Goal: Task Accomplishment & Management: Use online tool/utility

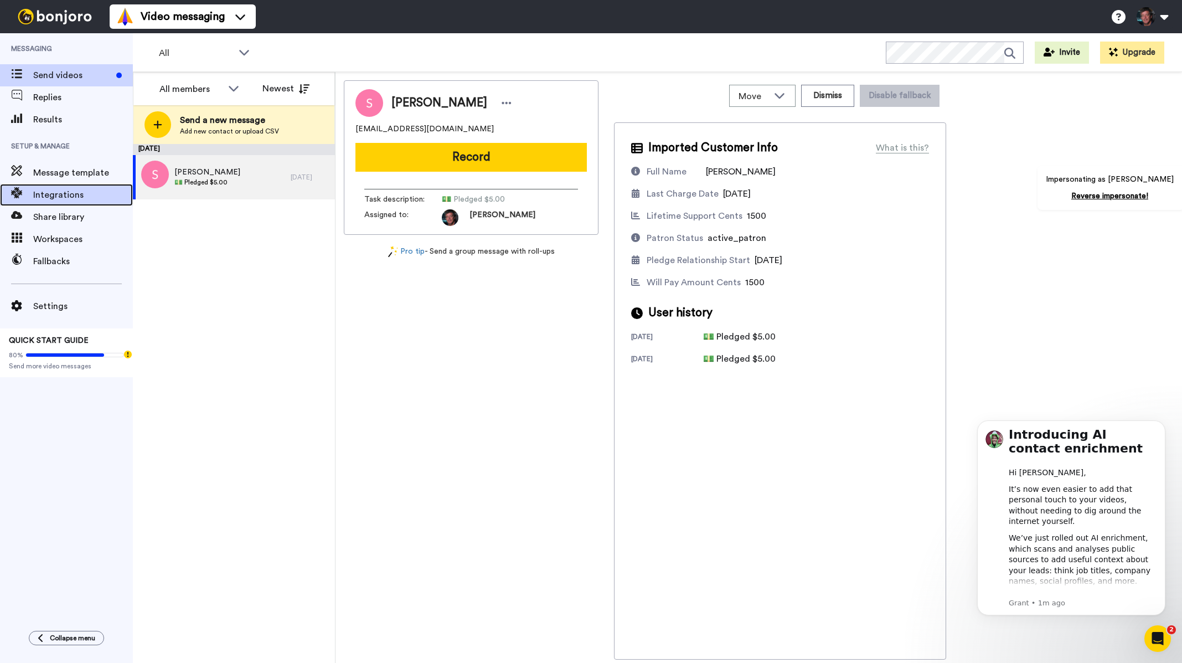
click at [86, 195] on span "Integrations" at bounding box center [83, 194] width 100 height 13
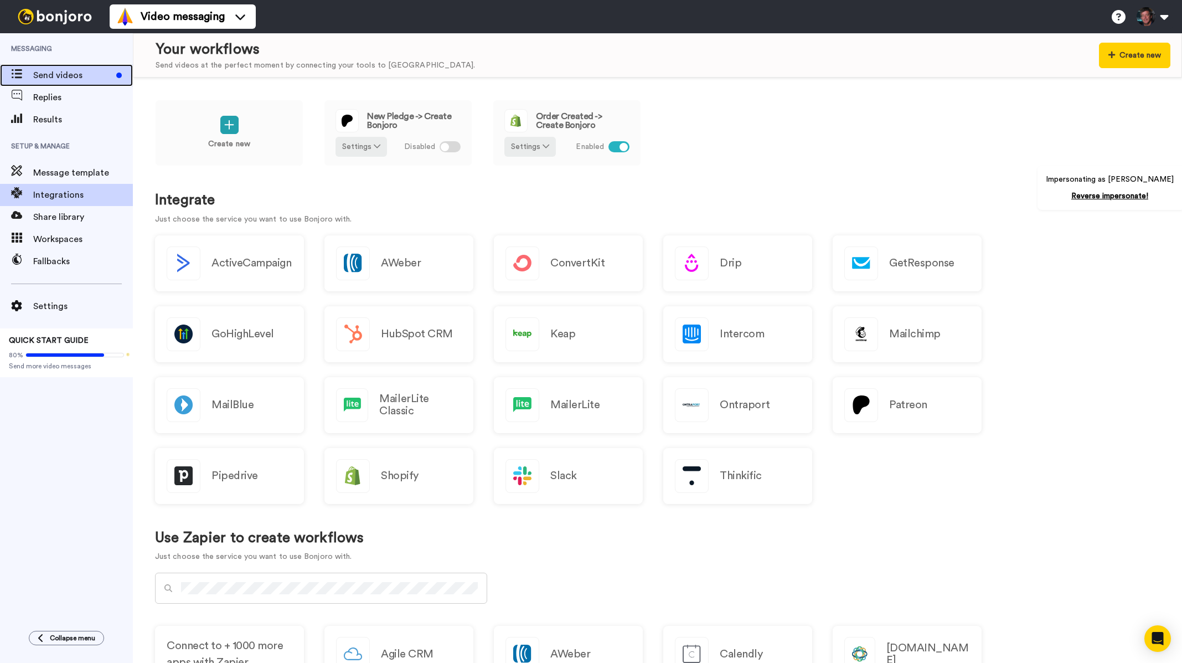
click at [69, 75] on span "Send videos" at bounding box center [72, 75] width 79 height 13
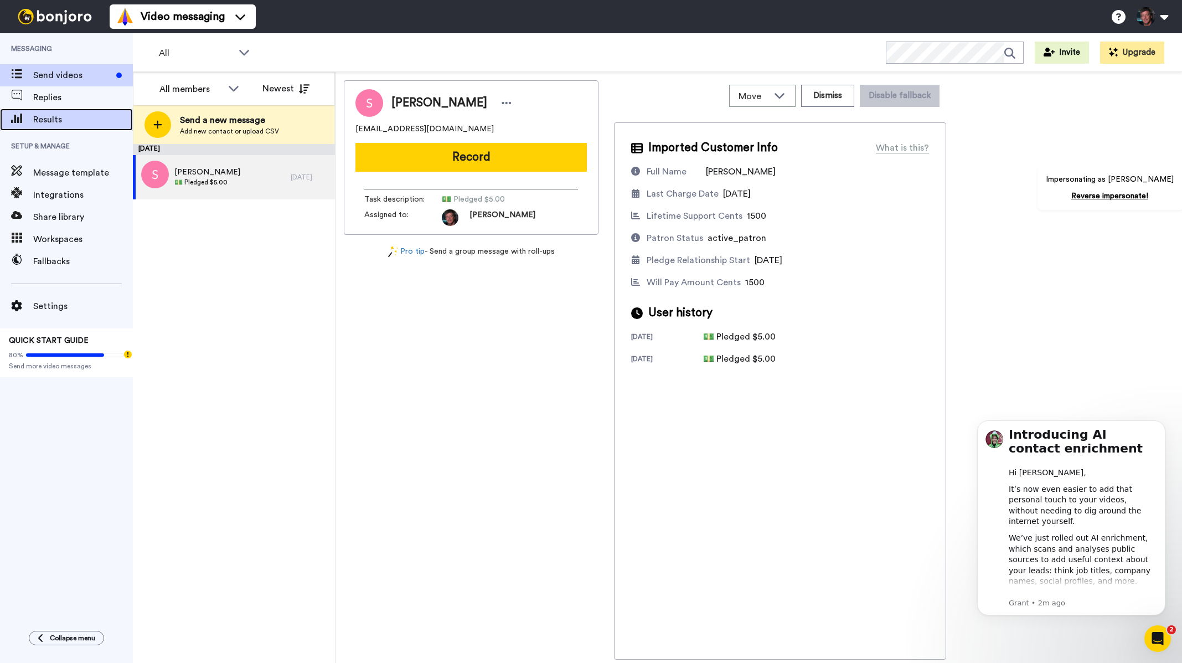
click at [55, 113] on span "Results" at bounding box center [83, 119] width 100 height 13
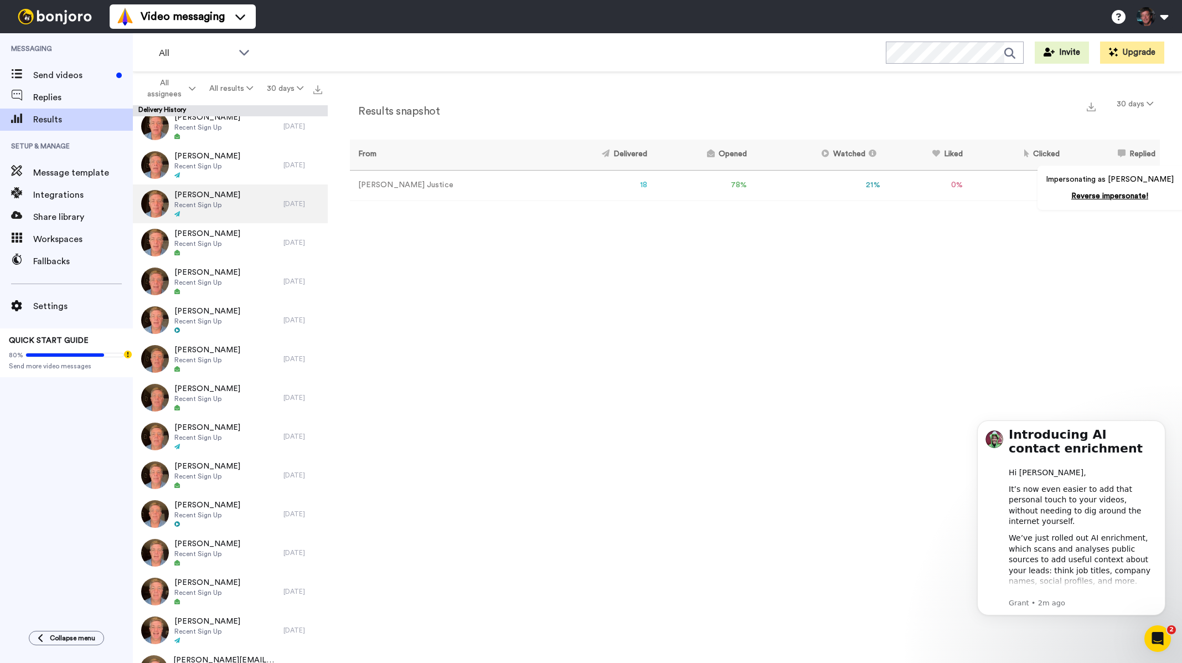
scroll to position [144, 0]
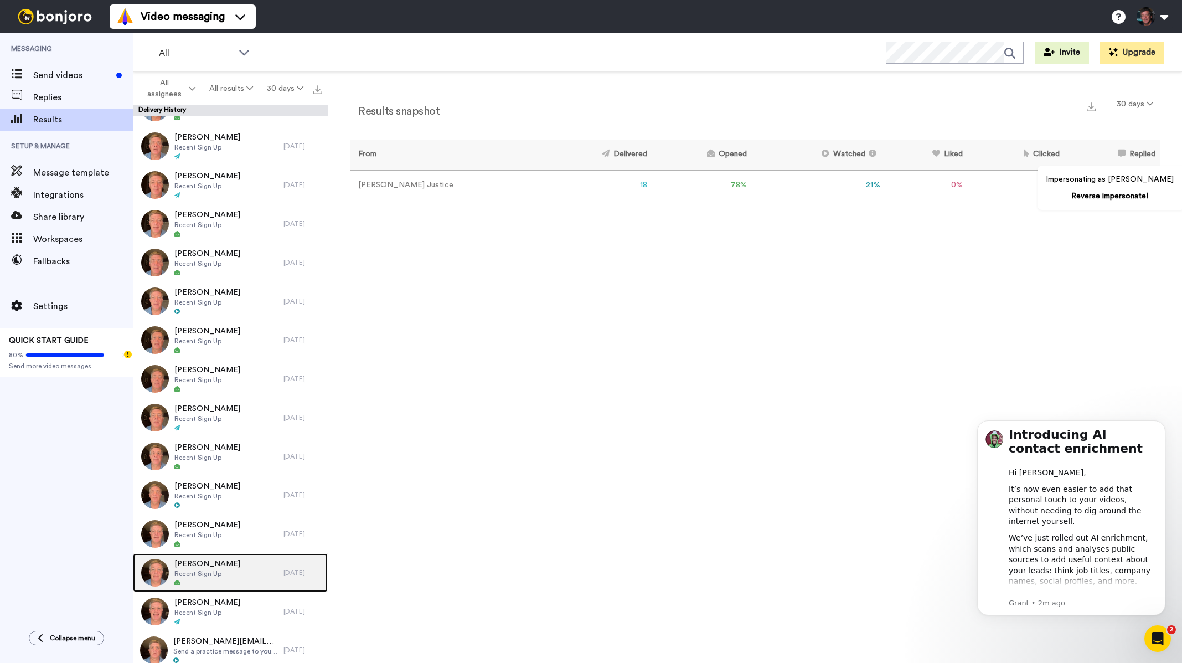
click at [218, 571] on span "Recent Sign Up" at bounding box center [207, 573] width 66 height 9
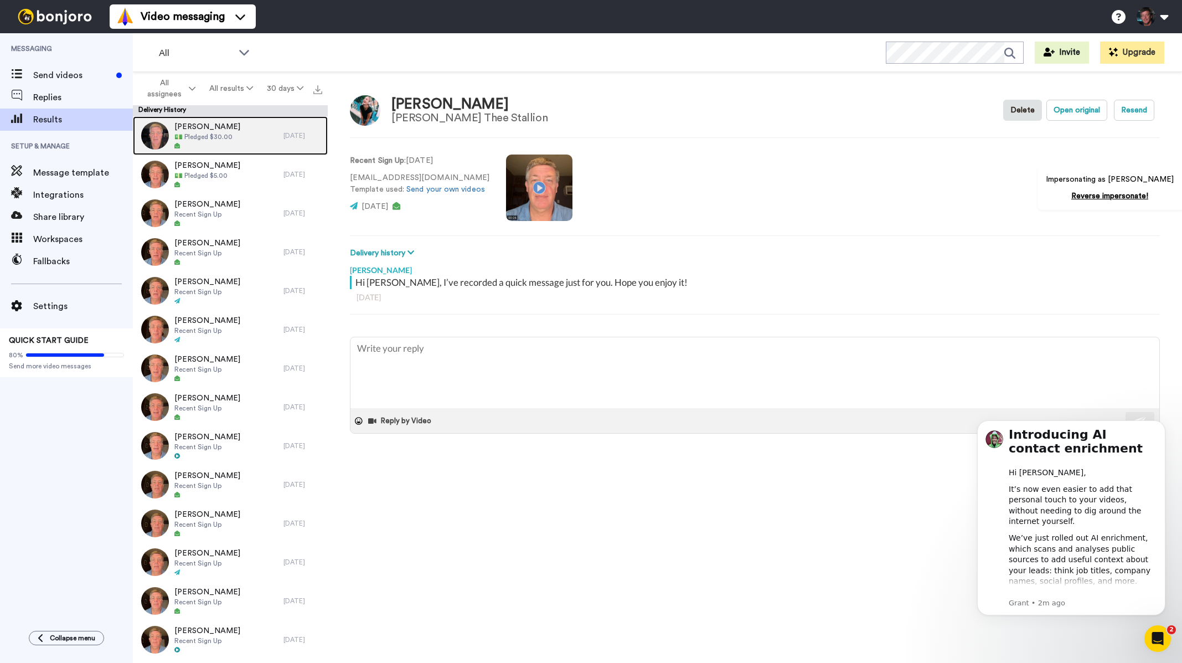
click at [249, 137] on div "[PERSON_NAME] 💵 Pledged $30.00" at bounding box center [208, 135] width 151 height 39
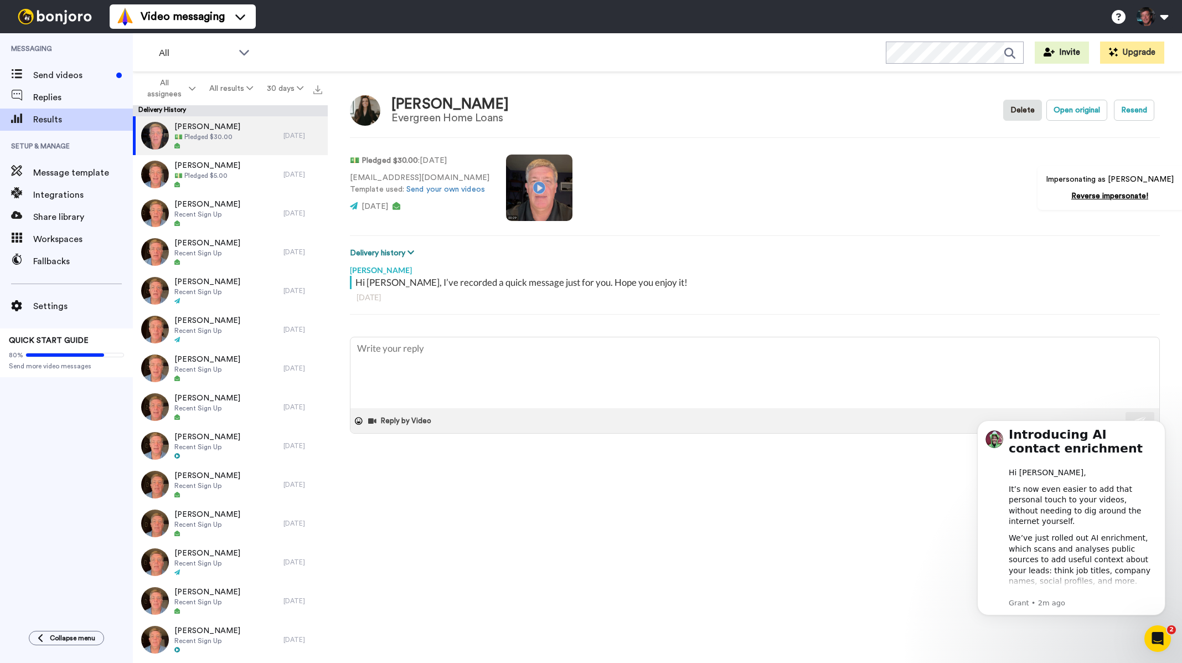
click at [392, 252] on button "Delivery history" at bounding box center [384, 253] width 68 height 12
type textarea "x"
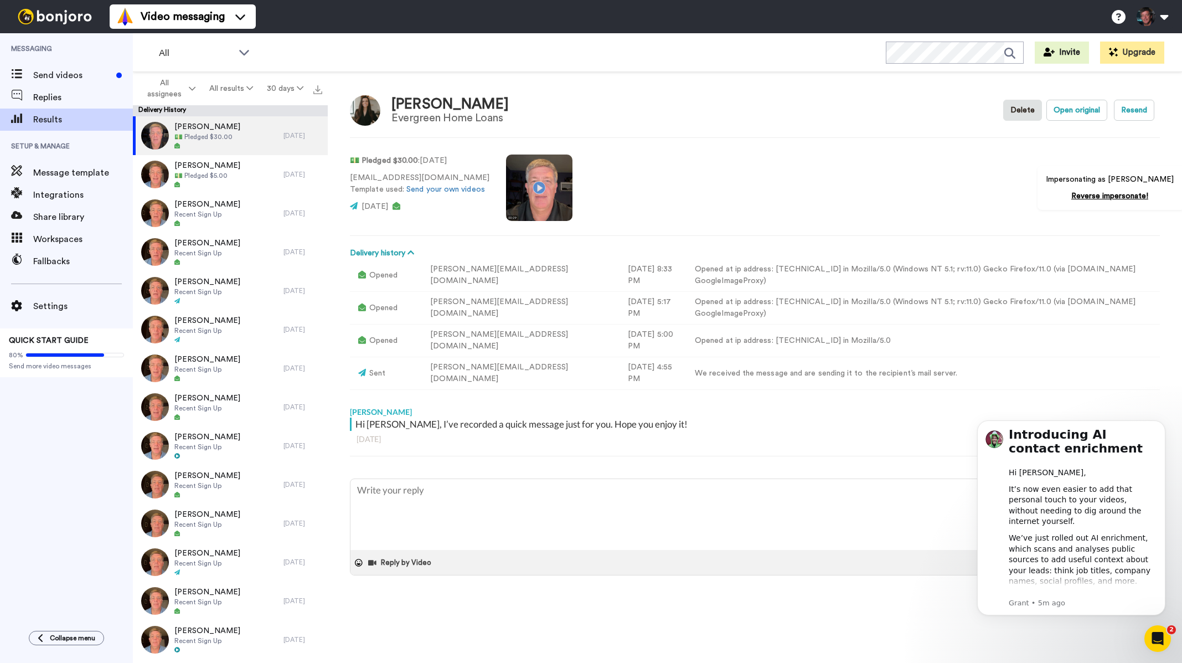
type textarea "x"
click at [83, 77] on span "Send videos" at bounding box center [72, 75] width 79 height 13
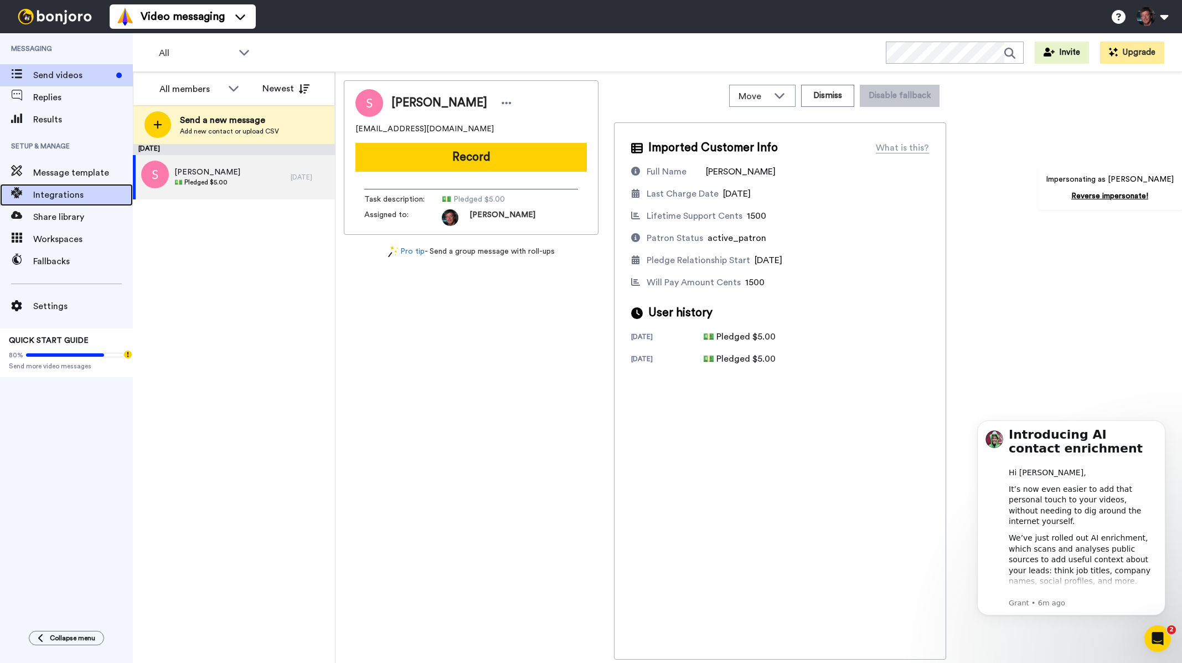
click at [62, 198] on span "Integrations" at bounding box center [83, 194] width 100 height 13
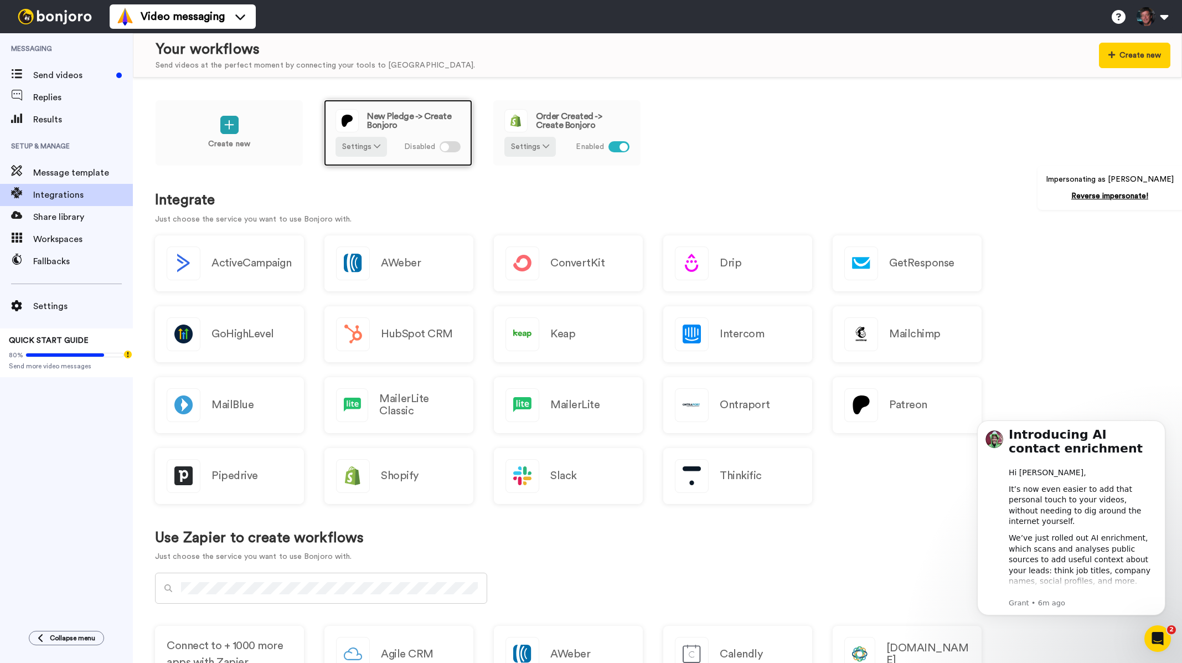
click at [447, 149] on div at bounding box center [445, 147] width 8 height 8
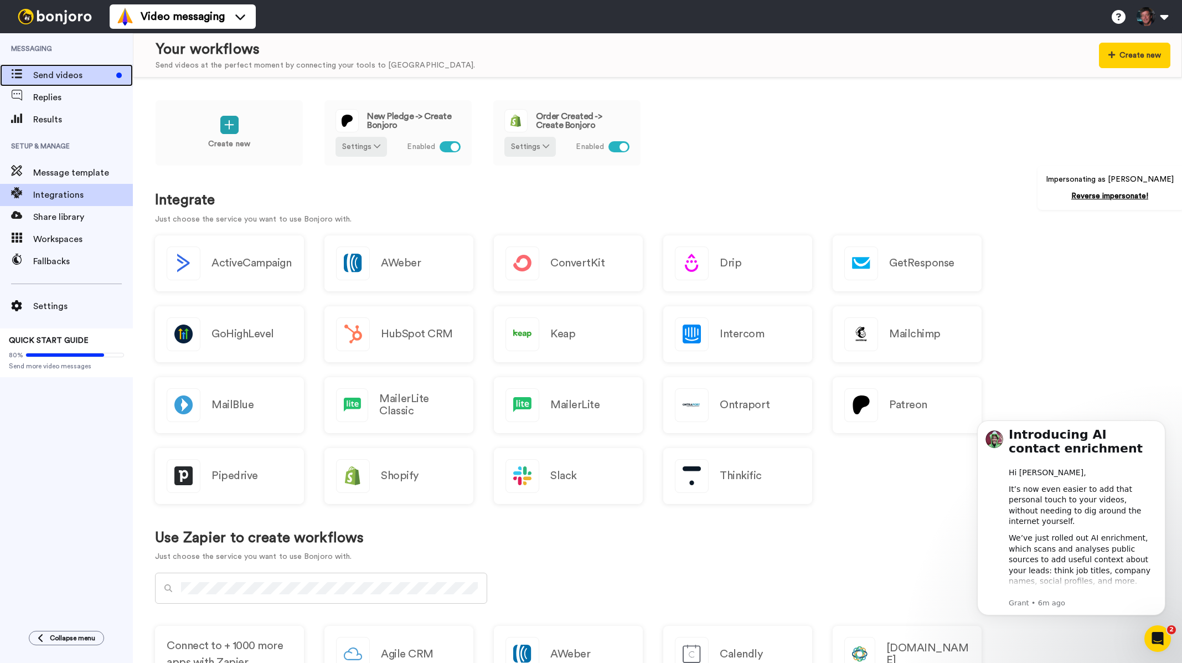
click at [74, 76] on span "Send videos" at bounding box center [72, 75] width 79 height 13
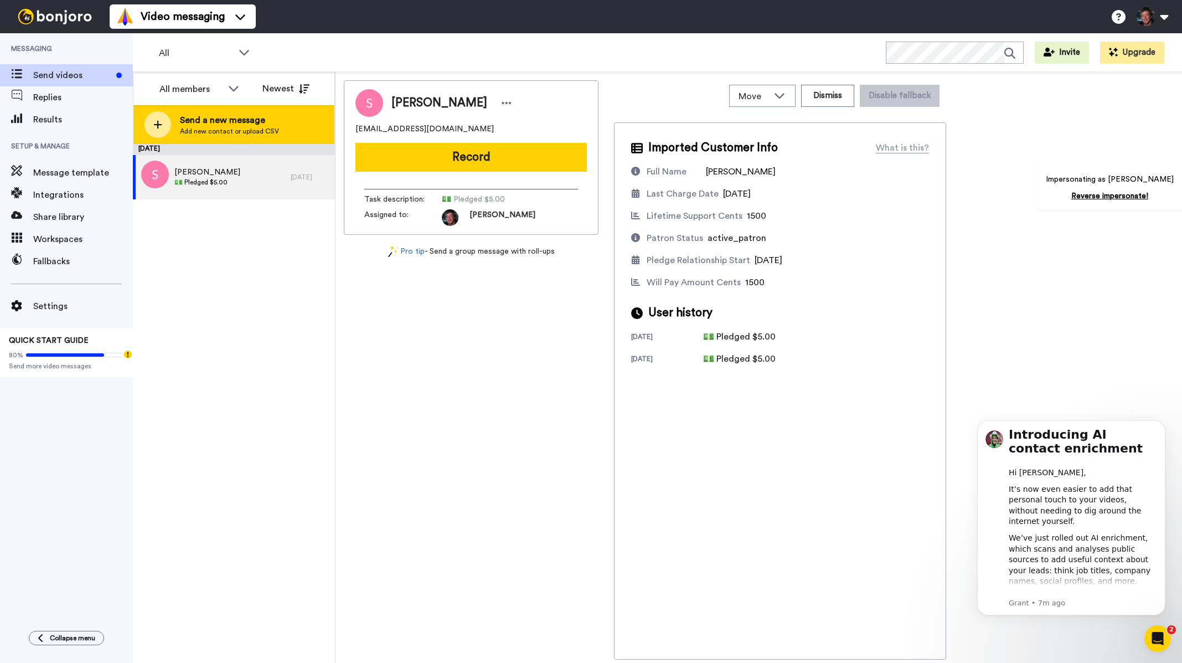
click at [202, 124] on span "Send a new message" at bounding box center [229, 119] width 99 height 13
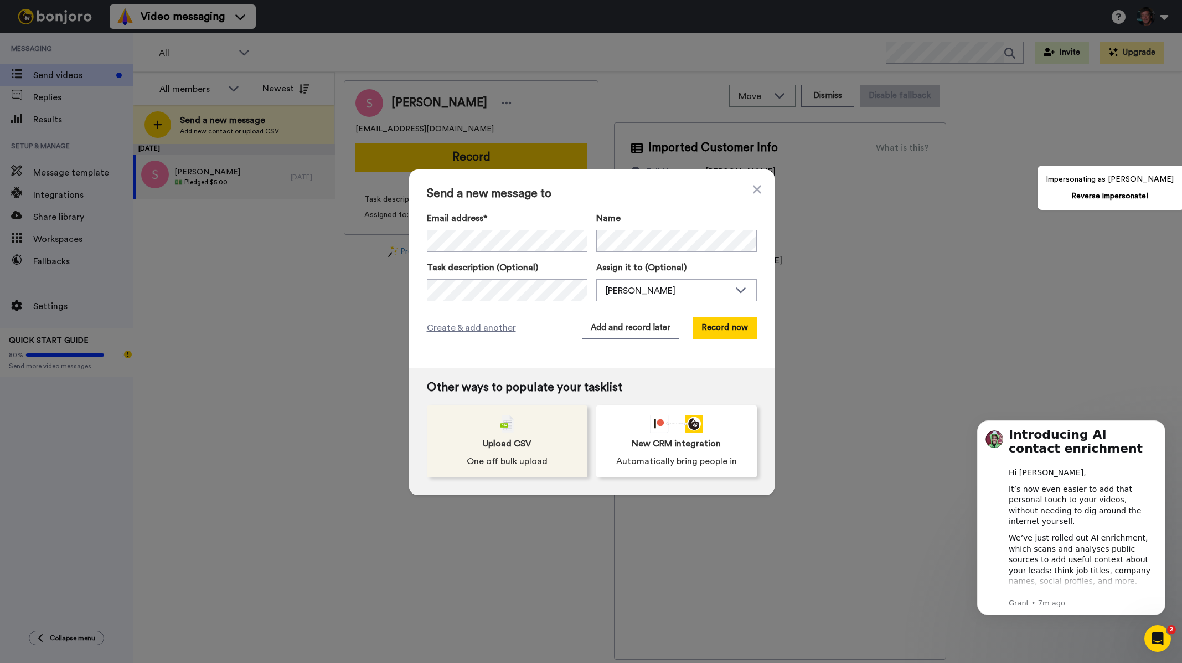
click at [505, 437] on span "Upload CSV" at bounding box center [507, 443] width 49 height 13
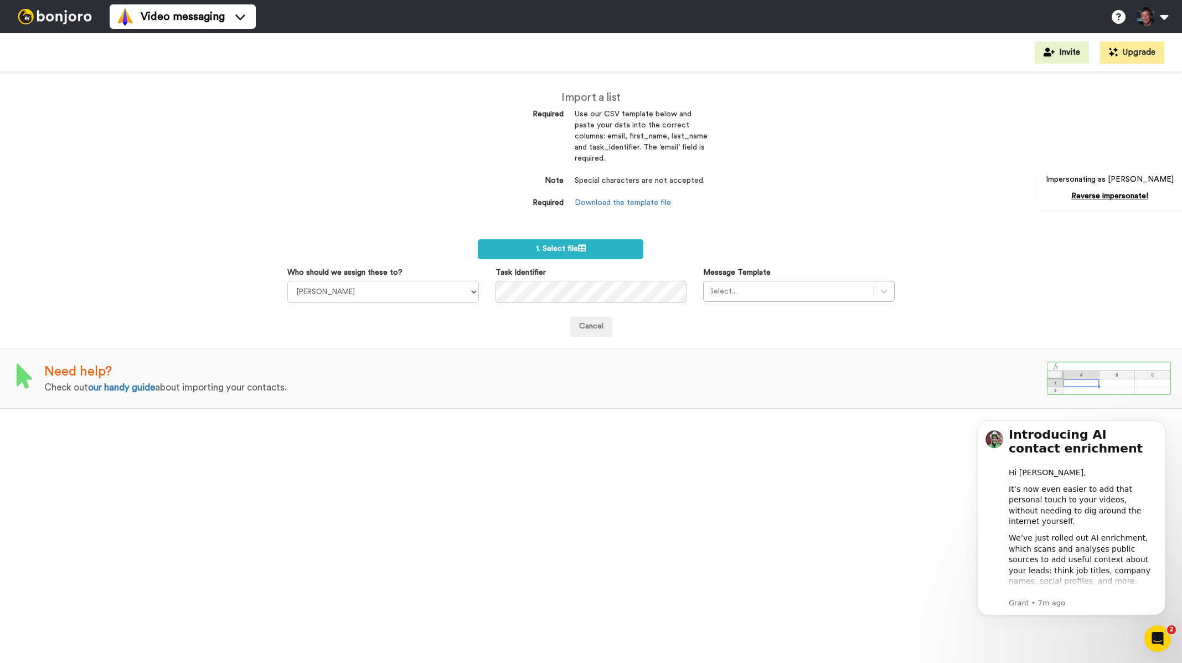
click at [58, 18] on img at bounding box center [54, 16] width 83 height 15
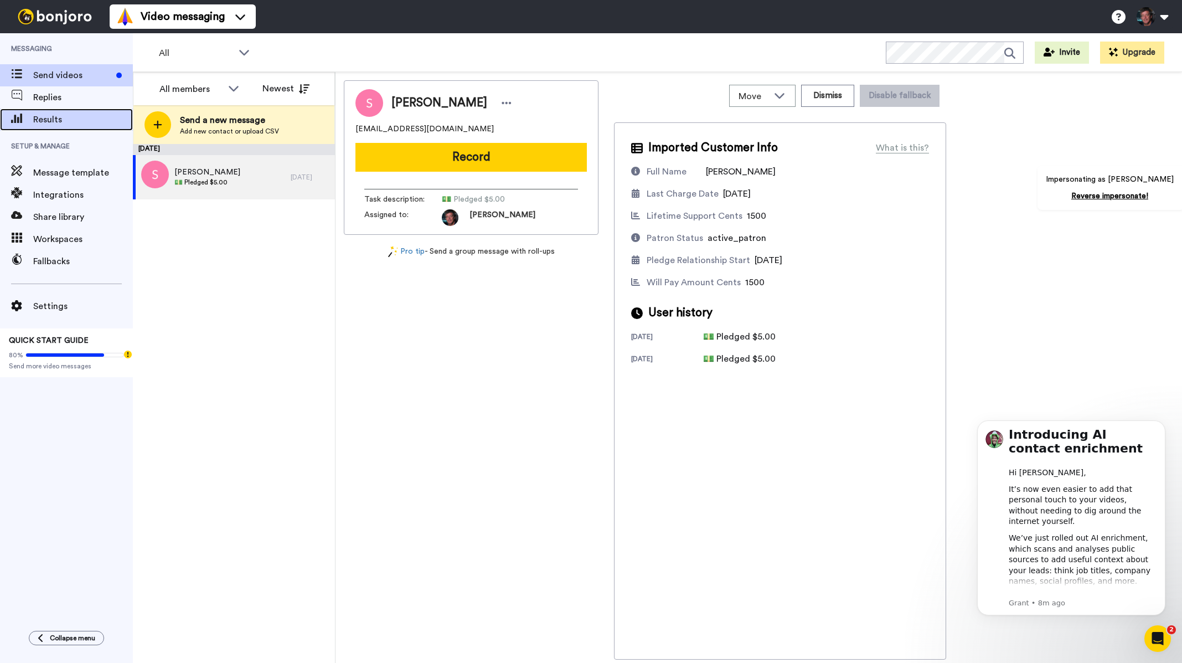
click at [68, 120] on span "Results" at bounding box center [83, 119] width 100 height 13
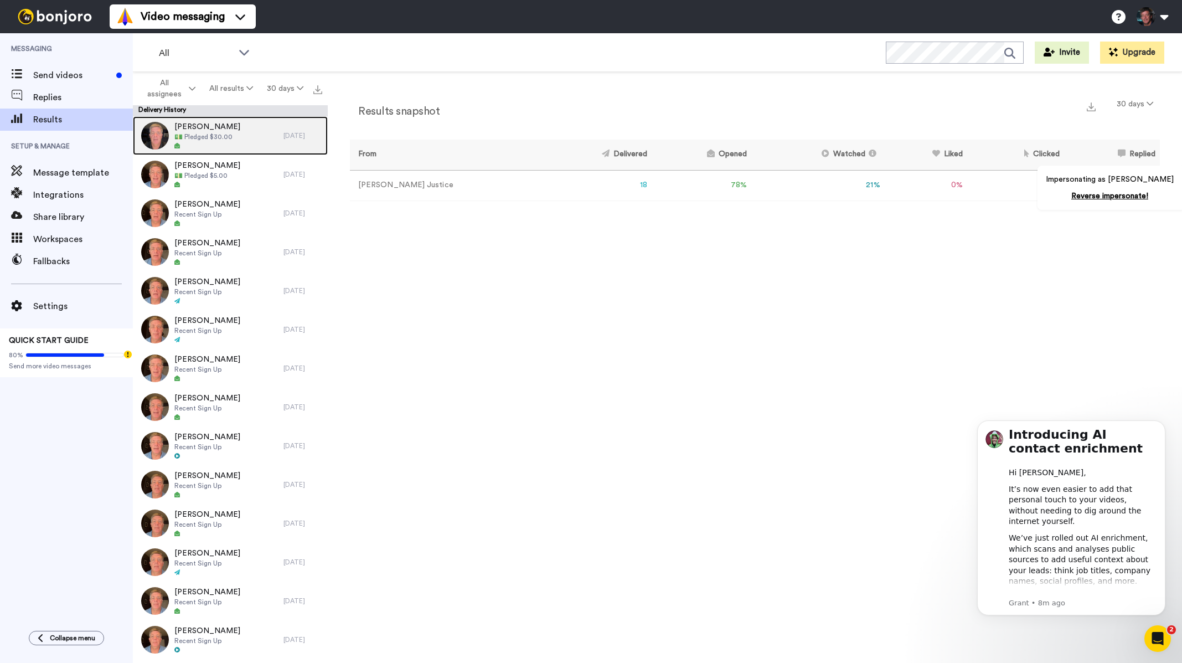
click at [198, 150] on div "[PERSON_NAME] 💵 Pledged $30.00" at bounding box center [208, 135] width 151 height 39
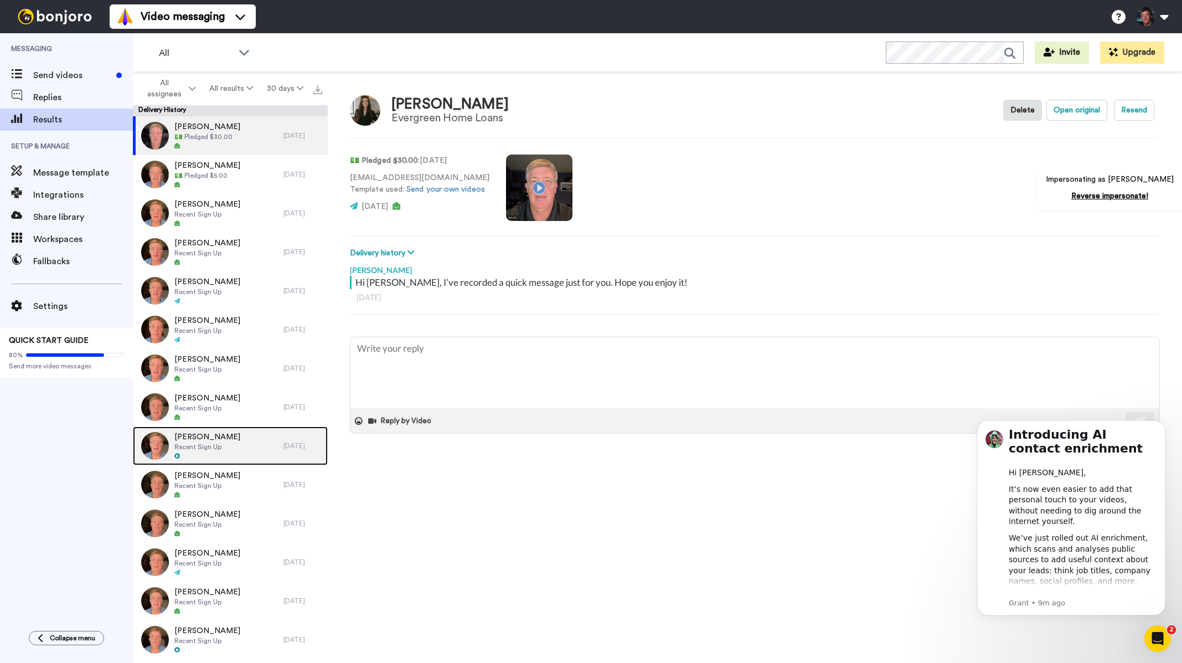
click at [228, 446] on div "[PERSON_NAME] Recent Sign Up" at bounding box center [208, 445] width 151 height 39
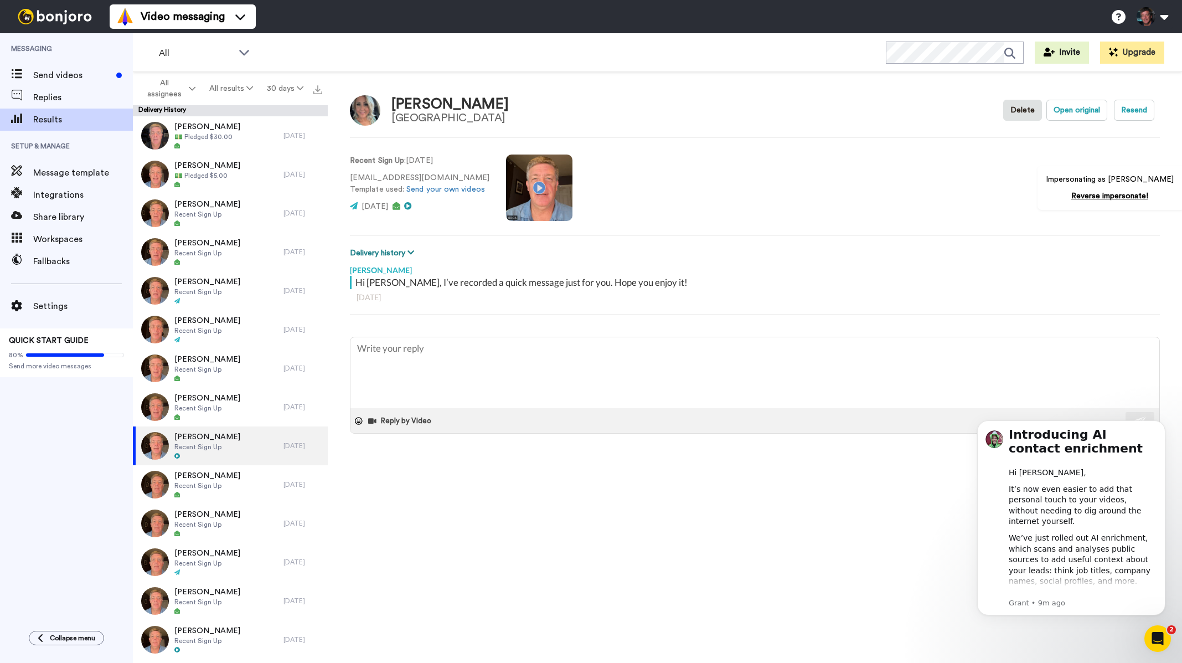
click at [401, 254] on button "Delivery history" at bounding box center [384, 253] width 68 height 12
type textarea "x"
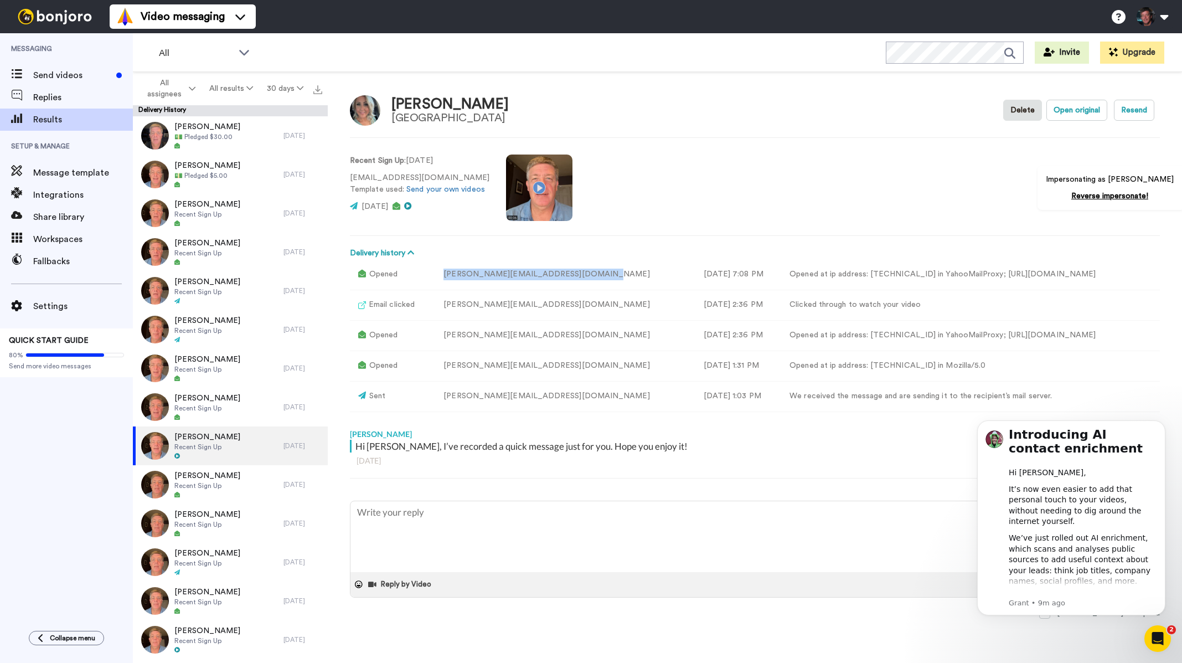
drag, startPoint x: 499, startPoint y: 266, endPoint x: 433, endPoint y: 267, distance: 65.3
click at [435, 267] on td "[PERSON_NAME][EMAIL_ADDRESS][DOMAIN_NAME]" at bounding box center [565, 274] width 260 height 30
click at [43, 303] on span "Settings" at bounding box center [83, 305] width 100 height 13
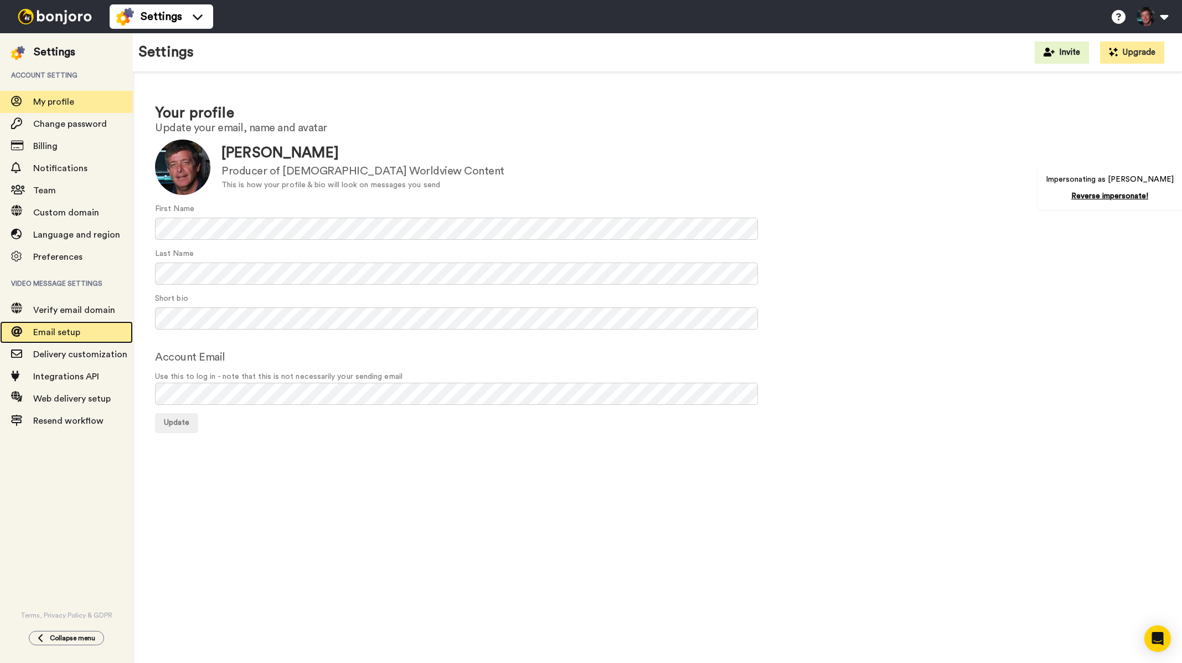
click at [75, 334] on span "Email setup" at bounding box center [56, 332] width 47 height 9
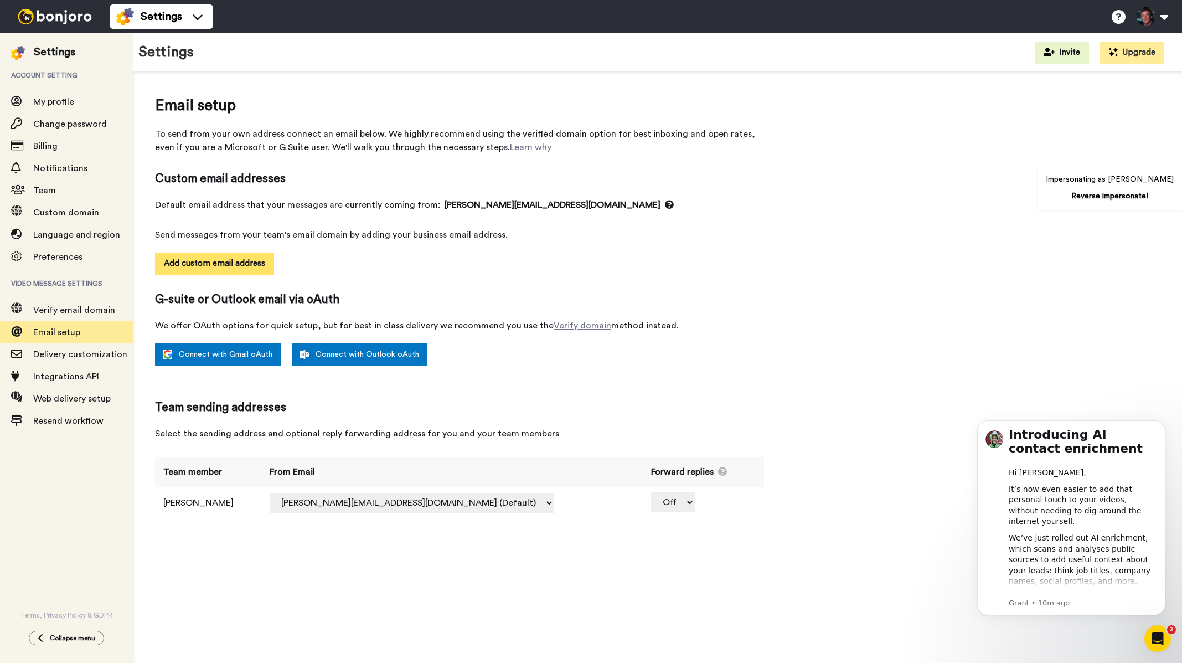
click at [202, 264] on button "Add custom email address" at bounding box center [214, 263] width 119 height 22
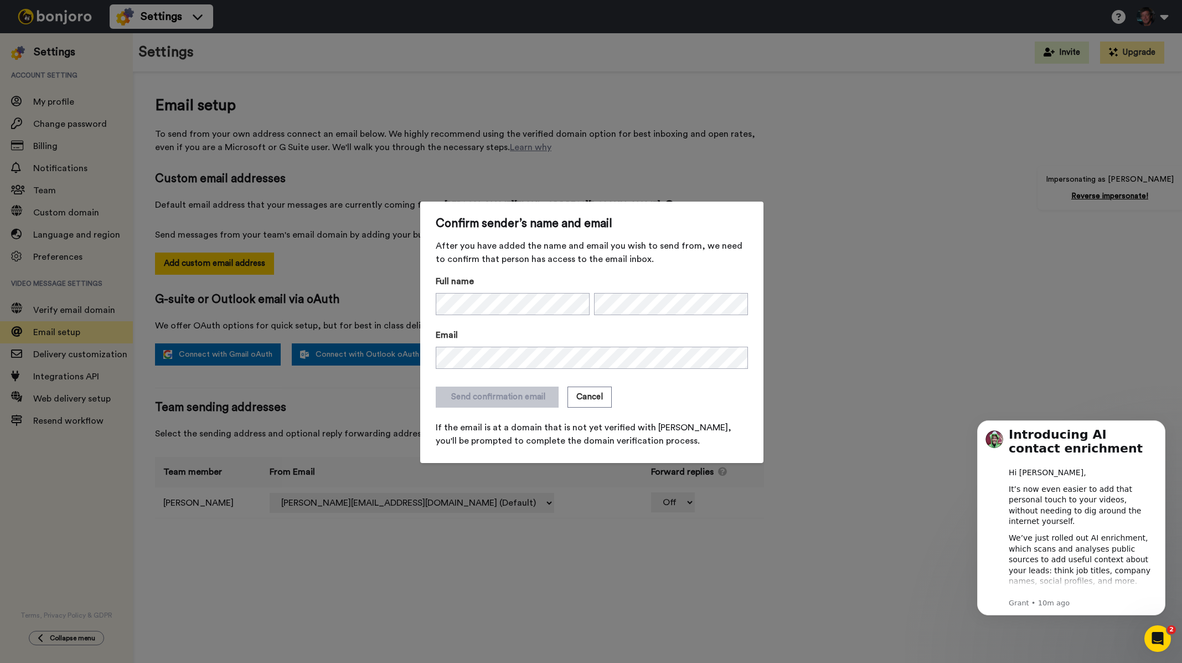
click at [79, 306] on div "Confirm sender’s name and email After you have added the name and email you wis…" at bounding box center [591, 331] width 1182 height 663
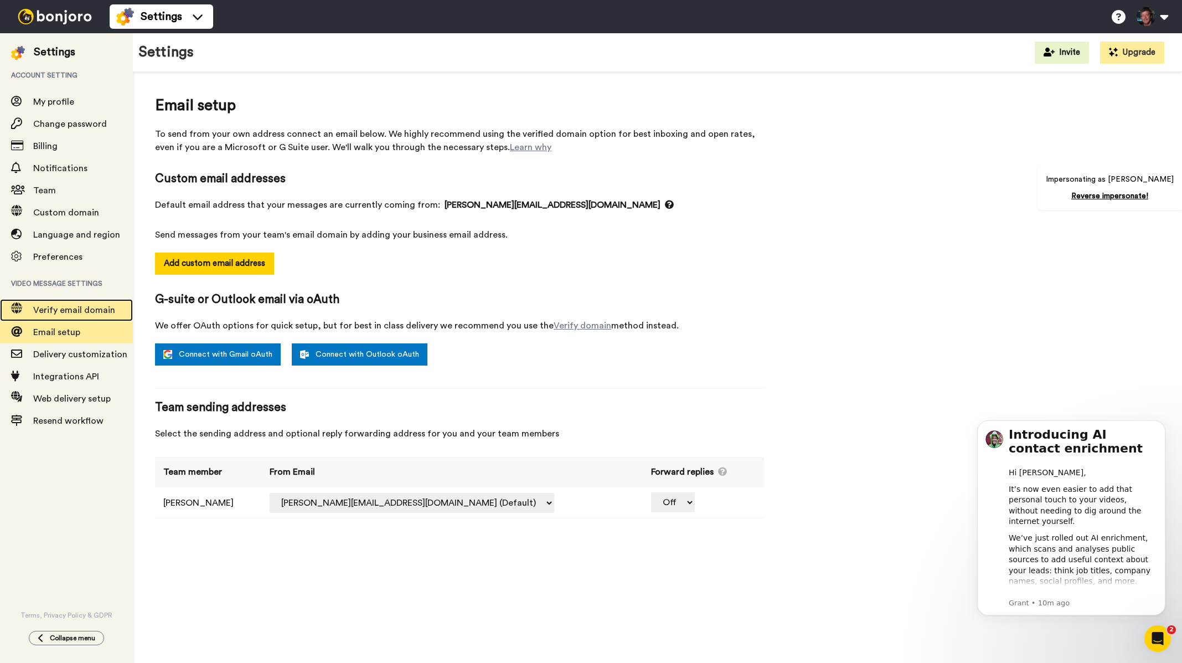
click at [82, 309] on span "Verify email domain" at bounding box center [74, 310] width 82 height 9
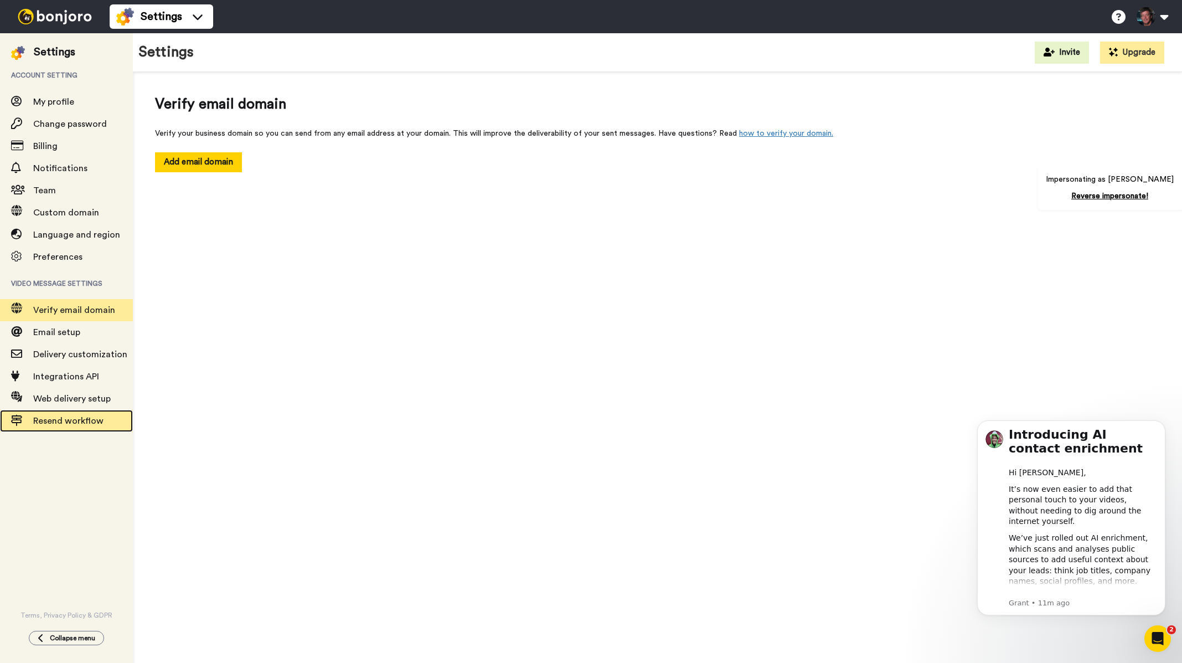
click at [63, 415] on span "Resend workflow" at bounding box center [83, 420] width 100 height 13
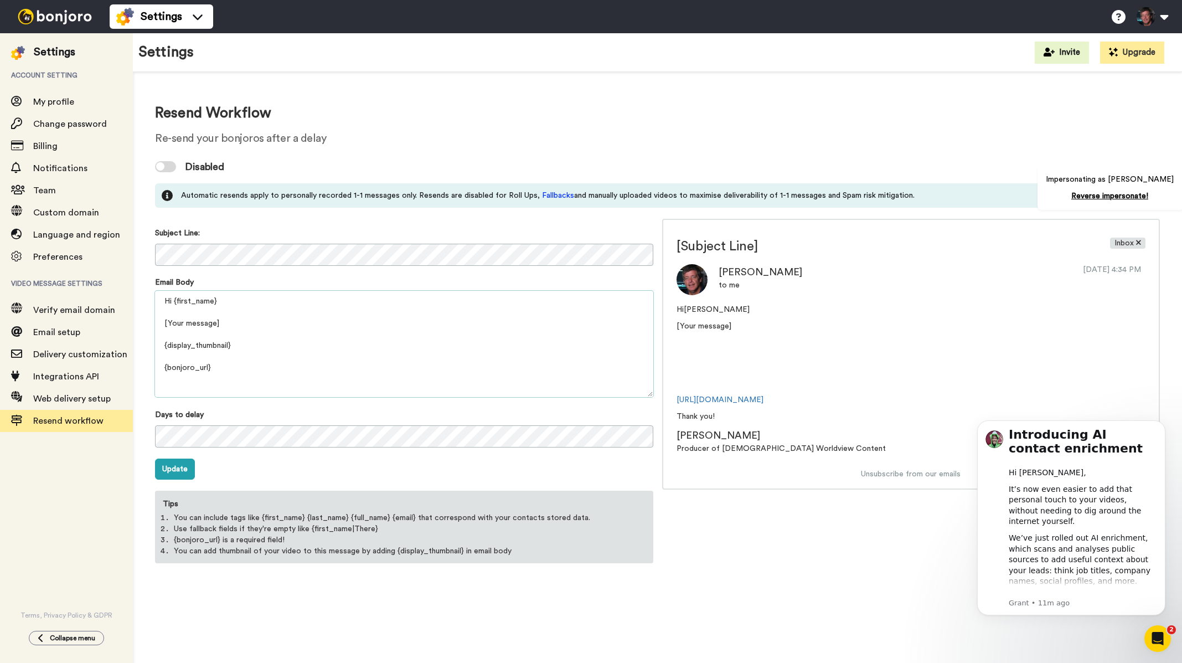
click at [223, 325] on textarea "Hi {first_name} [Your message] {display_thumbnail} {bonjoro_url} Thank you! {pr…" at bounding box center [404, 344] width 498 height 106
drag, startPoint x: 223, startPoint y: 325, endPoint x: 162, endPoint y: 322, distance: 61.6
click at [162, 322] on textarea "Hi {first_name} [Your message] {display_thumbnail} {bonjoro_url} Thank you! {pr…" at bounding box center [404, 344] width 498 height 106
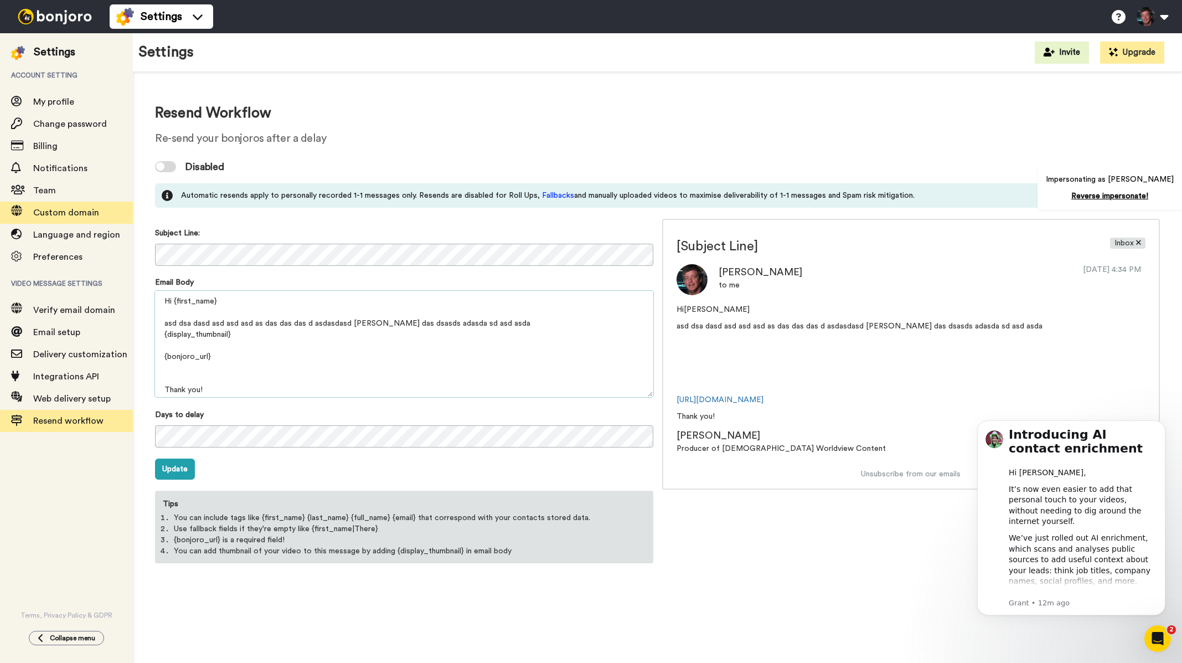
type textarea "Hi {first_name} asd dsa dasd asd asd asd as das das das d asdasdasd sa das das …"
click at [85, 213] on span "Custom domain" at bounding box center [66, 212] width 66 height 9
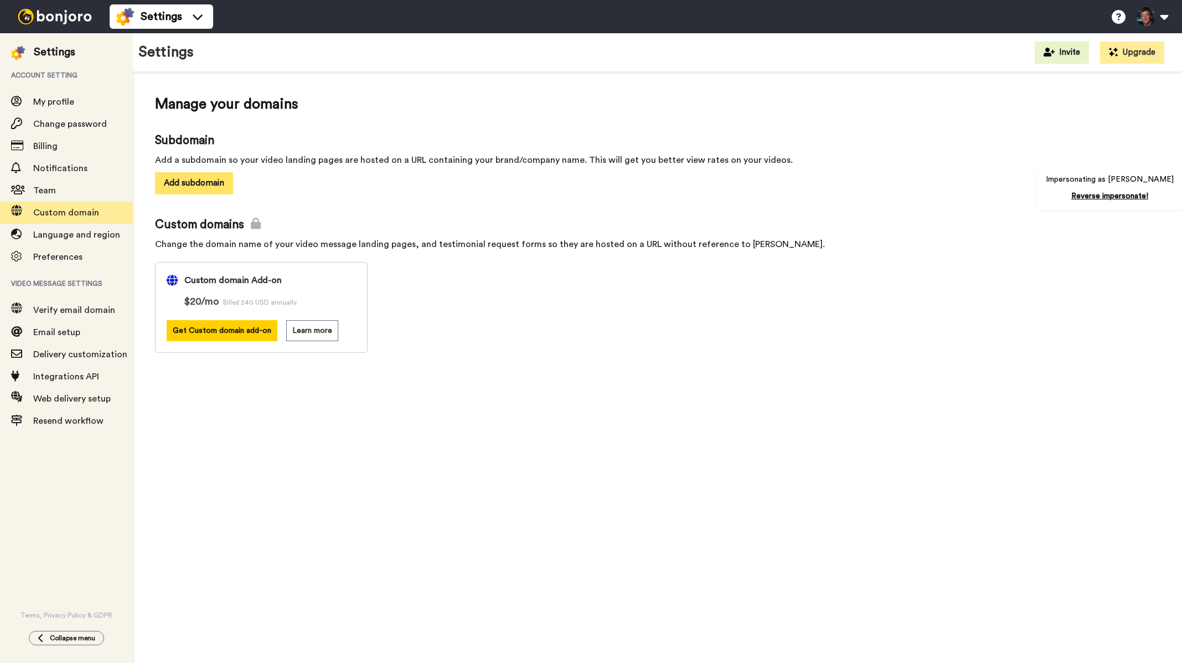
click at [188, 183] on button "Add subdomain" at bounding box center [194, 183] width 78 height 22
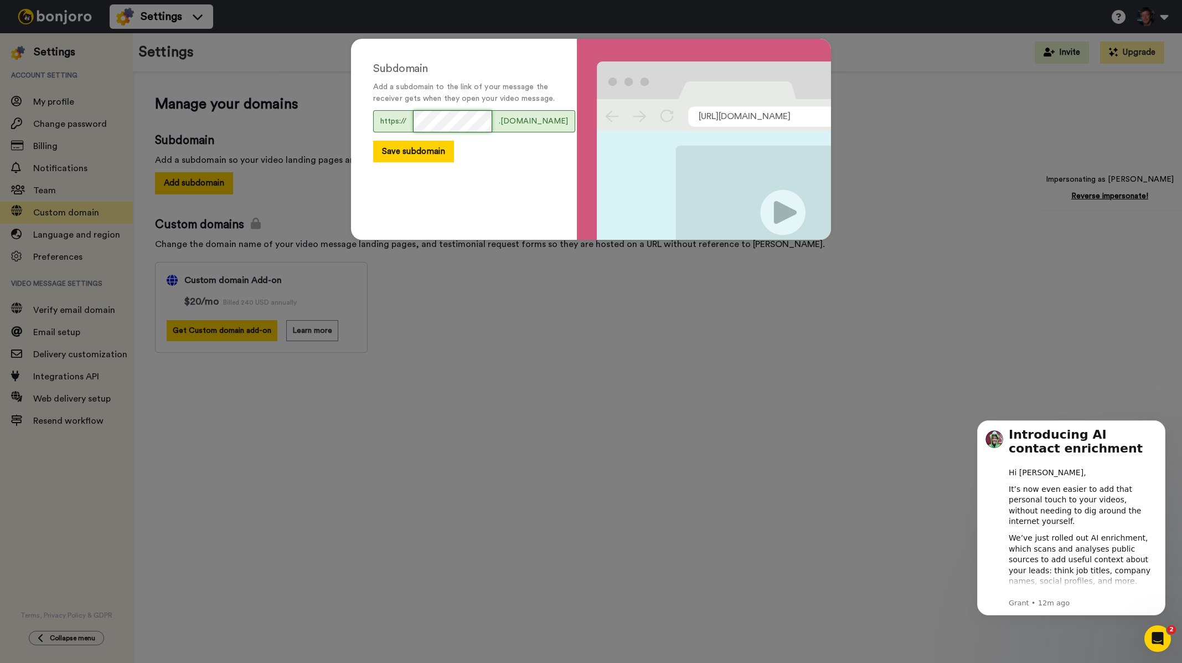
scroll to position [0, 11]
click at [403, 151] on form "https:// .bonjoro.co Save subdomain" at bounding box center [464, 136] width 182 height 52
click at [413, 162] on button "Save subdomain" at bounding box center [413, 152] width 81 height 22
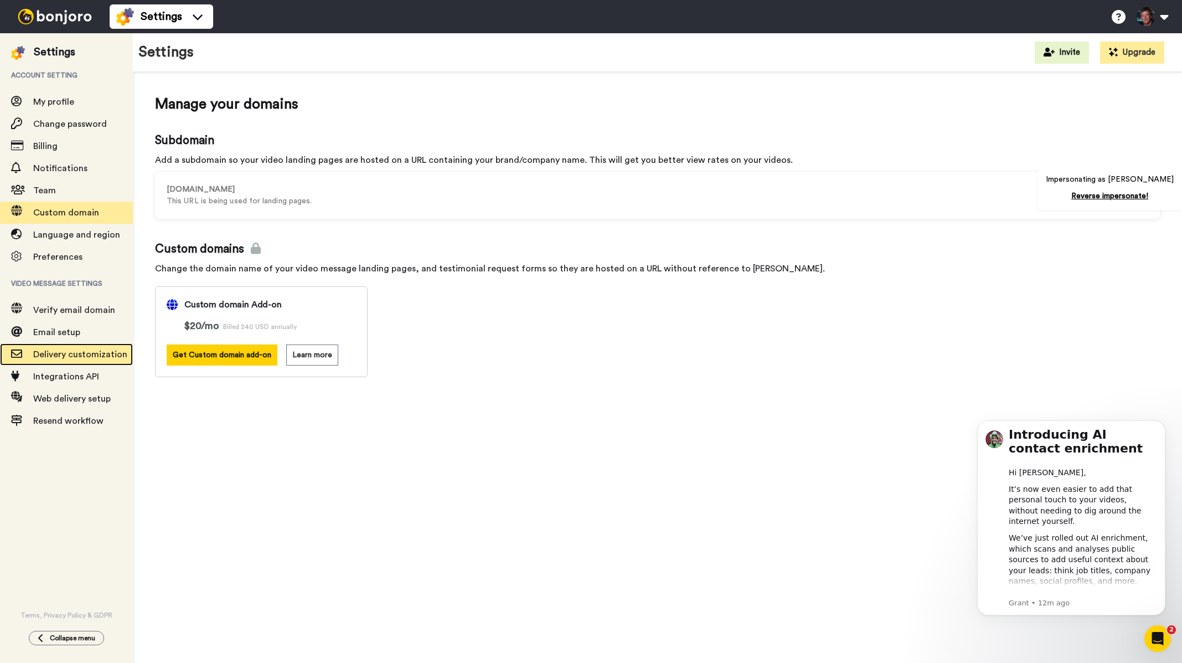
click at [78, 357] on span "Delivery customization" at bounding box center [80, 354] width 94 height 9
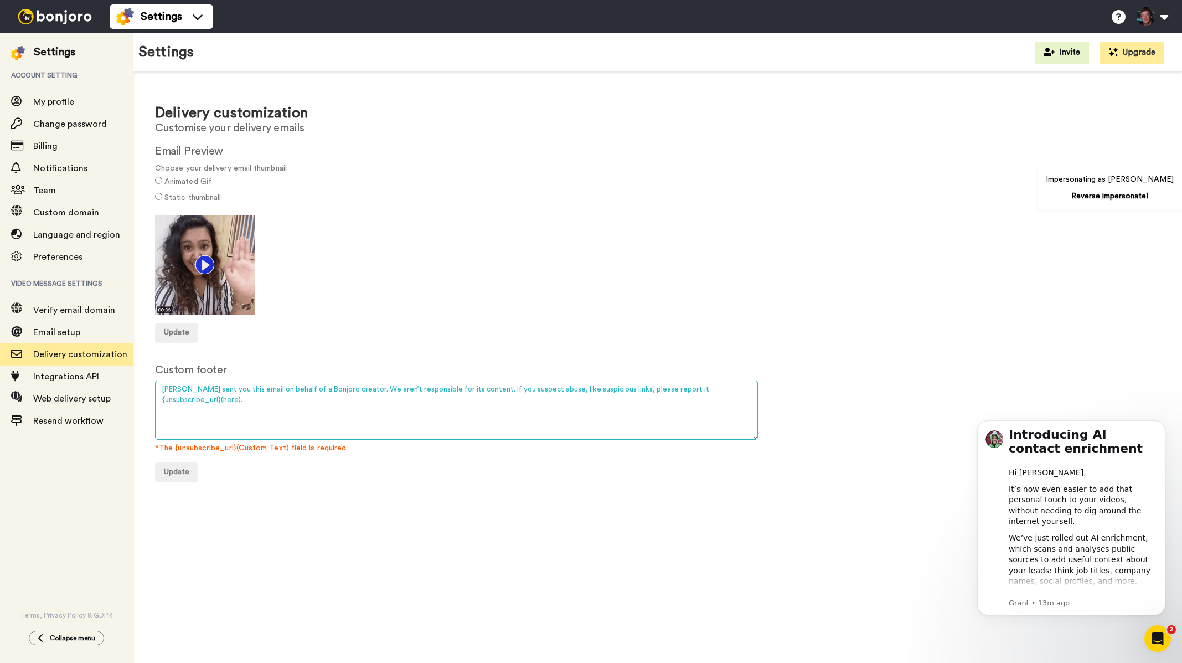
drag, startPoint x: 657, startPoint y: 388, endPoint x: 159, endPoint y: 380, distance: 498.2
click at [159, 380] on form "Custom footer Bonjoro sent you this email on behalf of a Bonjoro creator. We ar…" at bounding box center [657, 422] width 1005 height 120
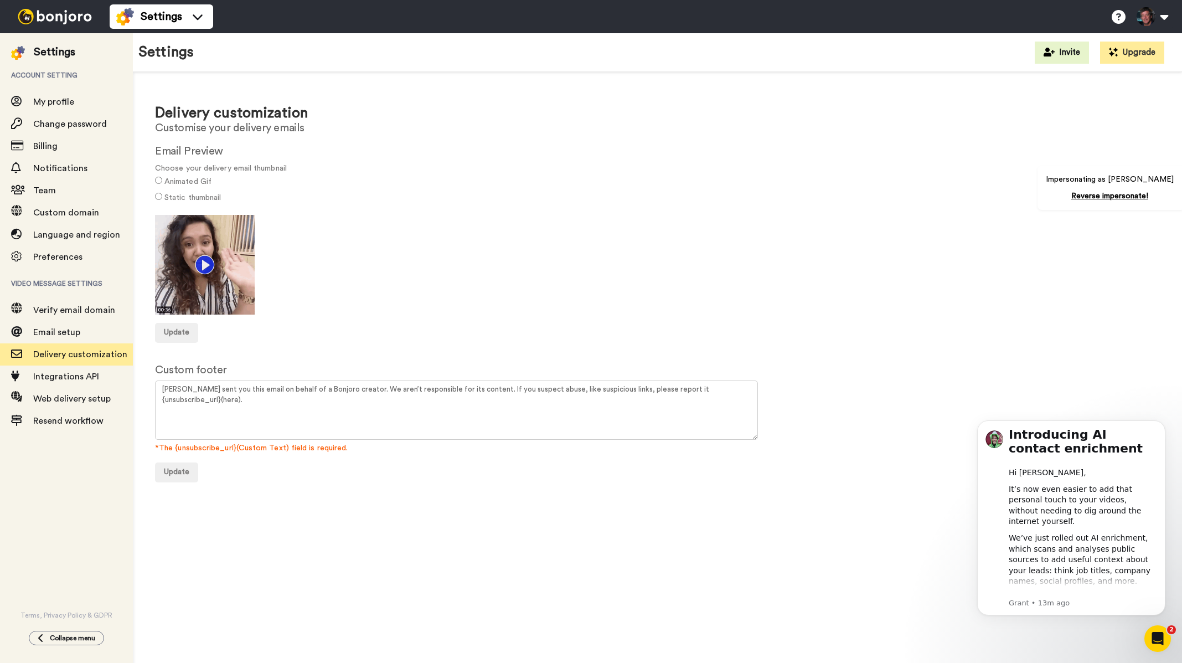
click at [60, 20] on img at bounding box center [54, 16] width 83 height 15
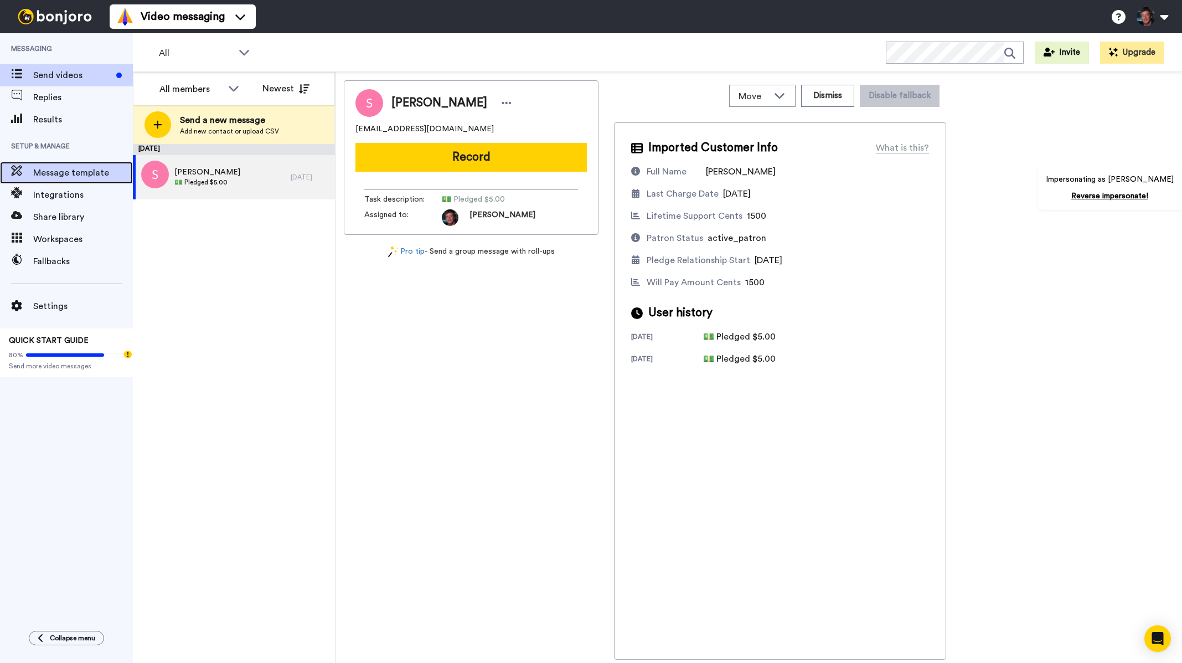
click at [85, 177] on span "Message template" at bounding box center [83, 172] width 100 height 13
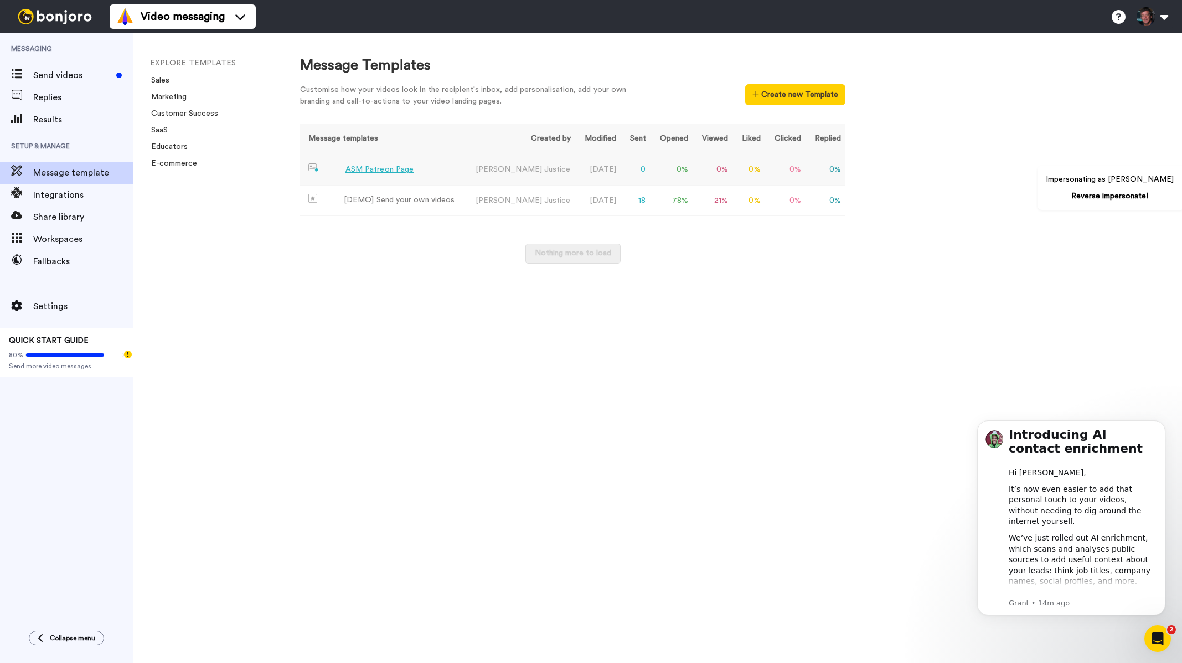
click at [371, 169] on div "ASM Patreon Page" at bounding box center [379, 170] width 68 height 12
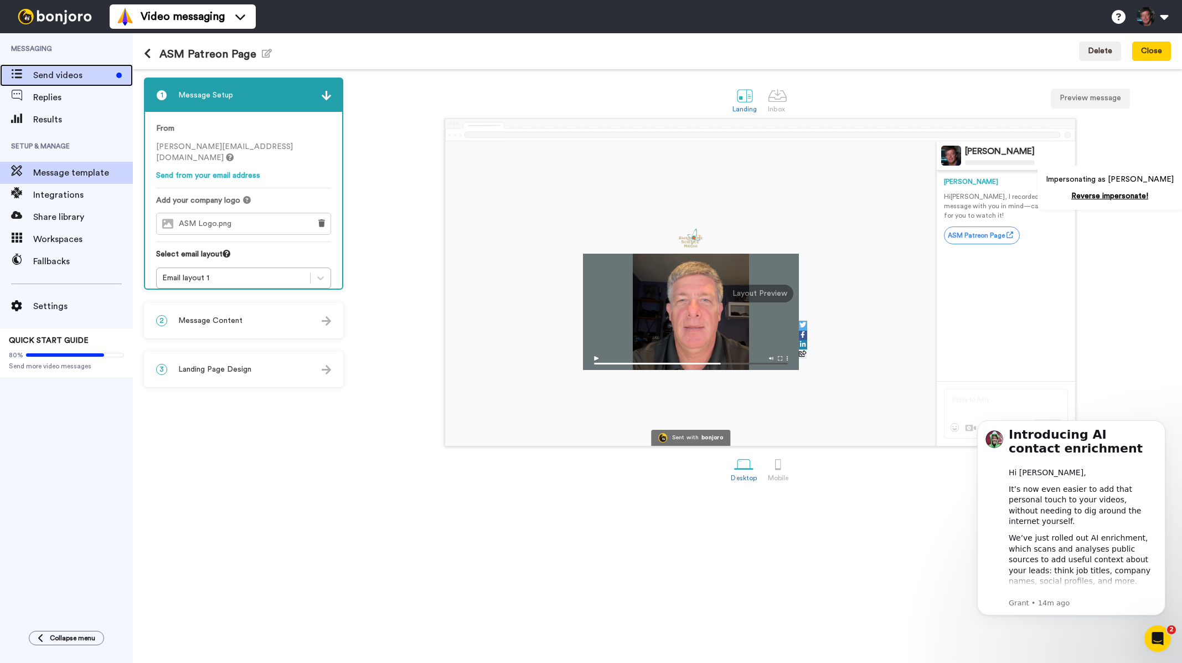
click at [60, 76] on span "Send videos" at bounding box center [72, 75] width 79 height 13
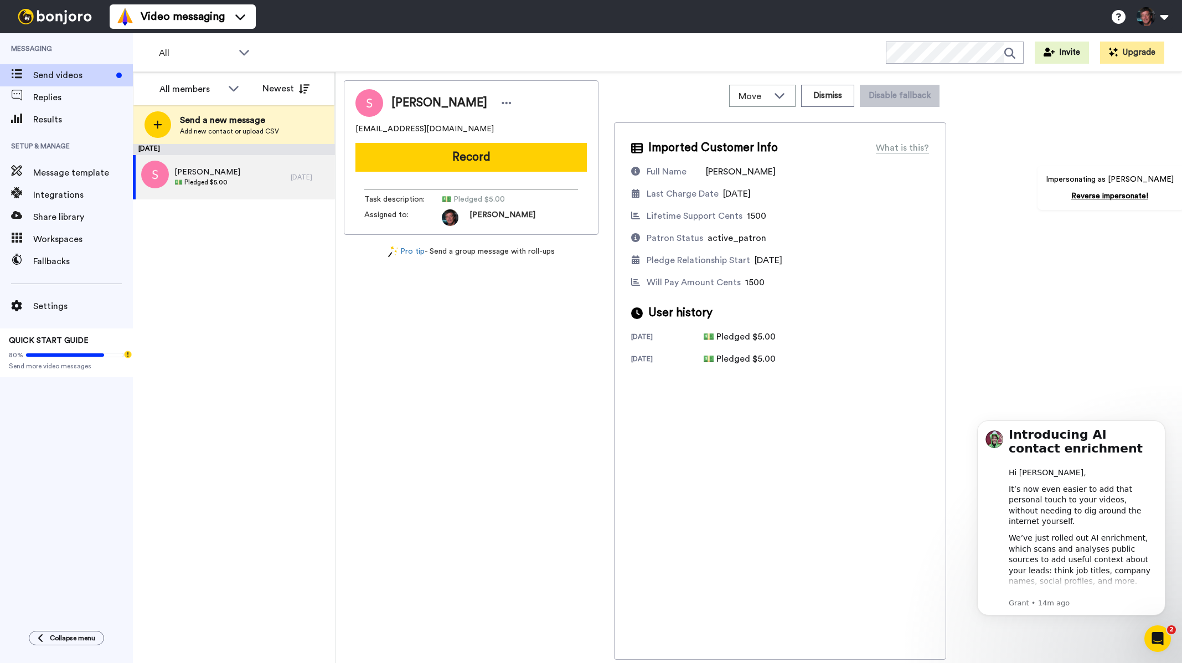
click at [456, 156] on button "Record" at bounding box center [470, 157] width 231 height 29
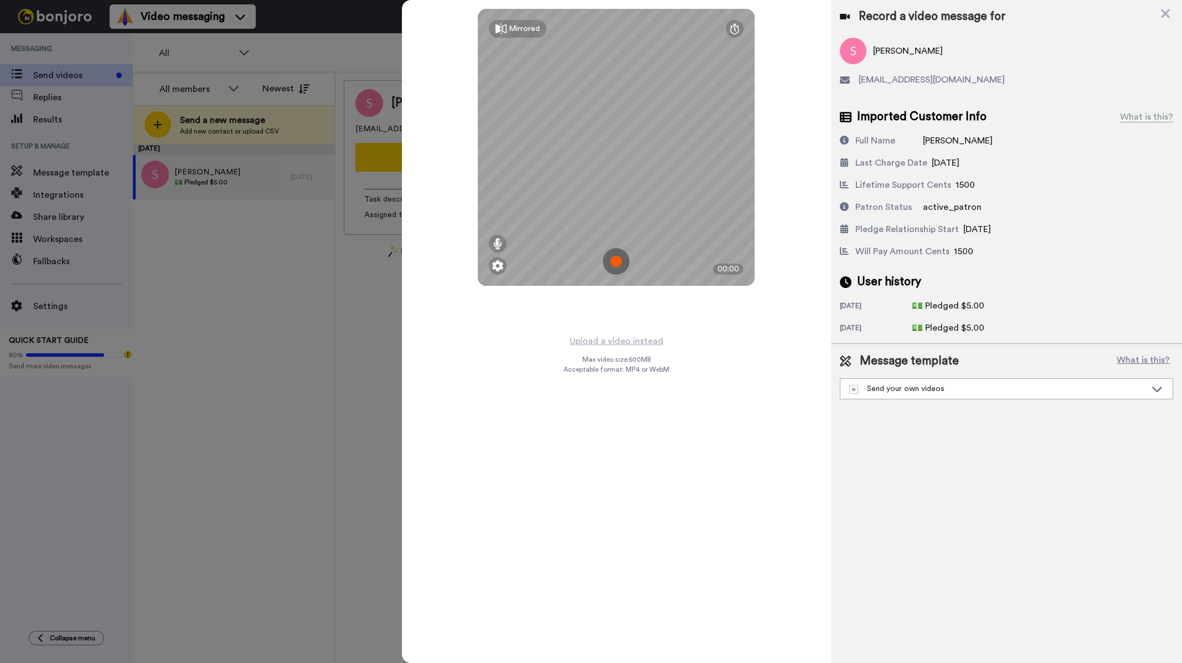
click at [617, 262] on img at bounding box center [616, 261] width 27 height 27
click at [617, 257] on img at bounding box center [616, 261] width 27 height 27
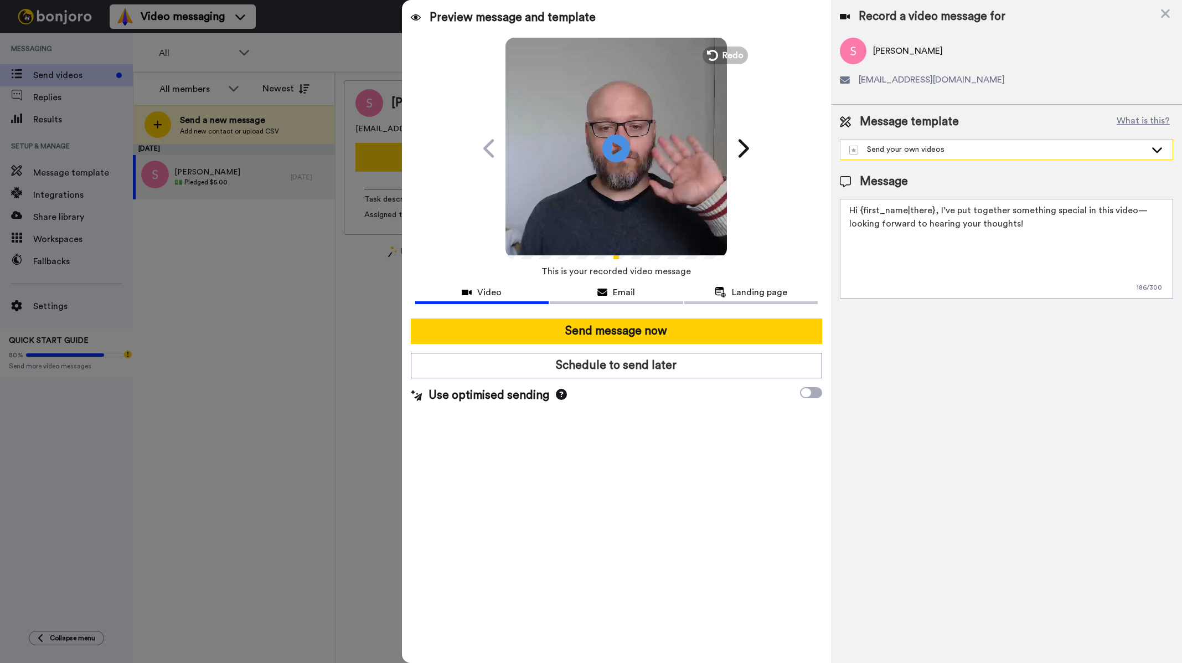
click at [951, 154] on div "Send your own videos" at bounding box center [997, 149] width 297 height 11
click at [888, 174] on div "ASM Patreon Page" at bounding box center [889, 174] width 87 height 11
type textarea "Hi {first_name|there}, I recorded a quick message with you in mind—can’t wait f…"
click at [1167, 14] on icon at bounding box center [1165, 14] width 11 height 14
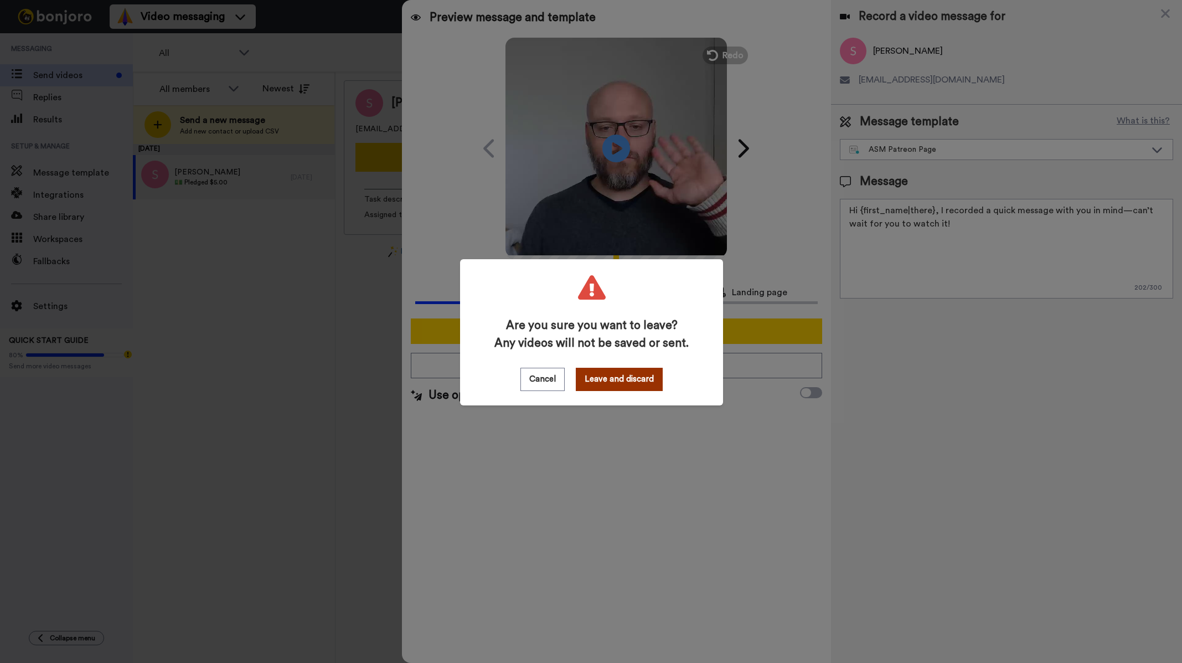
click at [594, 378] on button "Leave and discard" at bounding box center [619, 379] width 87 height 23
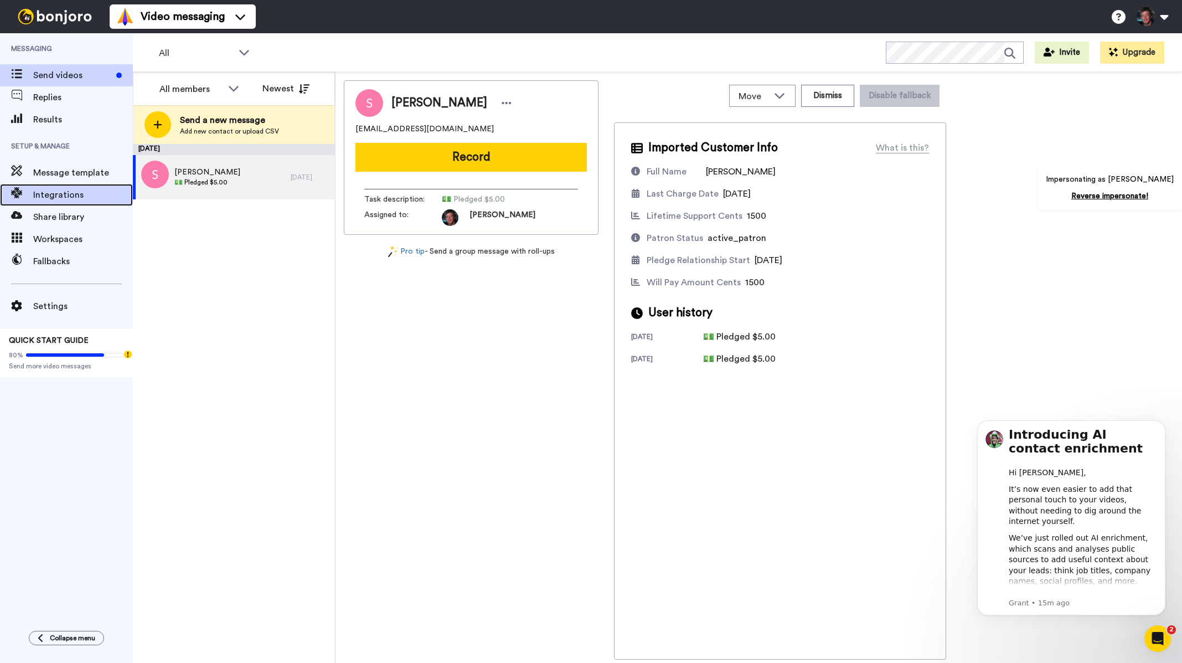
click at [78, 199] on span "Integrations" at bounding box center [83, 194] width 100 height 13
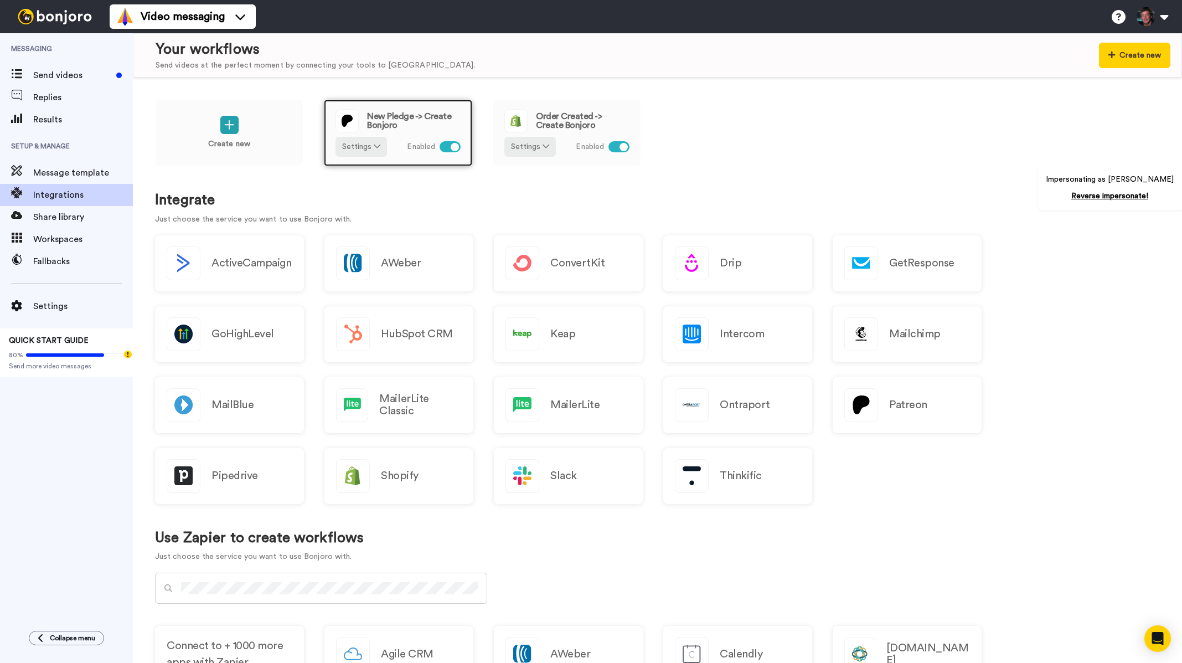
click at [408, 112] on span "New Pledge -> Create Bonjoro" at bounding box center [414, 121] width 94 height 18
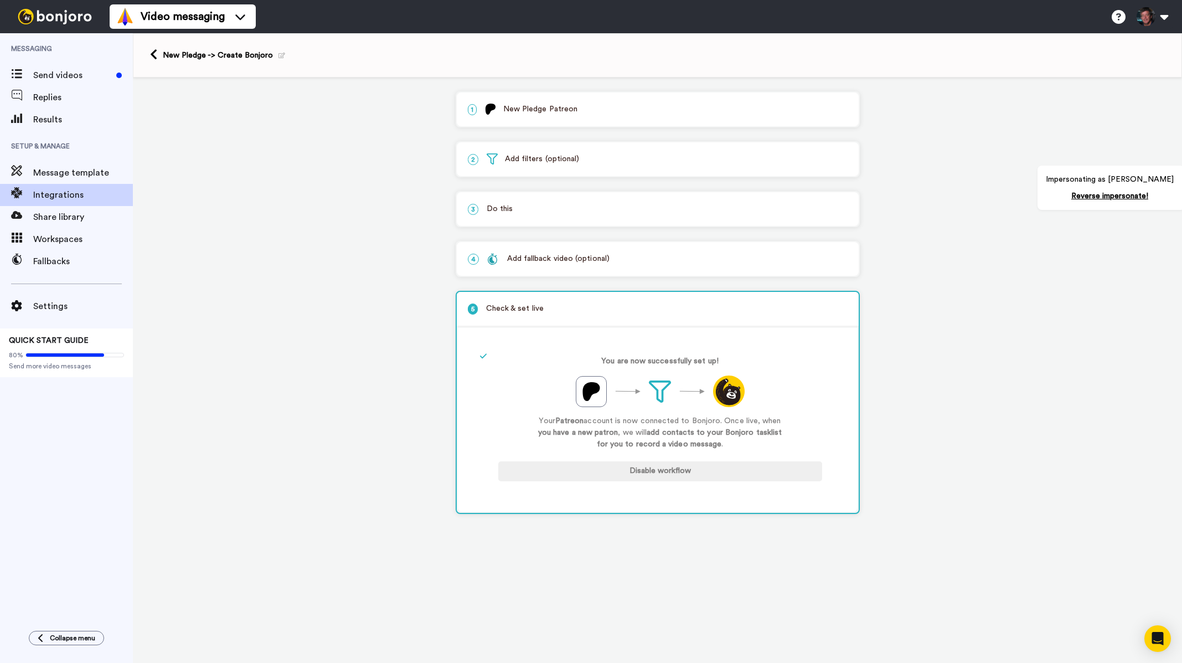
click at [553, 213] on p "3 Do this" at bounding box center [658, 209] width 380 height 12
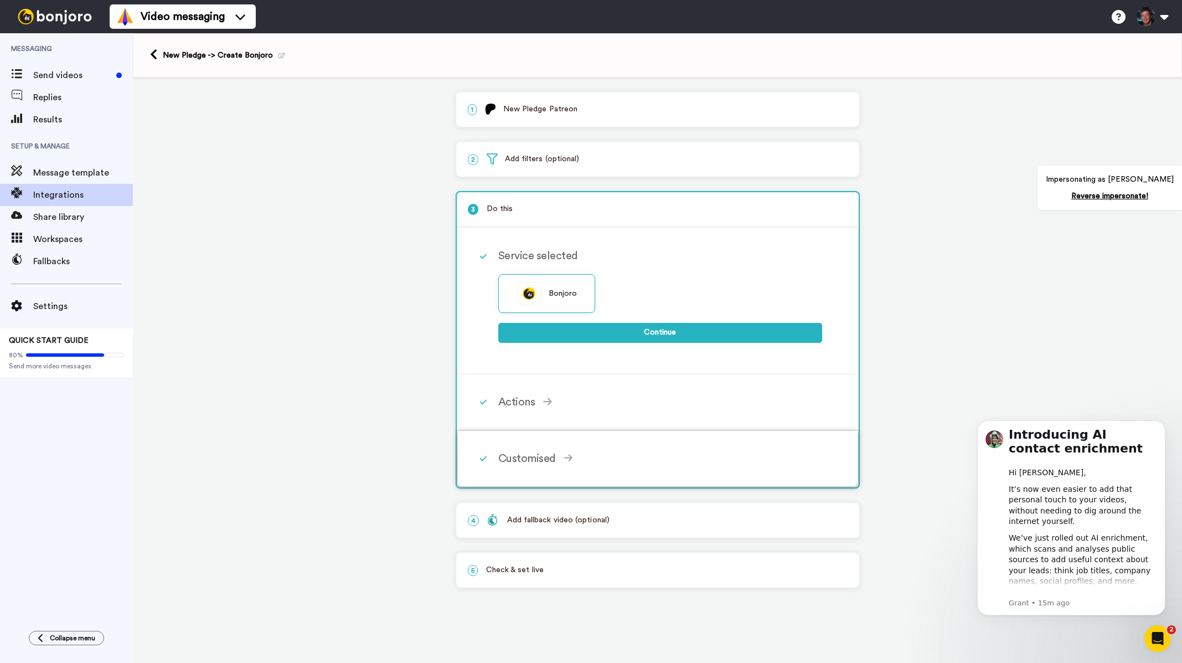
click at [551, 458] on div "Customised" at bounding box center [660, 458] width 324 height 17
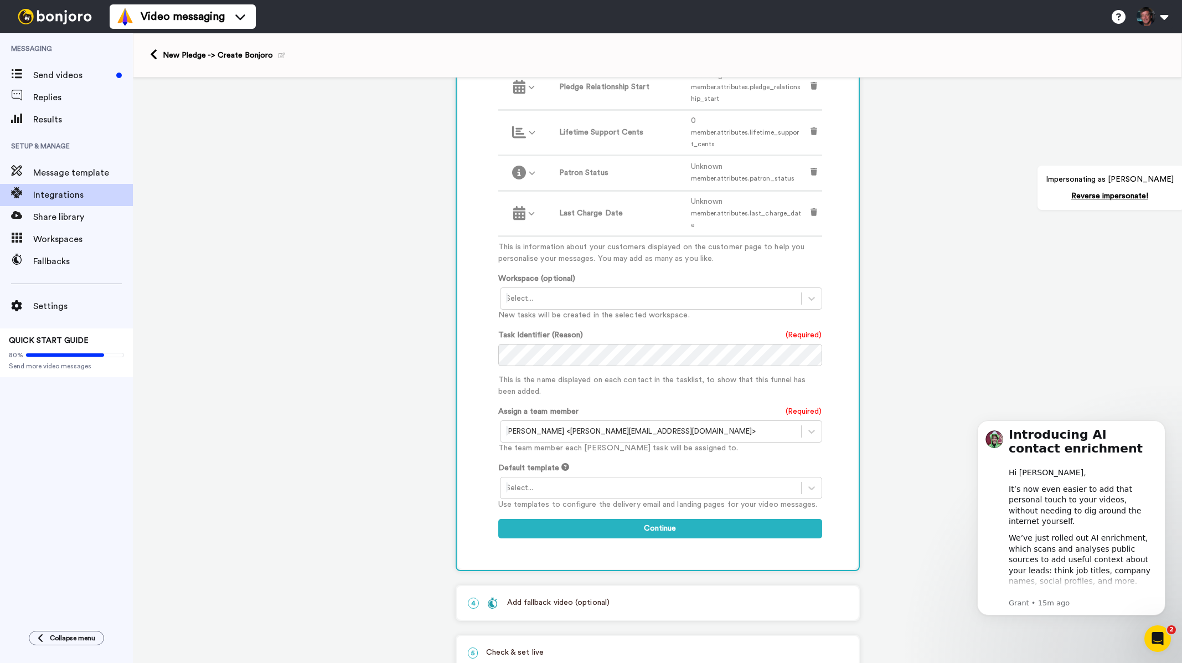
scroll to position [518, 0]
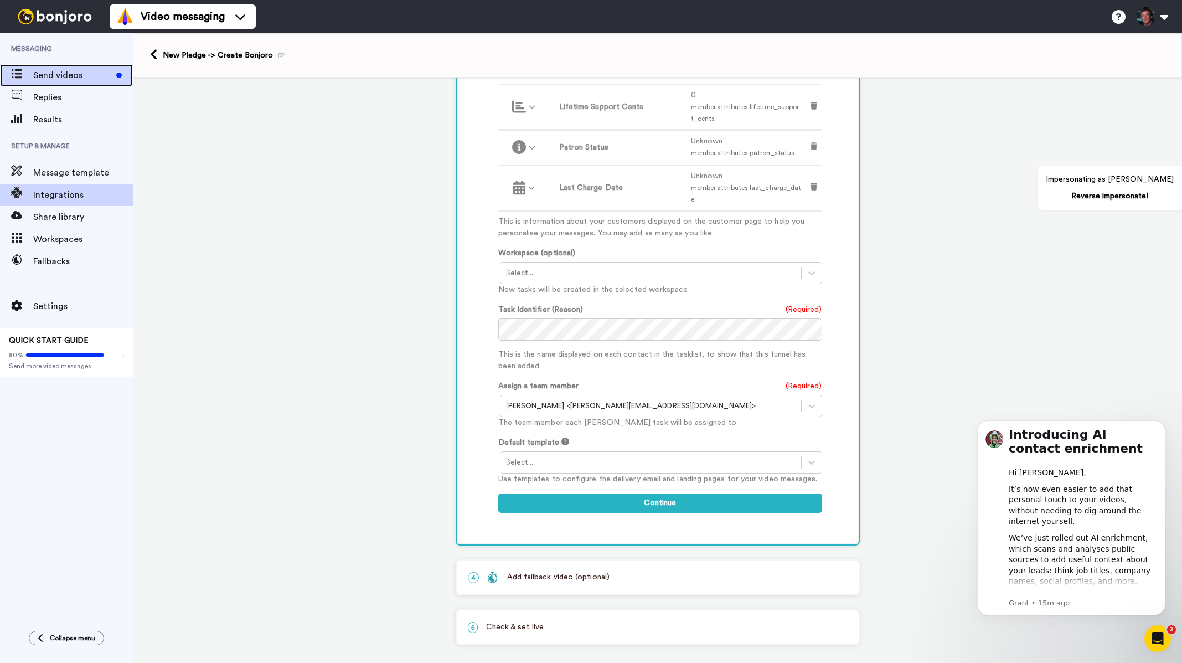
click at [58, 78] on span "Send videos" at bounding box center [72, 75] width 79 height 13
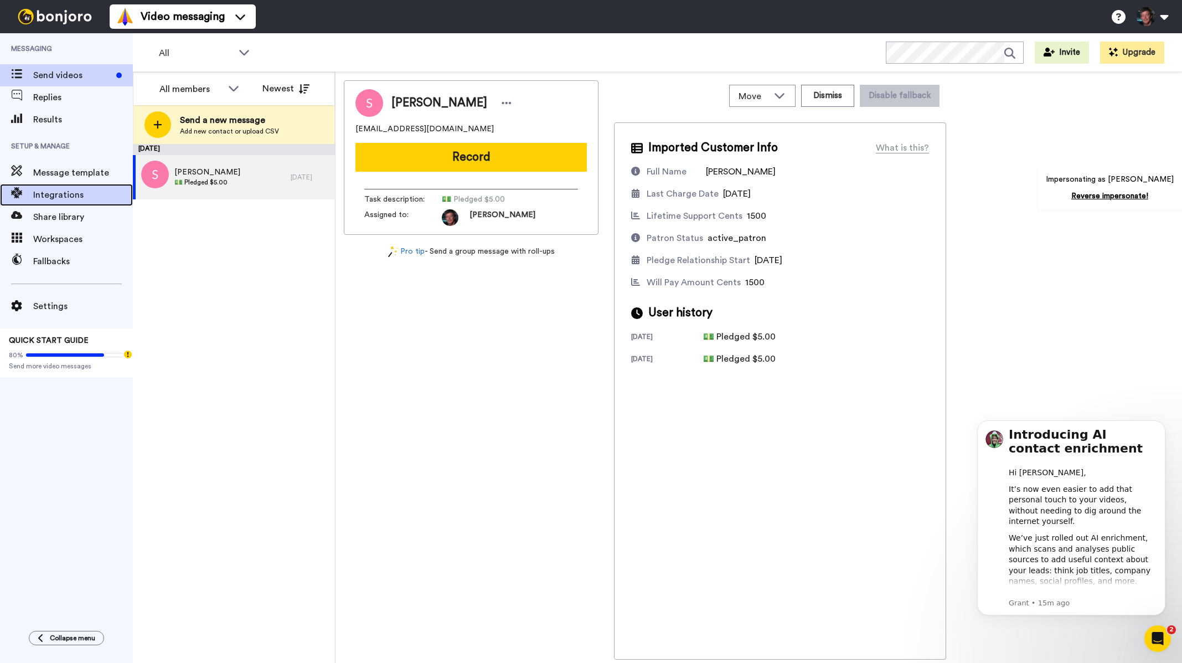
click at [58, 196] on span "Integrations" at bounding box center [83, 194] width 100 height 13
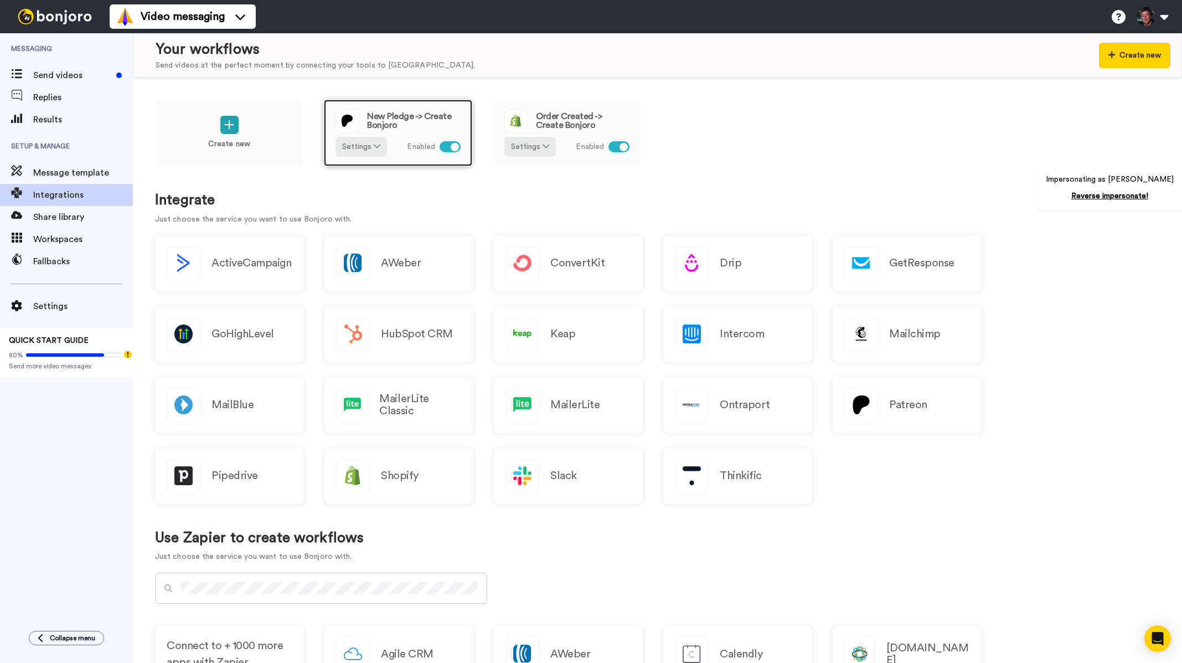
click at [413, 113] on span "New Pledge -> Create Bonjoro" at bounding box center [414, 121] width 94 height 18
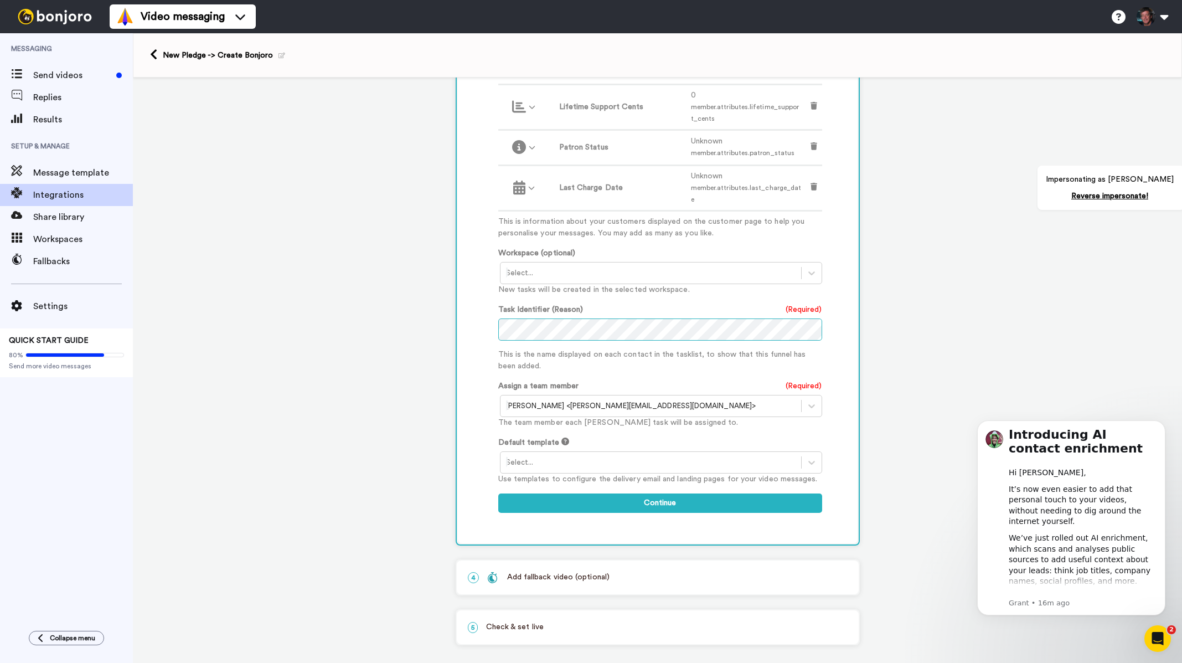
click at [344, 331] on div "1 New Pledge Patreon Service selected ActiveCampaign AWeber Bonjoro ConvertKit …" at bounding box center [657, 115] width 1049 height 1113
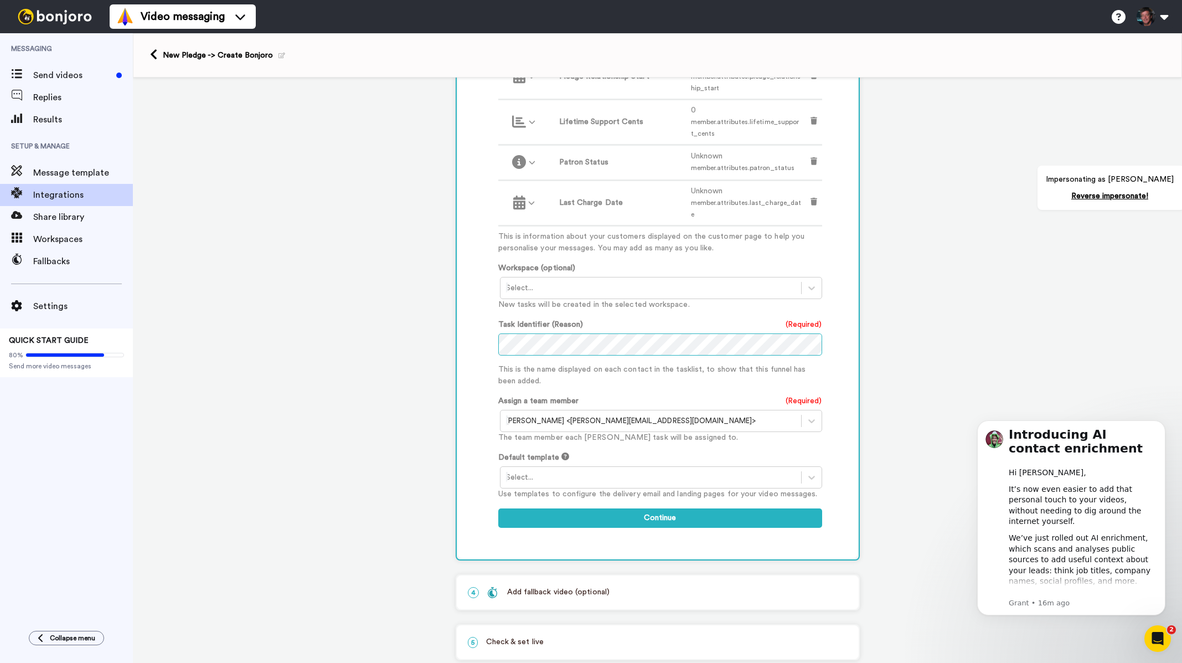
scroll to position [518, 0]
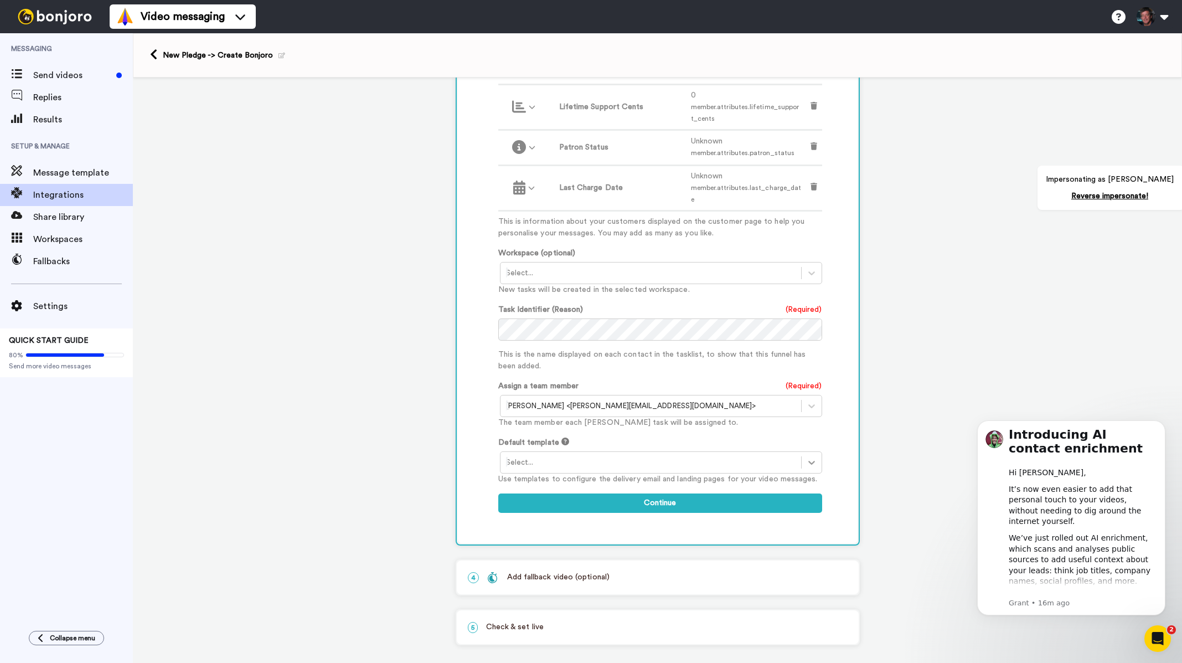
click at [806, 457] on icon at bounding box center [811, 462] width 11 height 11
click at [548, 475] on div "ASM Patreon Page" at bounding box center [662, 485] width 324 height 20
click at [623, 500] on button "Continue" at bounding box center [660, 503] width 324 height 20
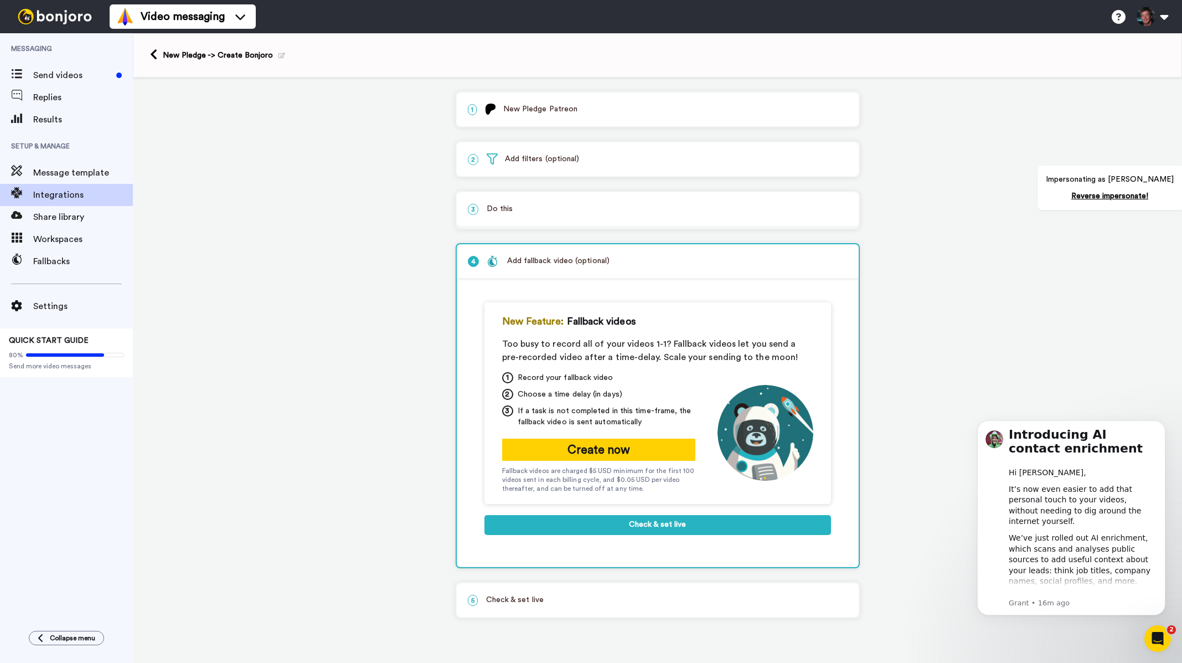
scroll to position [0, 0]
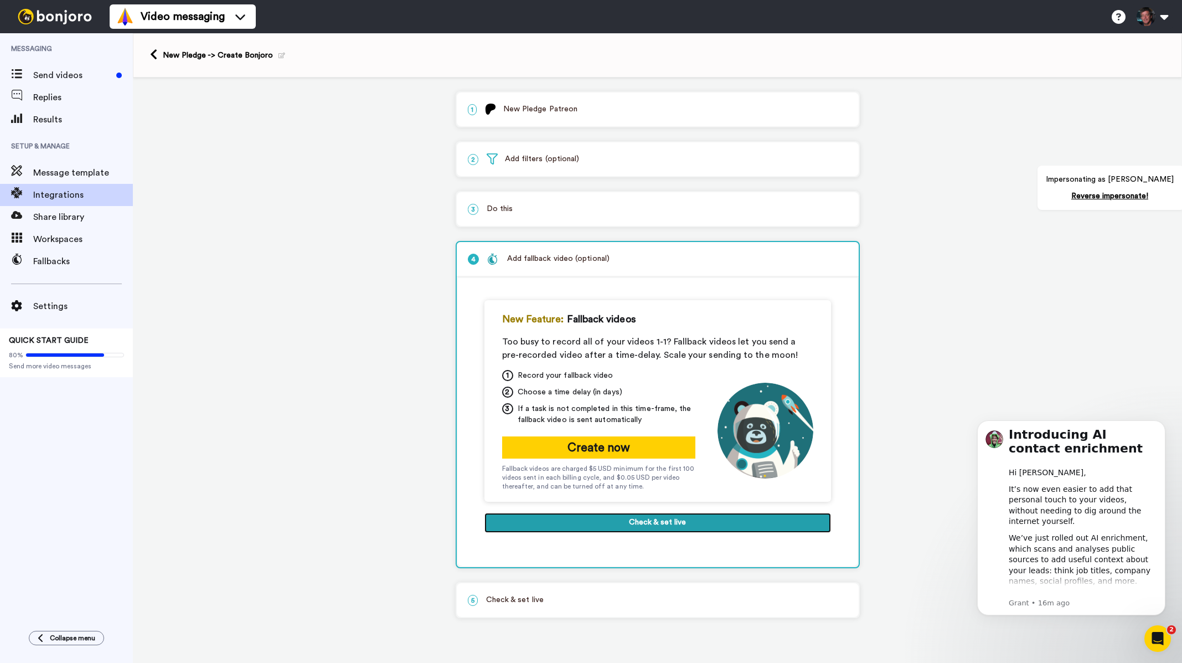
click at [606, 524] on button "Check & set live" at bounding box center [657, 523] width 346 height 20
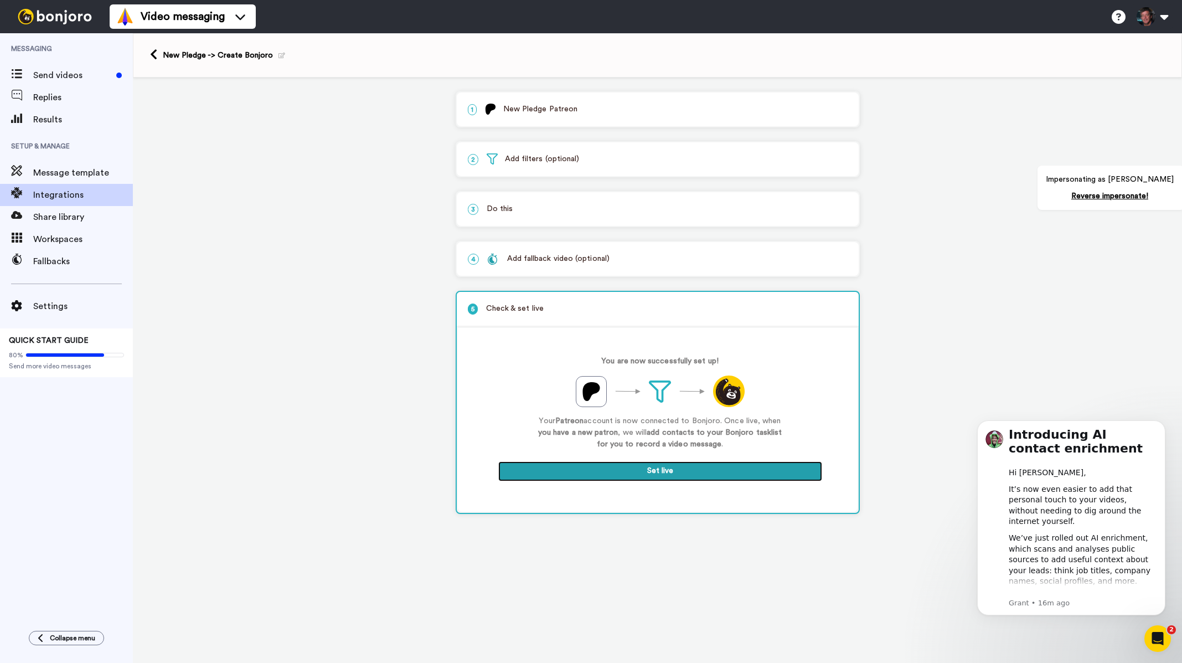
click at [686, 471] on button "Set live" at bounding box center [660, 471] width 324 height 20
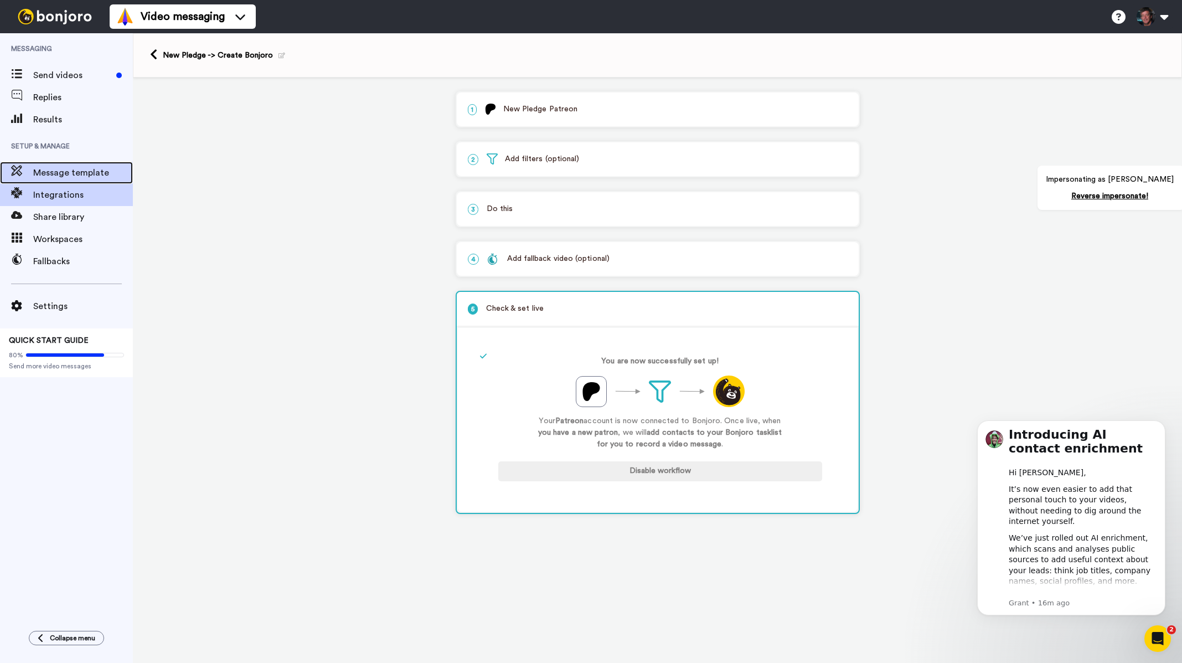
click at [61, 175] on span "Message template" at bounding box center [83, 172] width 100 height 13
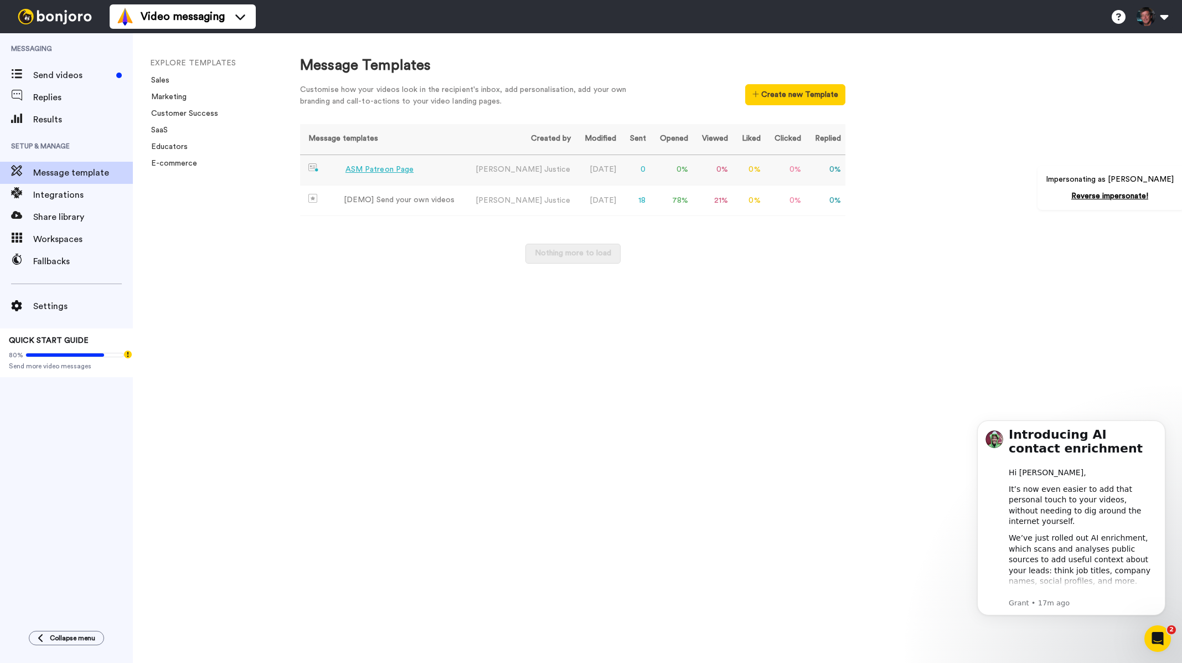
click at [386, 170] on div "ASM Patreon Page" at bounding box center [379, 170] width 68 height 12
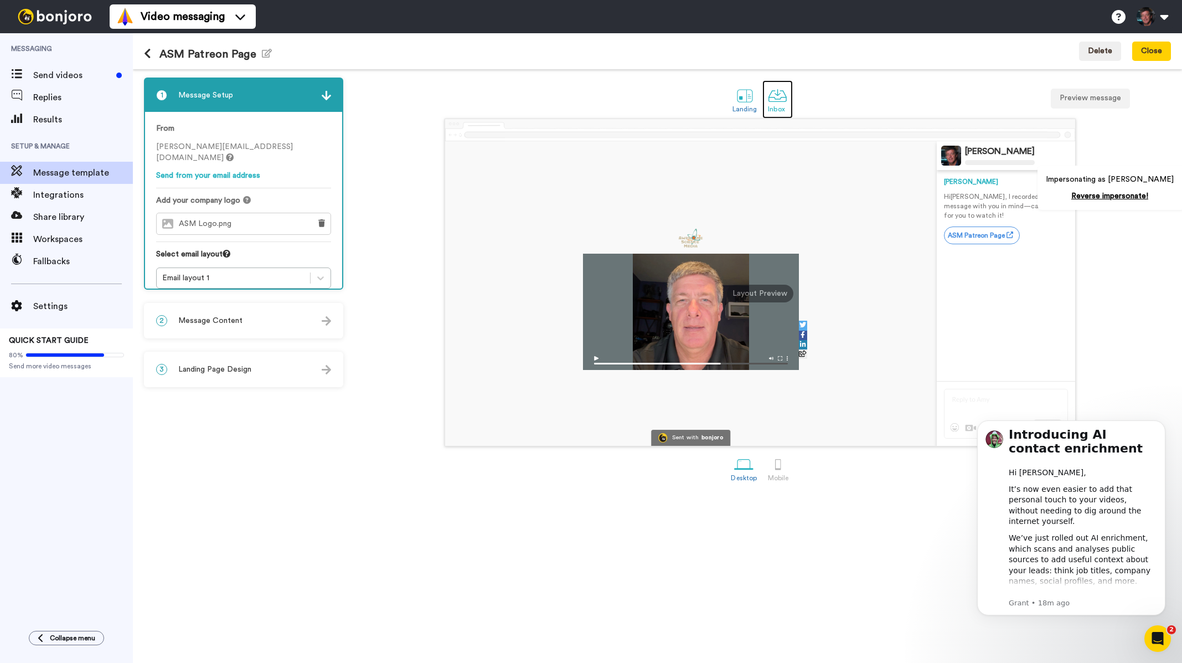
click at [779, 97] on div at bounding box center [777, 95] width 19 height 19
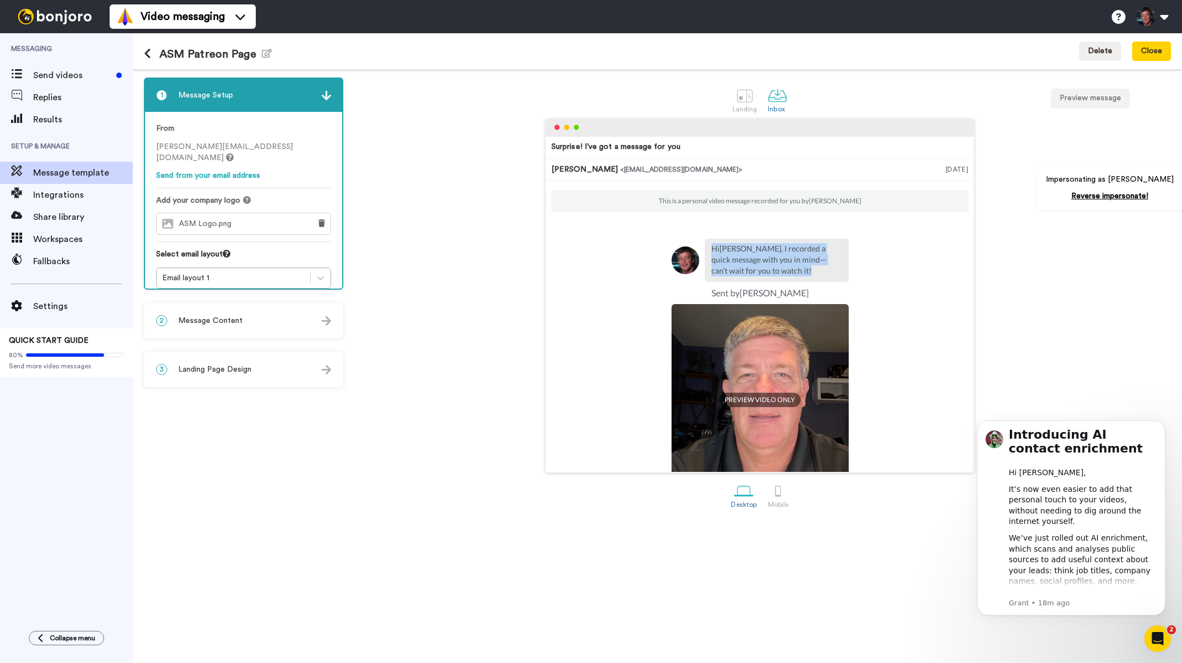
drag, startPoint x: 742, startPoint y: 269, endPoint x: 706, endPoint y: 249, distance: 40.6
click at [706, 249] on div "Hi [PERSON_NAME] , I recorded a quick message with you in mind—can’t wait for y…" at bounding box center [777, 260] width 144 height 43
click at [270, 328] on div "2 Message Content" at bounding box center [243, 320] width 197 height 33
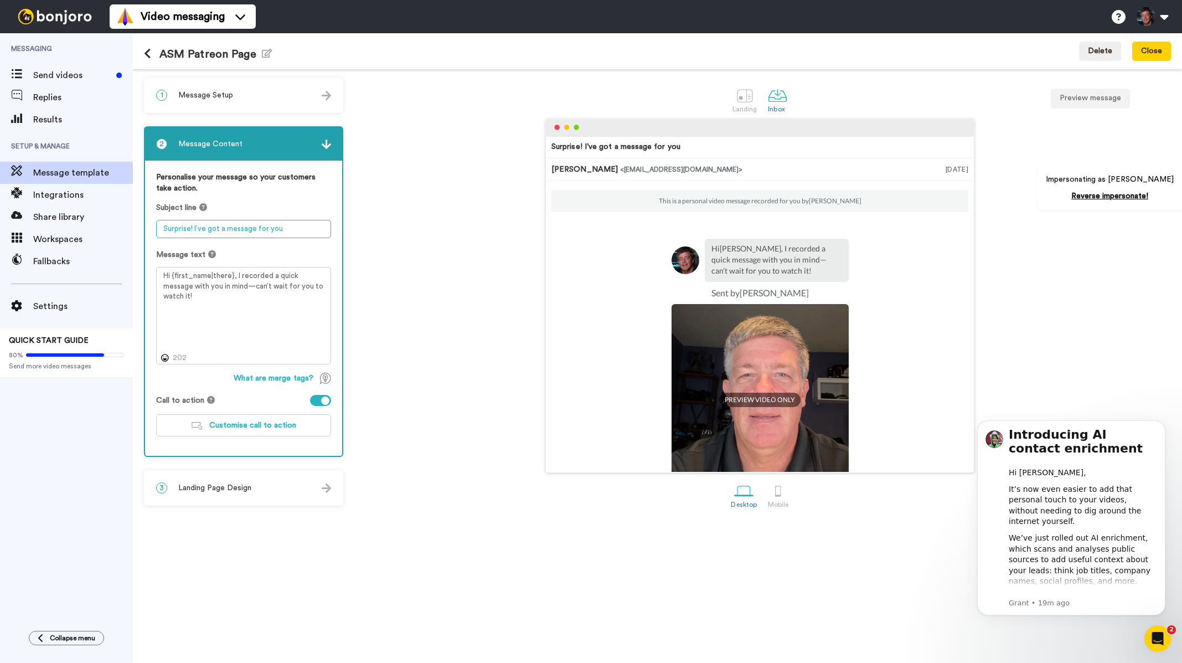
click at [247, 225] on textarea "Surprise! I’ve got a message for you" at bounding box center [243, 229] width 175 height 18
click at [311, 224] on textarea "Surprise! I’ve got a message for you" at bounding box center [243, 229] width 175 height 18
drag, startPoint x: 307, startPoint y: 234, endPoint x: 156, endPoint y: 225, distance: 151.3
click at [156, 225] on div "Personalise your message so your customers take action. Subject line Surprise! …" at bounding box center [243, 308] width 197 height 295
click at [290, 234] on textarea "Surprise! I’ve got a message for you" at bounding box center [243, 229] width 175 height 18
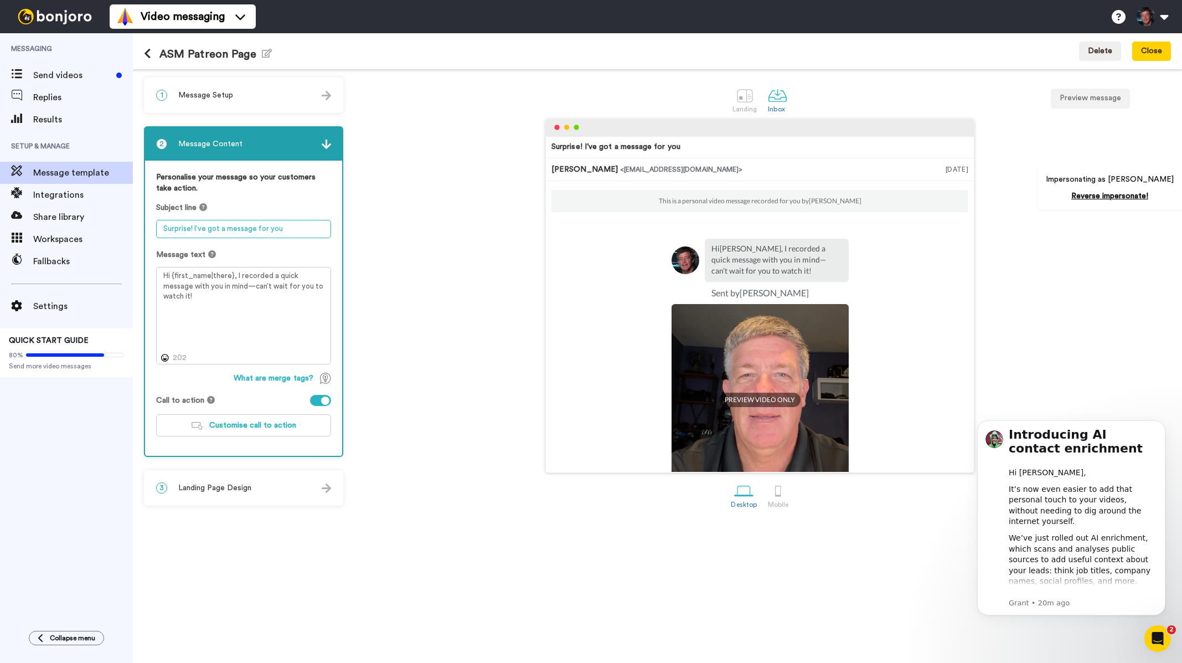
drag, startPoint x: 292, startPoint y: 231, endPoint x: 153, endPoint y: 221, distance: 139.8
click at [153, 220] on div "Personalise your message so your customers take action. Subject line Surprise! …" at bounding box center [243, 308] width 197 height 295
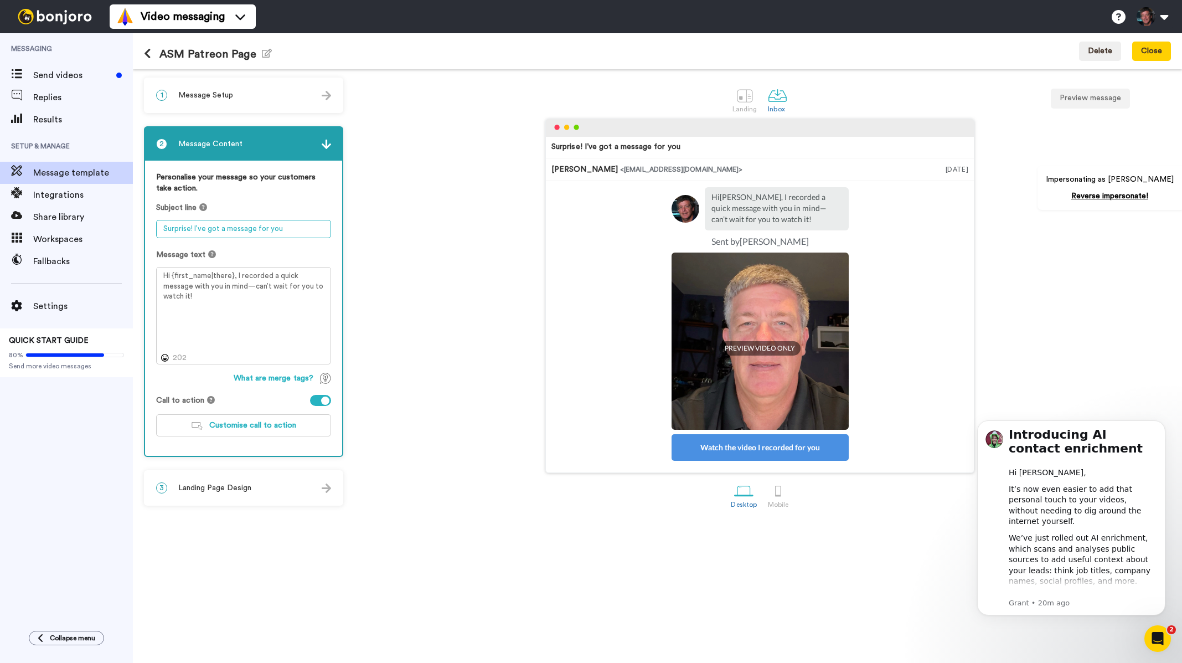
scroll to position [55, 0]
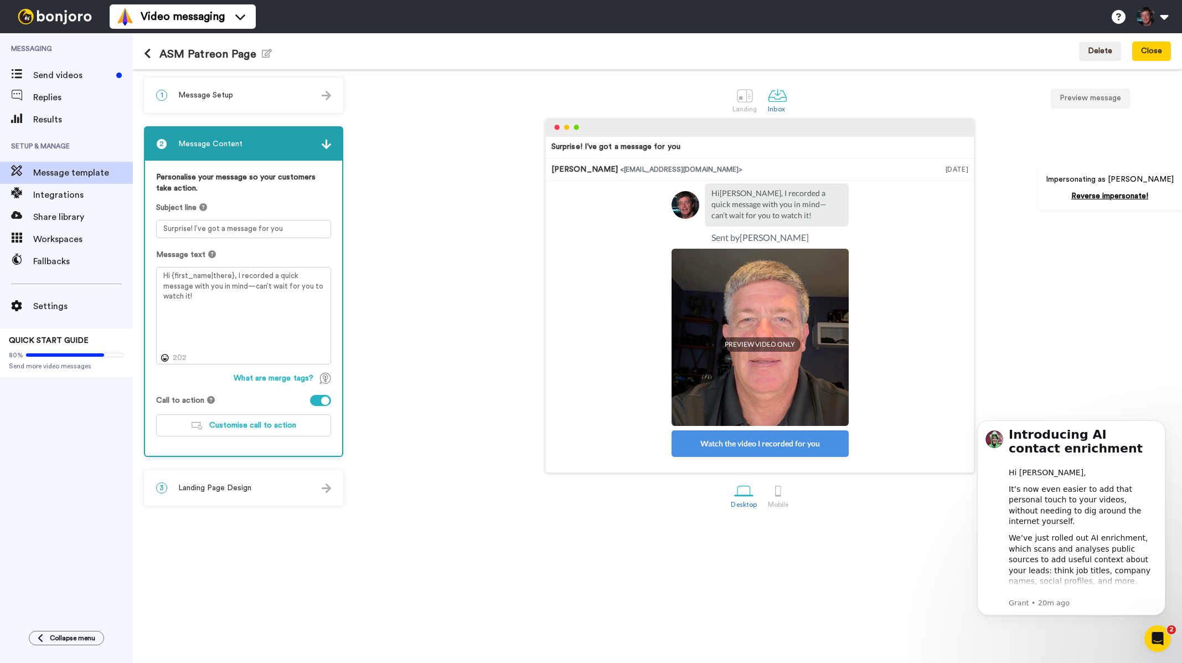
click at [736, 217] on p "Hi Tom , I recorded a quick message with you in mind—can’t wait for you to watc…" at bounding box center [776, 204] width 131 height 33
drag, startPoint x: 752, startPoint y: 215, endPoint x: 701, endPoint y: 195, distance: 54.7
click at [705, 195] on div "Hi Tom , I recorded a quick message with you in mind—can’t wait for you to watc…" at bounding box center [777, 204] width 144 height 43
drag, startPoint x: 319, startPoint y: 288, endPoint x: 161, endPoint y: 273, distance: 159.6
click at [161, 272] on textarea "Hi {first_name|there}, I recorded a quick message with you in mind—can’t wait f…" at bounding box center [243, 315] width 175 height 97
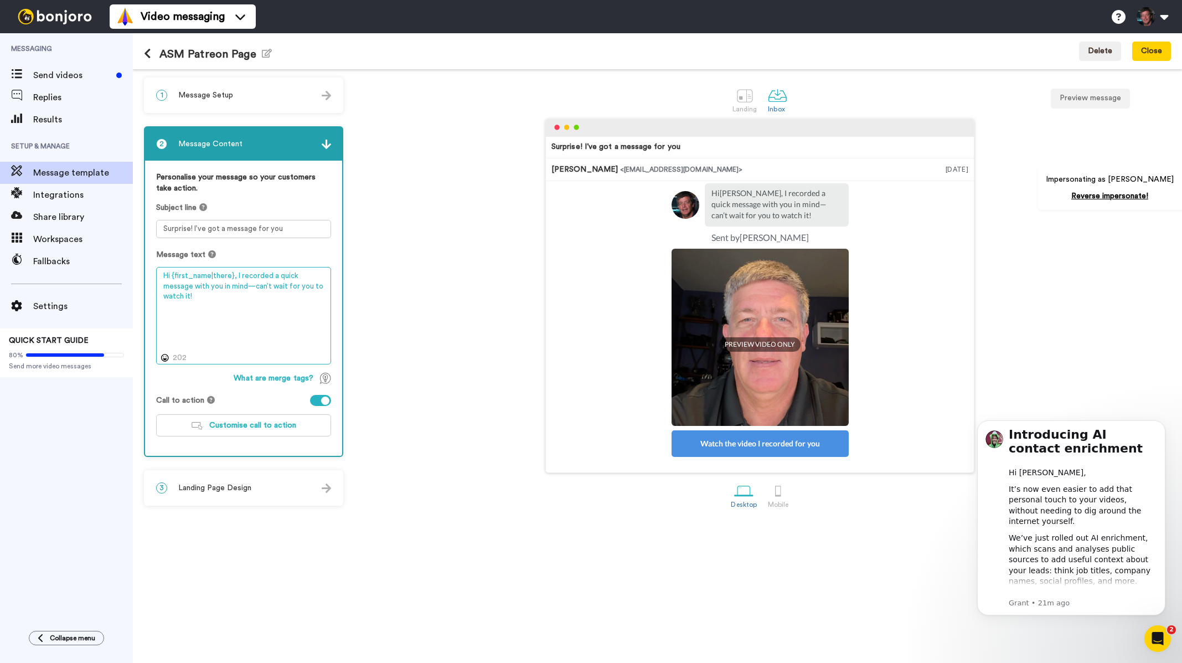
click at [269, 297] on textarea "Hi {first_name|there}, I recorded a quick message with you in mind—can’t wait f…" at bounding box center [243, 315] width 175 height 97
drag, startPoint x: 271, startPoint y: 289, endPoint x: 309, endPoint y: 291, distance: 38.8
click at [271, 288] on textarea "Hi {first_name|there}, I recorded a quick message with you in mind—can’t wait f…" at bounding box center [243, 315] width 175 height 97
drag, startPoint x: 320, startPoint y: 287, endPoint x: 235, endPoint y: 277, distance: 85.2
click at [235, 277] on textarea "Hi {first_name|there}, I recorded a quick message with you in mind—can’t wait f…" at bounding box center [243, 315] width 175 height 97
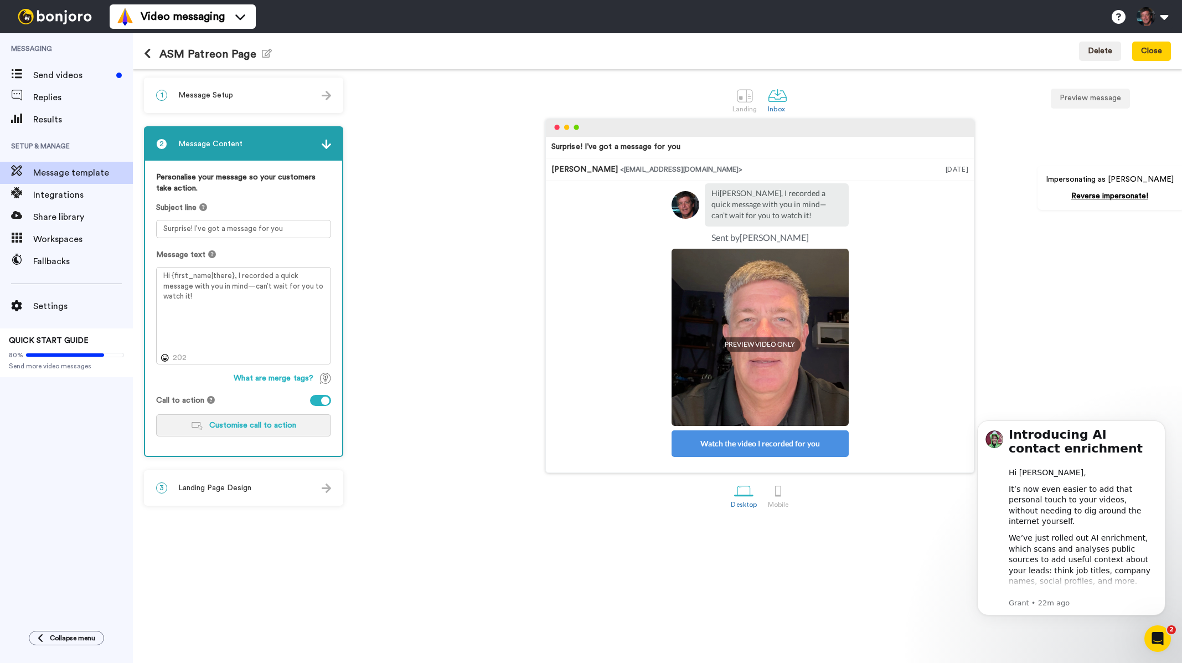
click at [286, 414] on button "Customise call to action" at bounding box center [243, 425] width 175 height 22
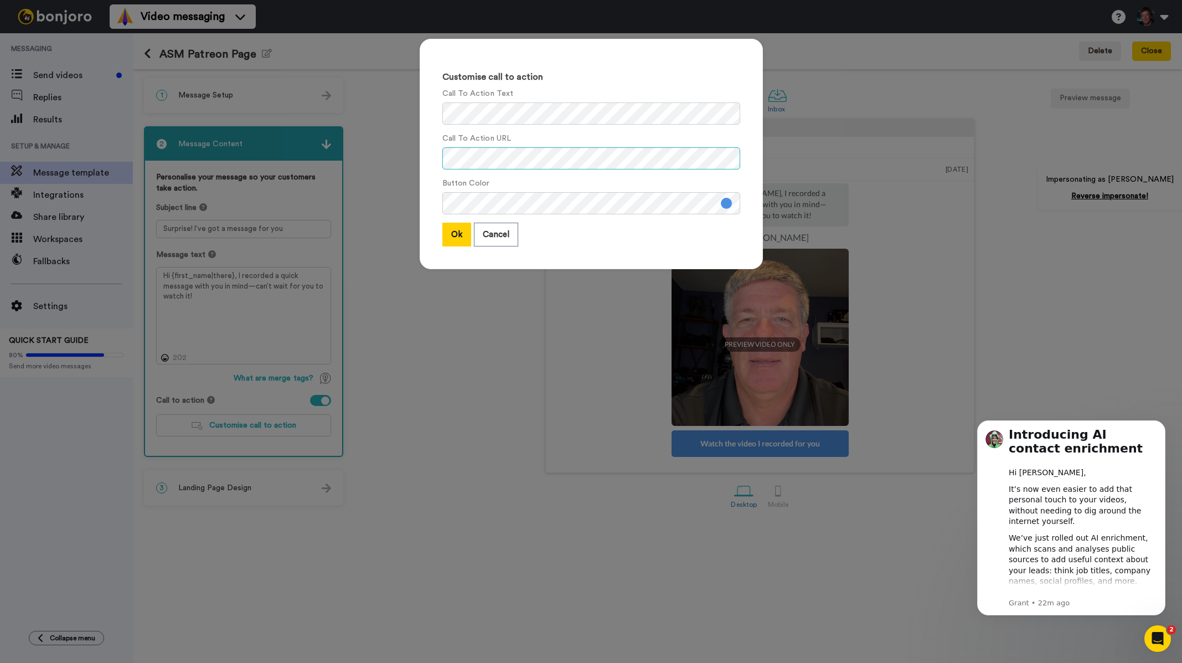
click at [408, 156] on div "Customise call to action Call To Action Text Call To Action URL Button Color Ok…" at bounding box center [590, 159] width 365 height 263
click at [441, 301] on div "Customise call to action Call To Action Text Call To Action URL Button Color Ok…" at bounding box center [591, 331] width 1182 height 663
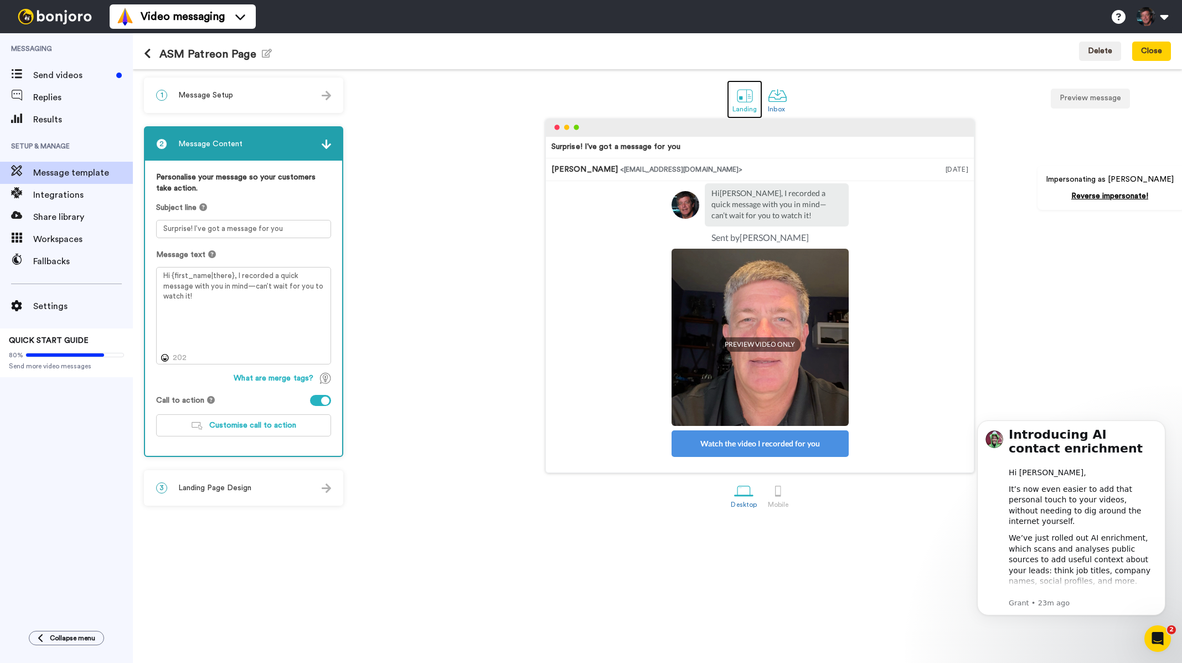
click at [741, 90] on div at bounding box center [744, 95] width 19 height 19
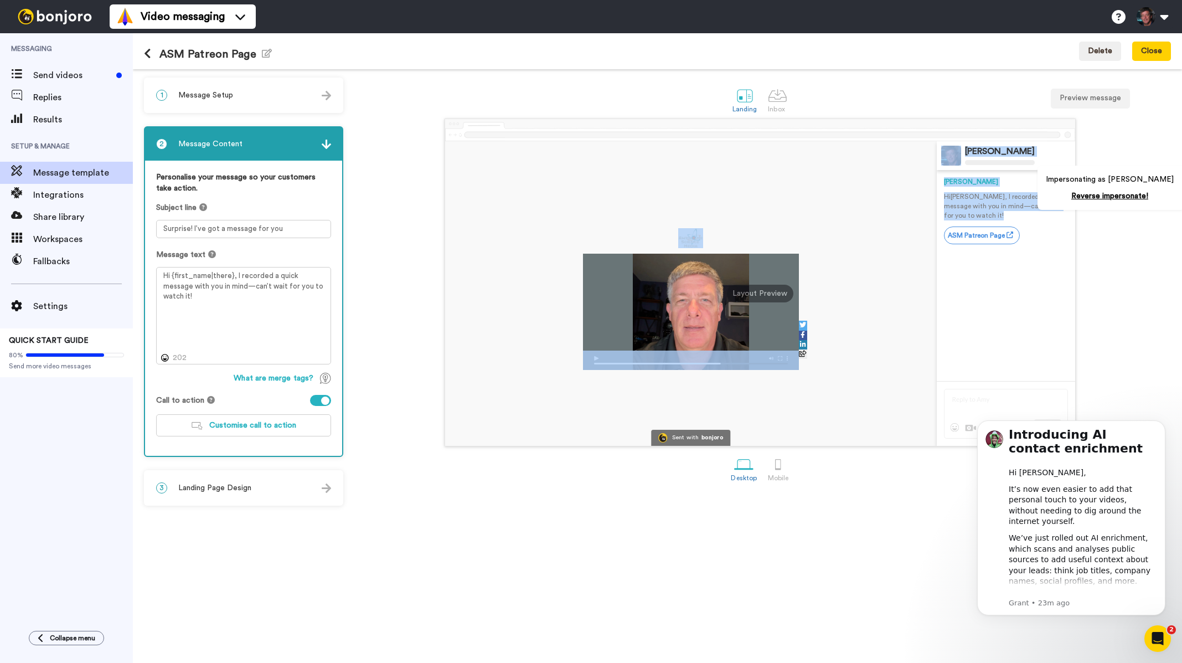
drag, startPoint x: 961, startPoint y: 214, endPoint x: 928, endPoint y: 195, distance: 38.9
click at [928, 195] on div "Sent with bonjoro Kyle Justice Kyle Hi Tom , I recorded a quick message with yo…" at bounding box center [760, 293] width 630 height 304
click at [902, 289] on div at bounding box center [690, 293] width 491 height 304
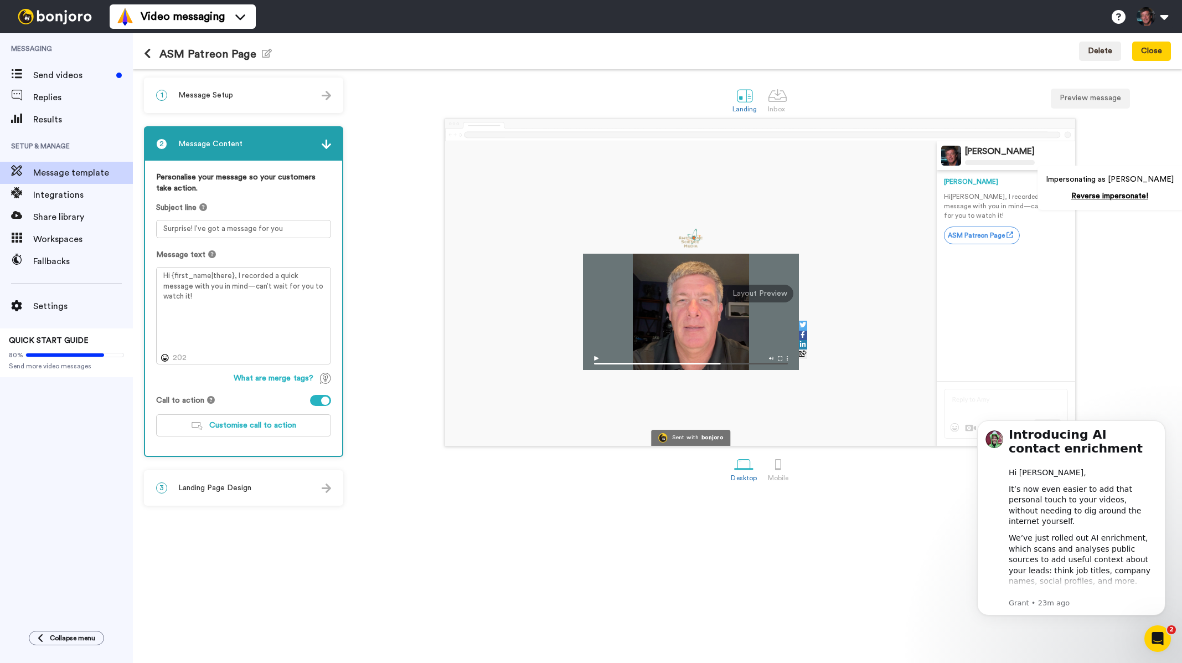
click at [213, 487] on span "Landing Page Design" at bounding box center [214, 487] width 73 height 11
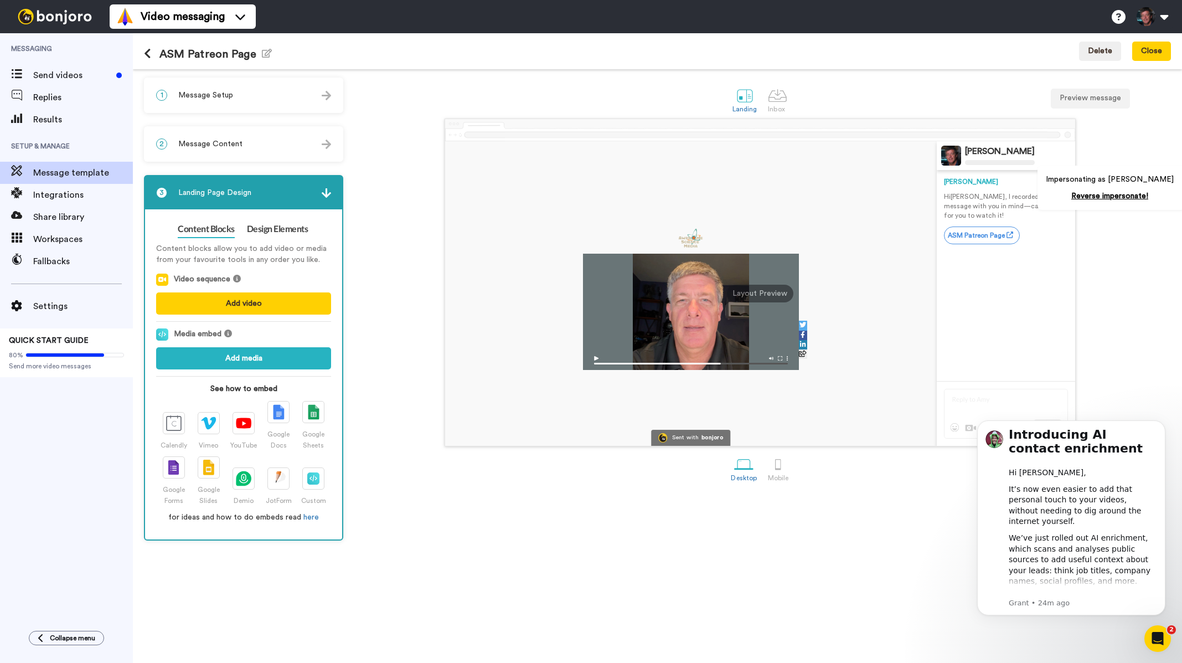
click at [149, 60] on div "ASM Patreon Page Edit name" at bounding box center [208, 51] width 128 height 29
click at [149, 57] on icon at bounding box center [147, 53] width 7 height 11
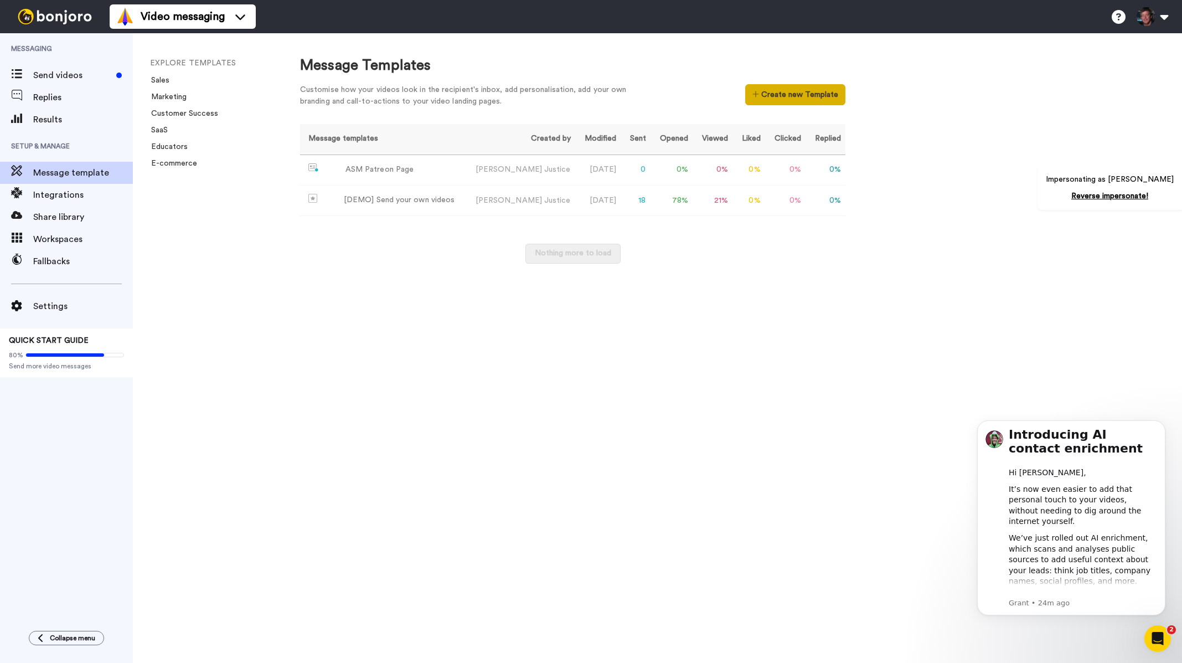
click at [785, 99] on button "Create new Template" at bounding box center [795, 94] width 100 height 21
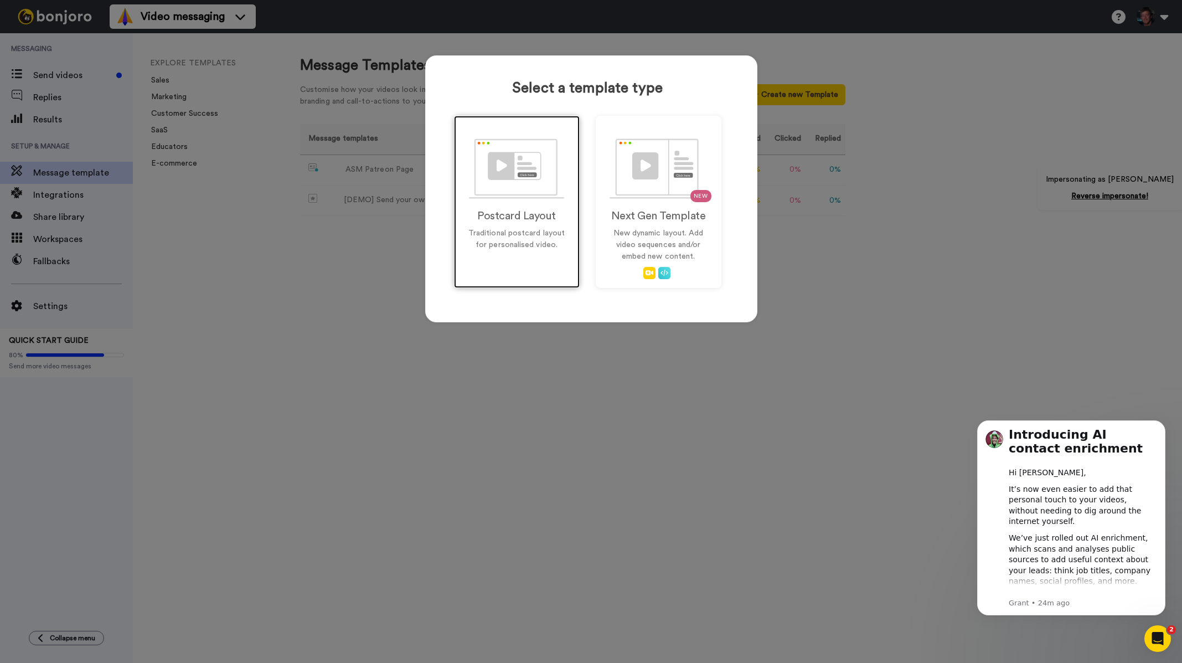
click at [495, 183] on img at bounding box center [516, 168] width 95 height 60
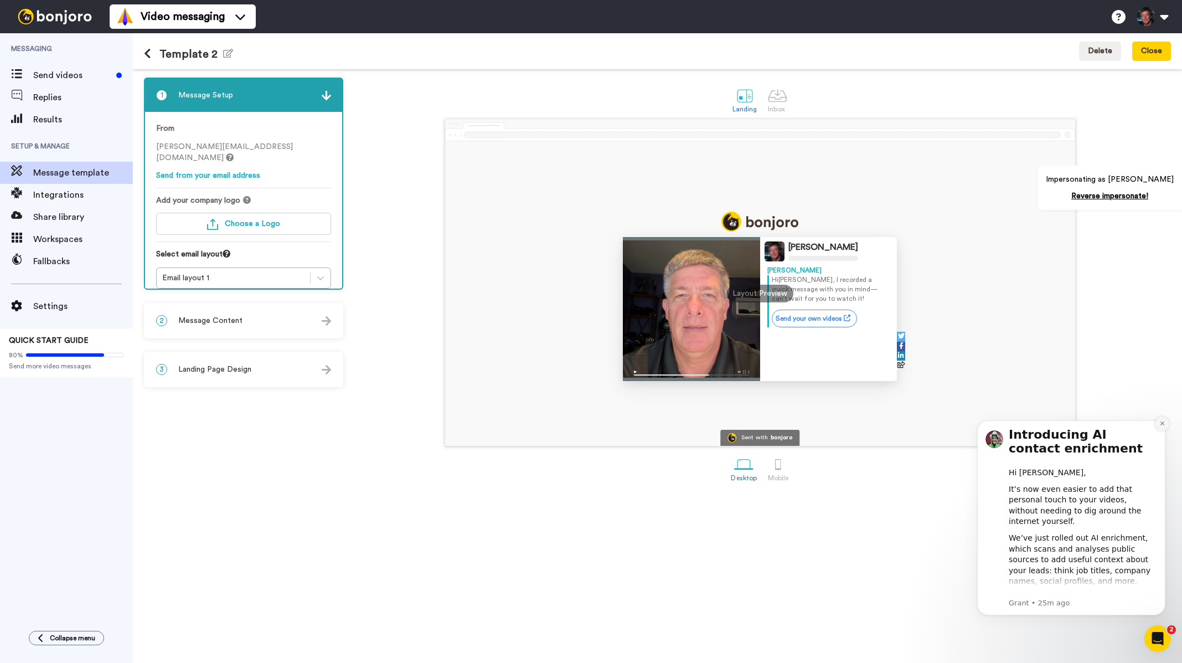
drag, startPoint x: 1159, startPoint y: 422, endPoint x: 2124, endPoint y: 823, distance: 1045.2
click at [1159, 422] on icon "Dismiss notification" at bounding box center [1162, 423] width 6 height 6
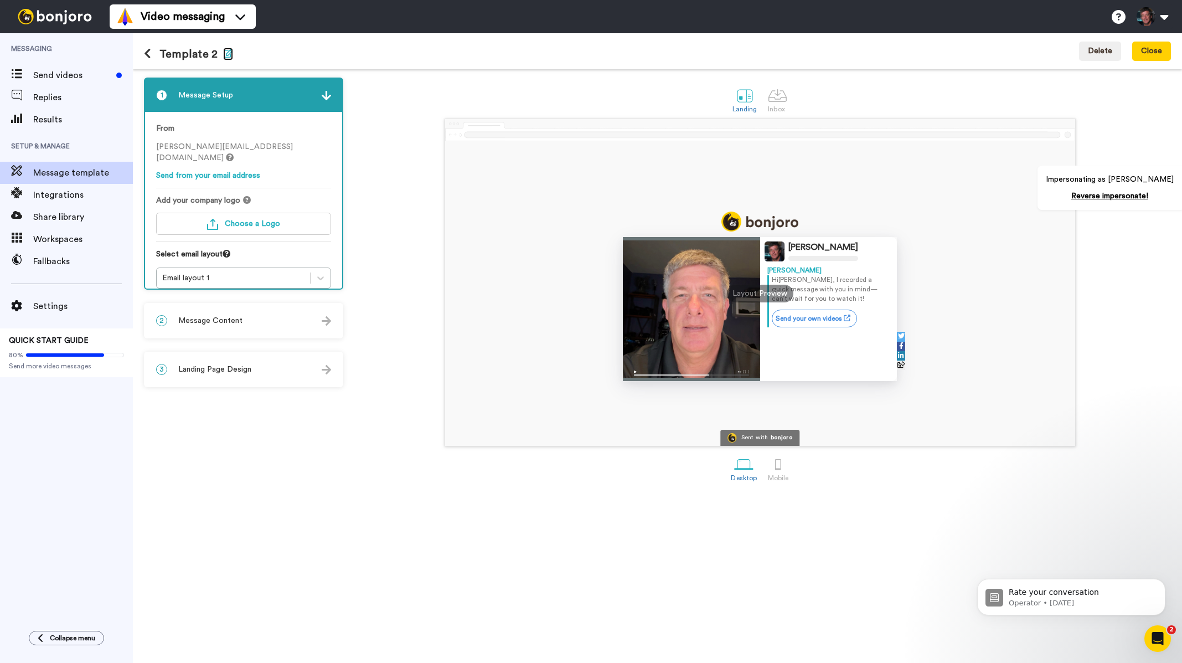
click at [227, 53] on icon "button" at bounding box center [228, 53] width 10 height 9
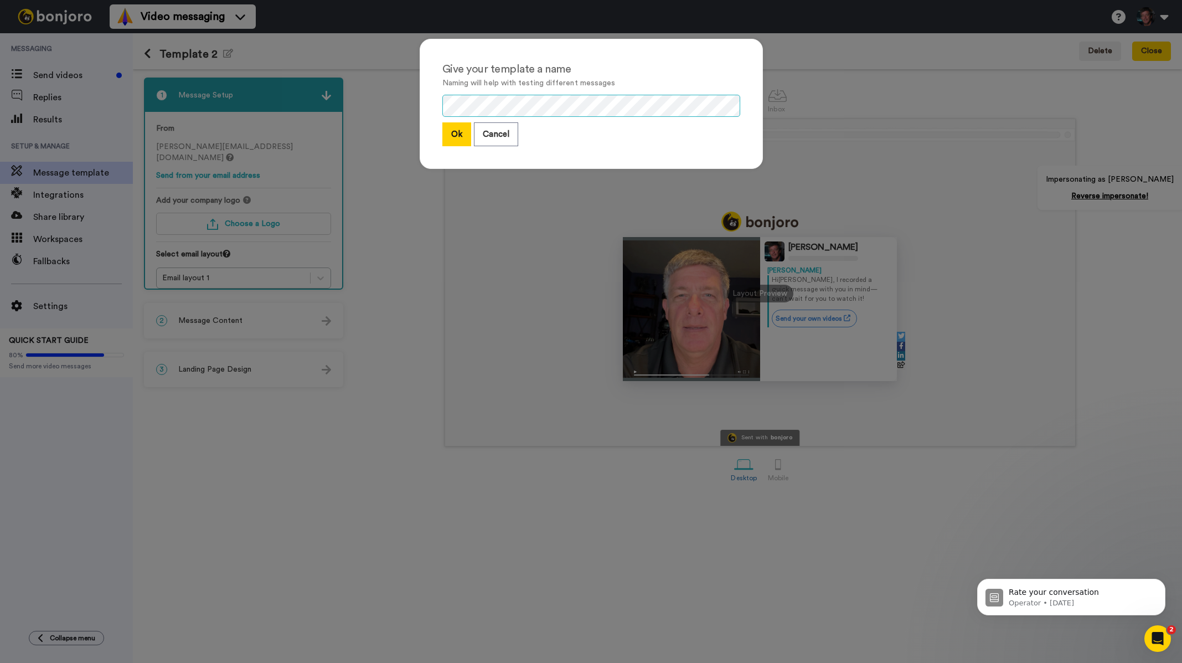
click at [408, 103] on div "Give your template a name Naming will help with testing different messages Ok C…" at bounding box center [590, 109] width 365 height 163
click at [437, 135] on div "Give your template a name Naming will help with testing different messages Ok C…" at bounding box center [591, 104] width 343 height 130
click at [457, 133] on button "Ok" at bounding box center [456, 134] width 29 height 24
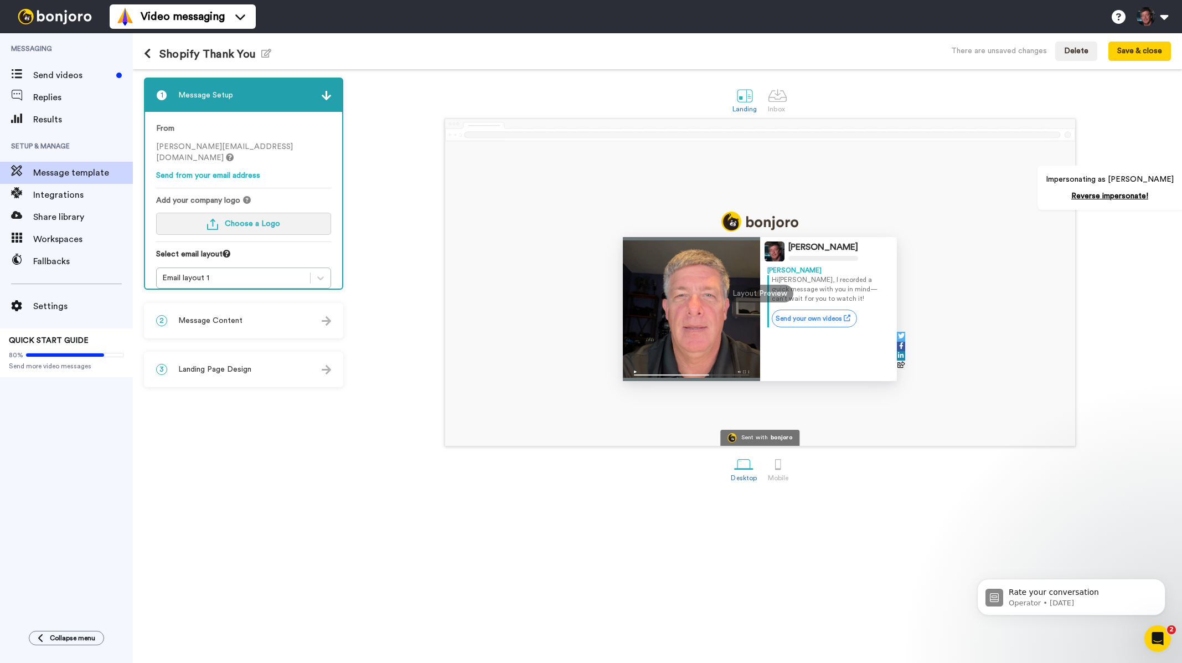
click at [289, 221] on button "Choose a Logo" at bounding box center [243, 224] width 175 height 22
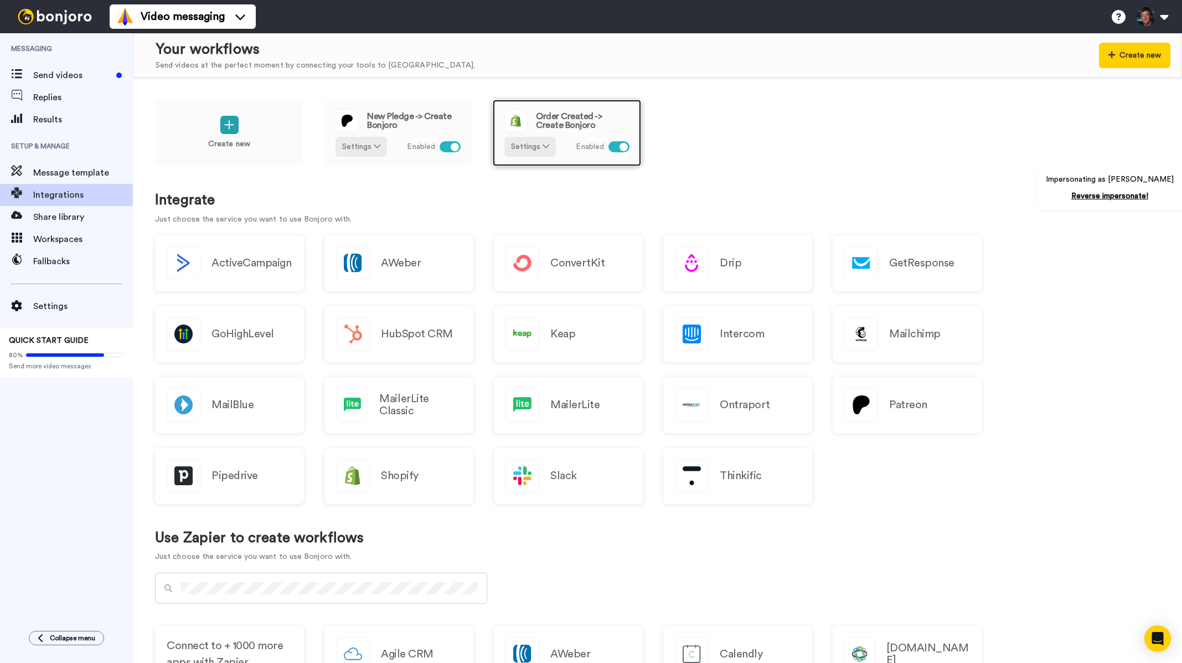
click at [517, 120] on img at bounding box center [516, 121] width 22 height 22
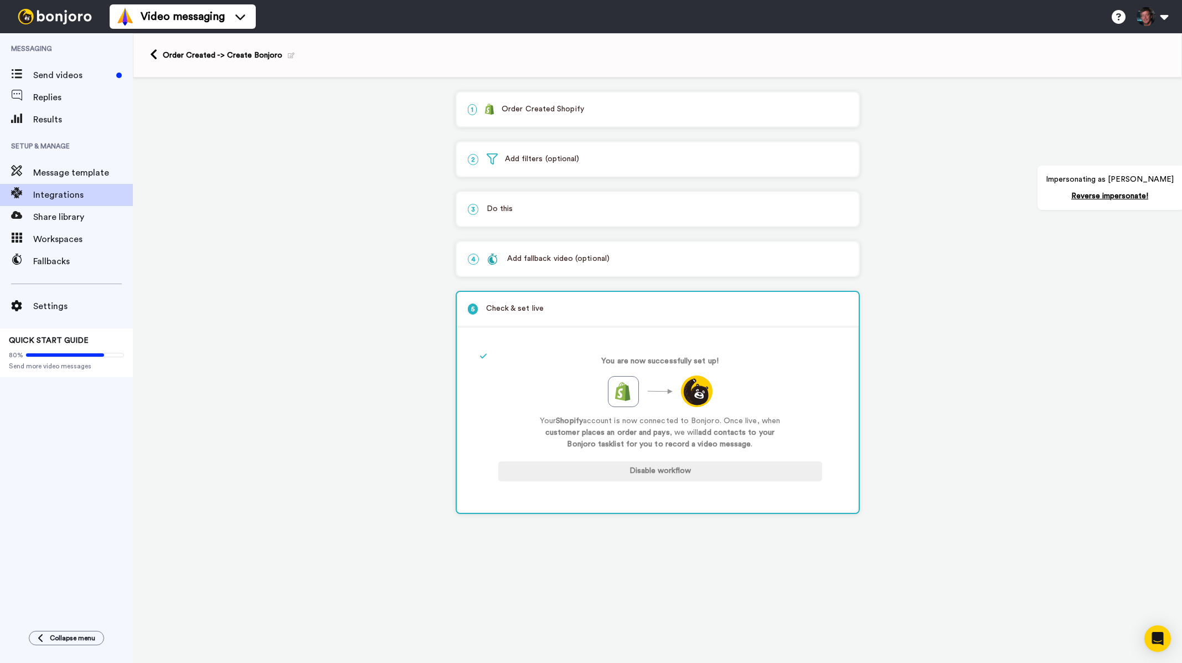
click at [553, 215] on div "3 Do this" at bounding box center [658, 209] width 402 height 34
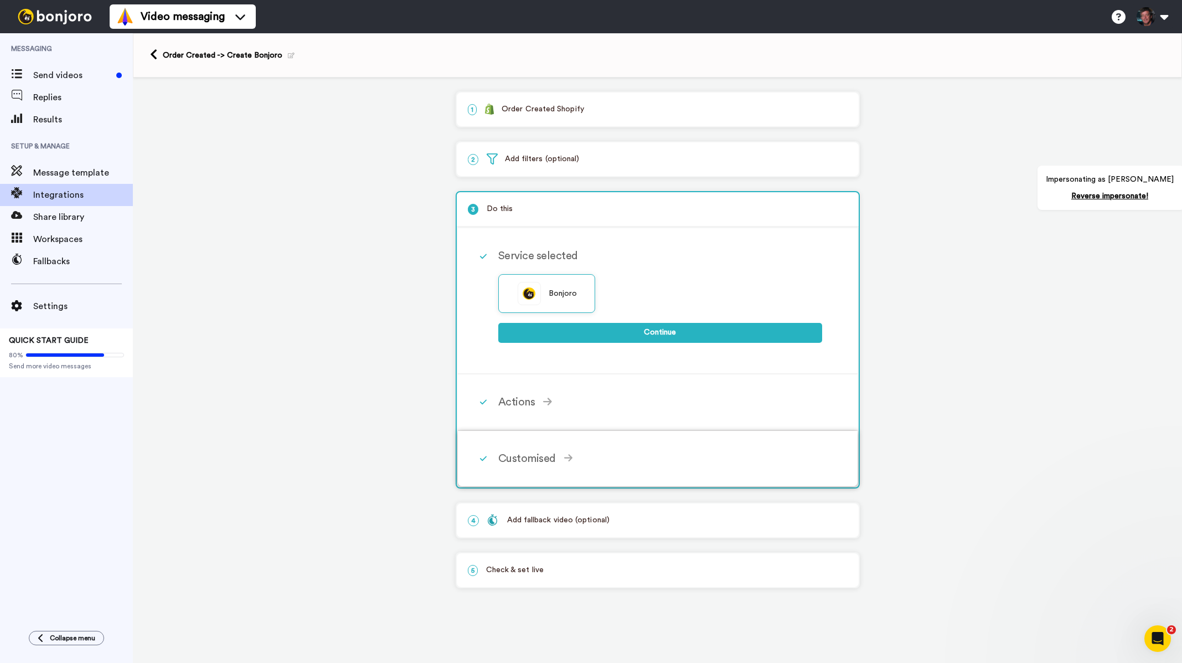
click at [570, 461] on icon at bounding box center [568, 458] width 9 height 10
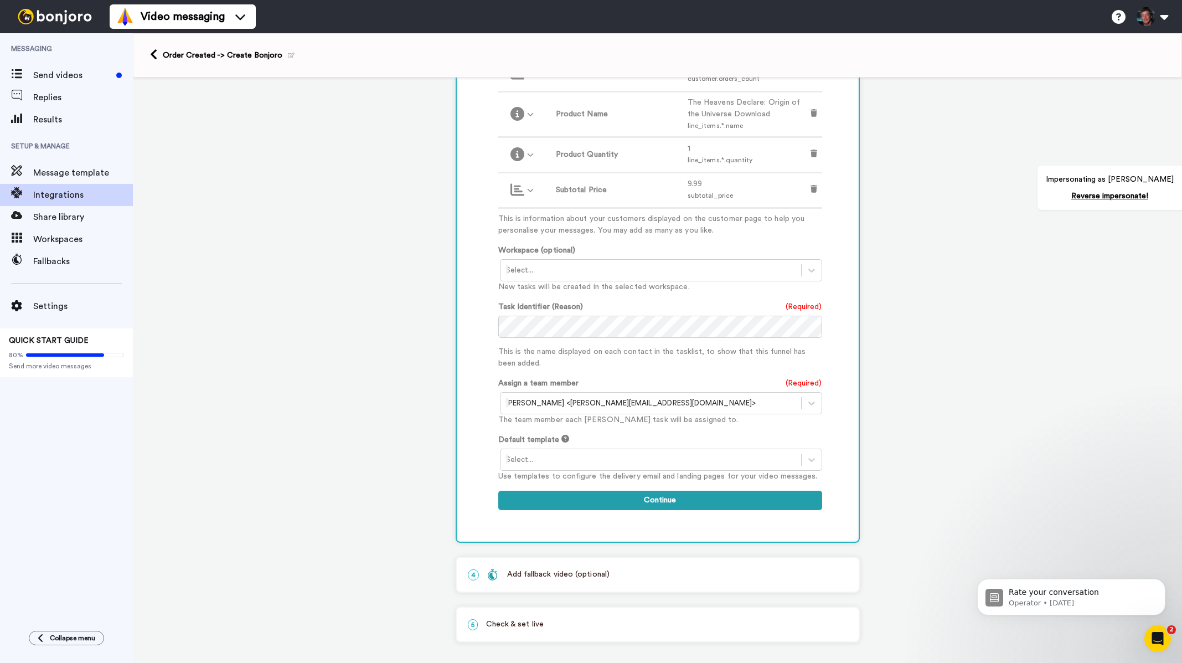
scroll to position [427, 0]
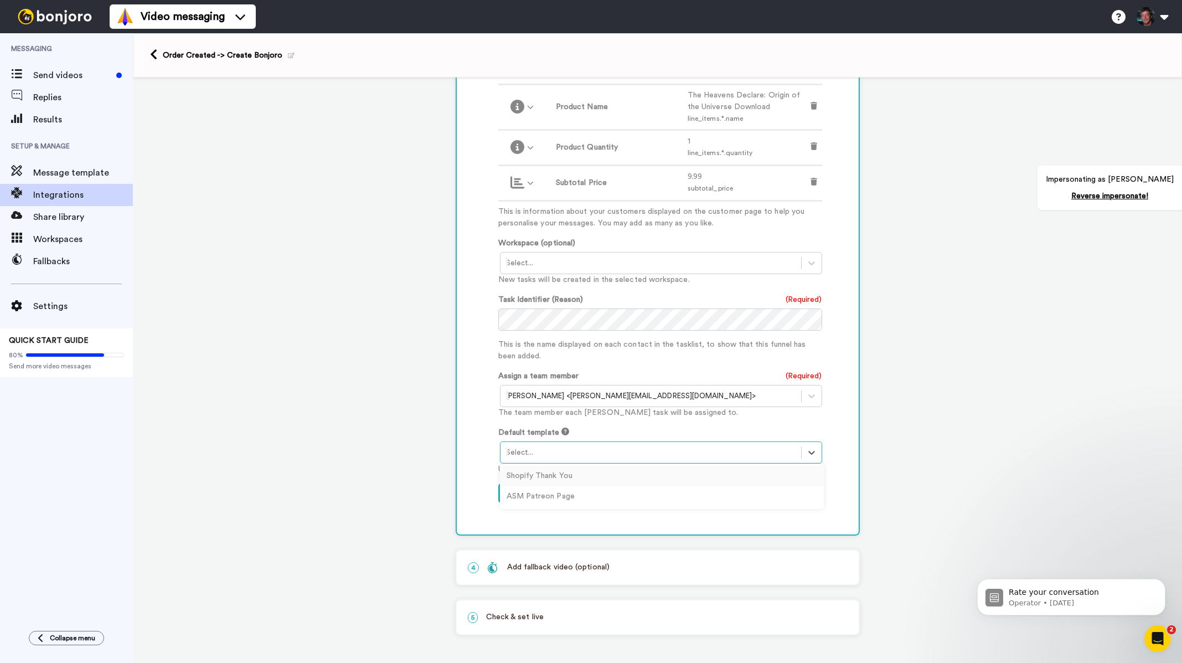
click at [564, 456] on div at bounding box center [650, 452] width 289 height 13
click at [955, 284] on div "1 Order Created Shopify Service selected ActiveCampaign AWeber Bonjoro ConvertK…" at bounding box center [657, 156] width 1049 height 1012
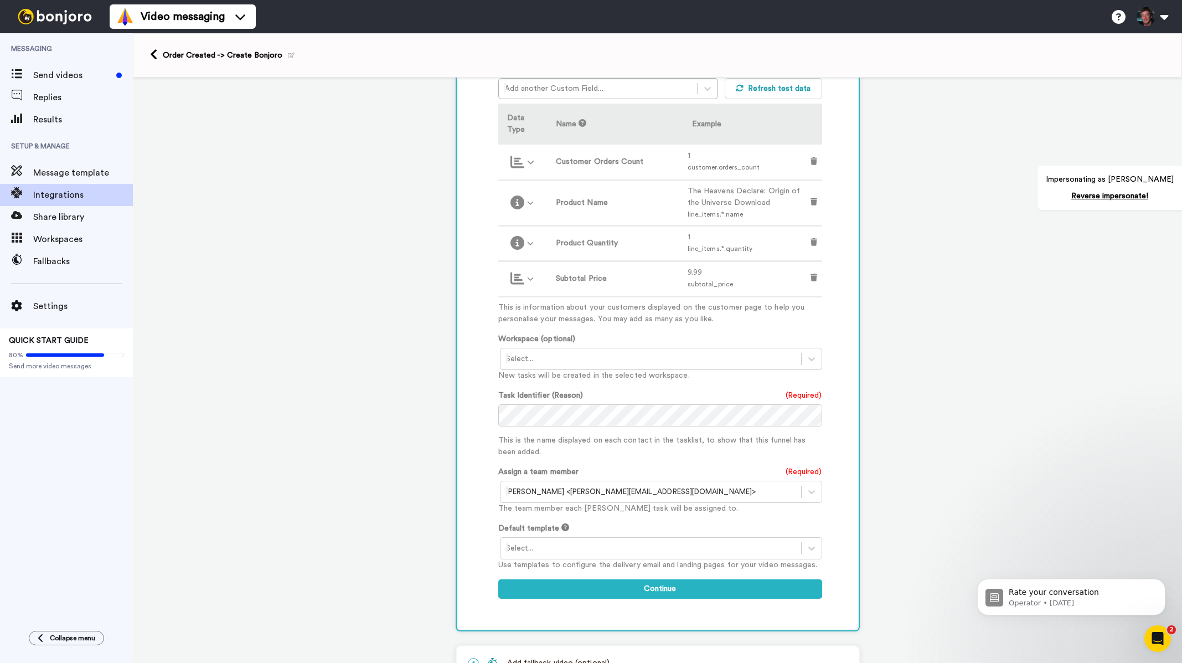
scroll to position [95, 0]
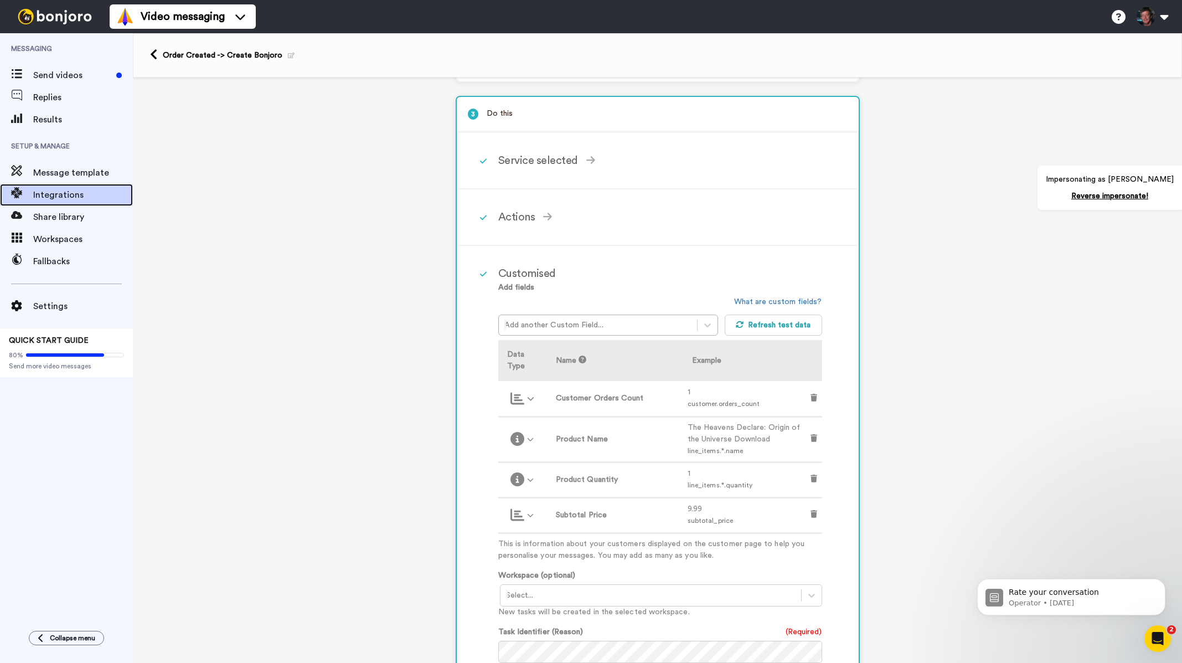
click at [45, 192] on span "Integrations" at bounding box center [83, 194] width 100 height 13
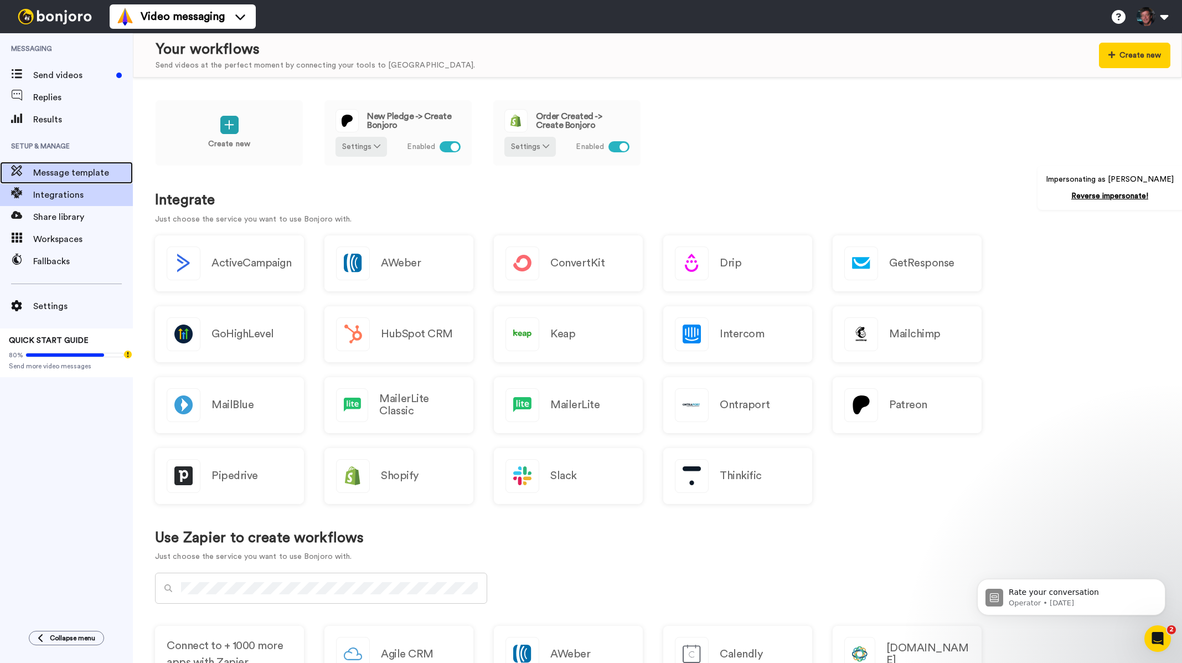
click at [92, 171] on span "Message template" at bounding box center [83, 172] width 100 height 13
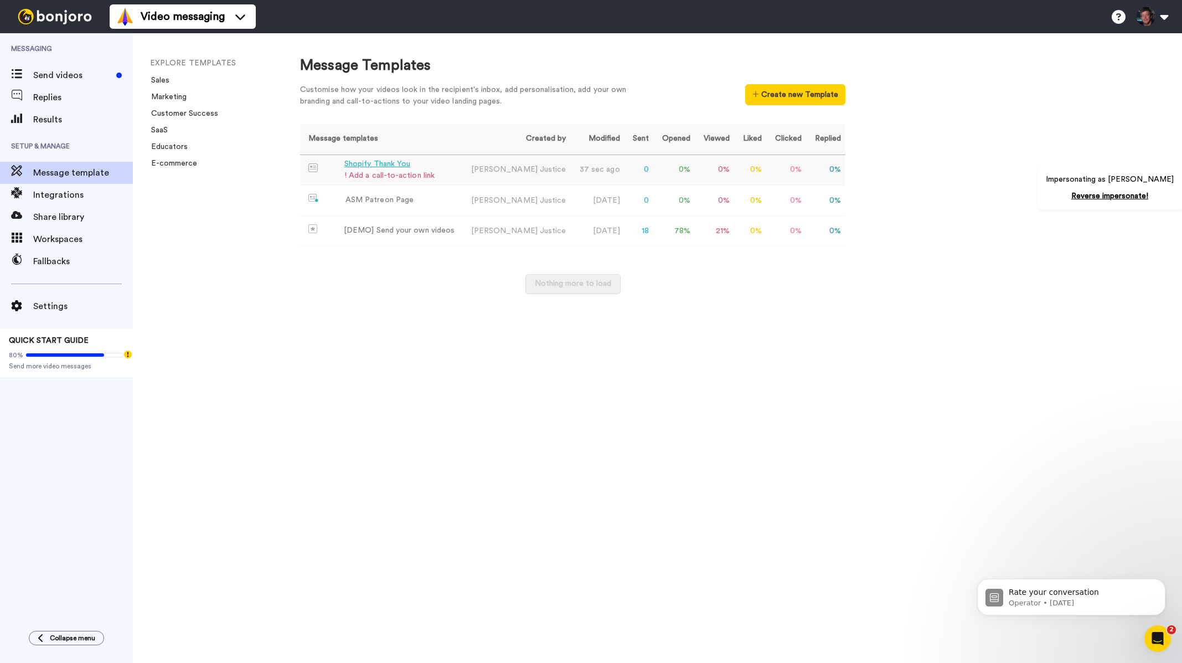
click at [387, 165] on div "Shopify Thank You" at bounding box center [389, 164] width 90 height 12
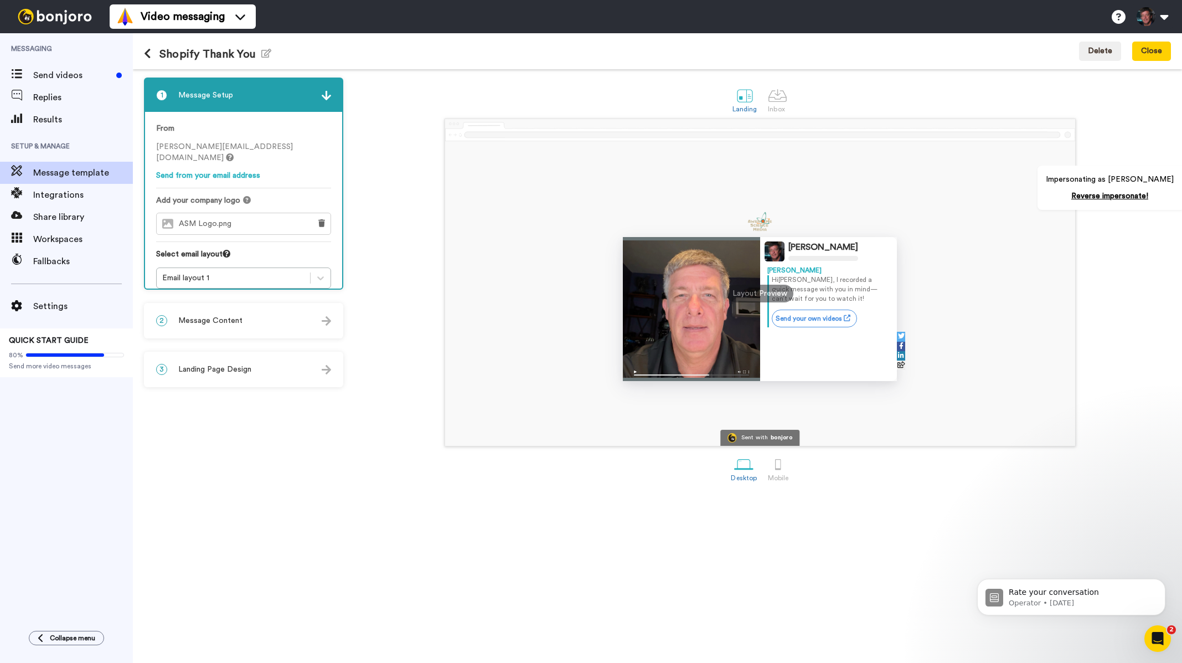
click at [268, 376] on div "3 Landing Page Design" at bounding box center [243, 369] width 197 height 33
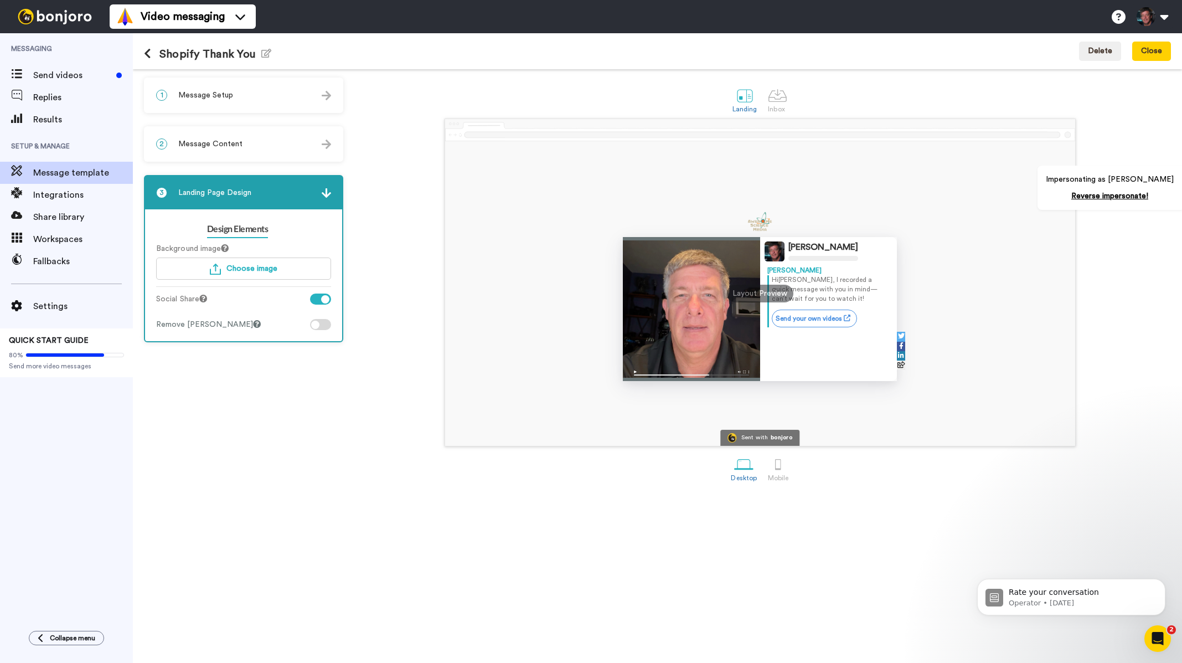
click at [322, 299] on div at bounding box center [325, 299] width 8 height 8
click at [322, 299] on div at bounding box center [320, 298] width 21 height 11
click at [318, 302] on div at bounding box center [320, 298] width 21 height 11
click at [1144, 61] on div "Shopify Thank You Edit name Delete Close" at bounding box center [657, 51] width 1049 height 36
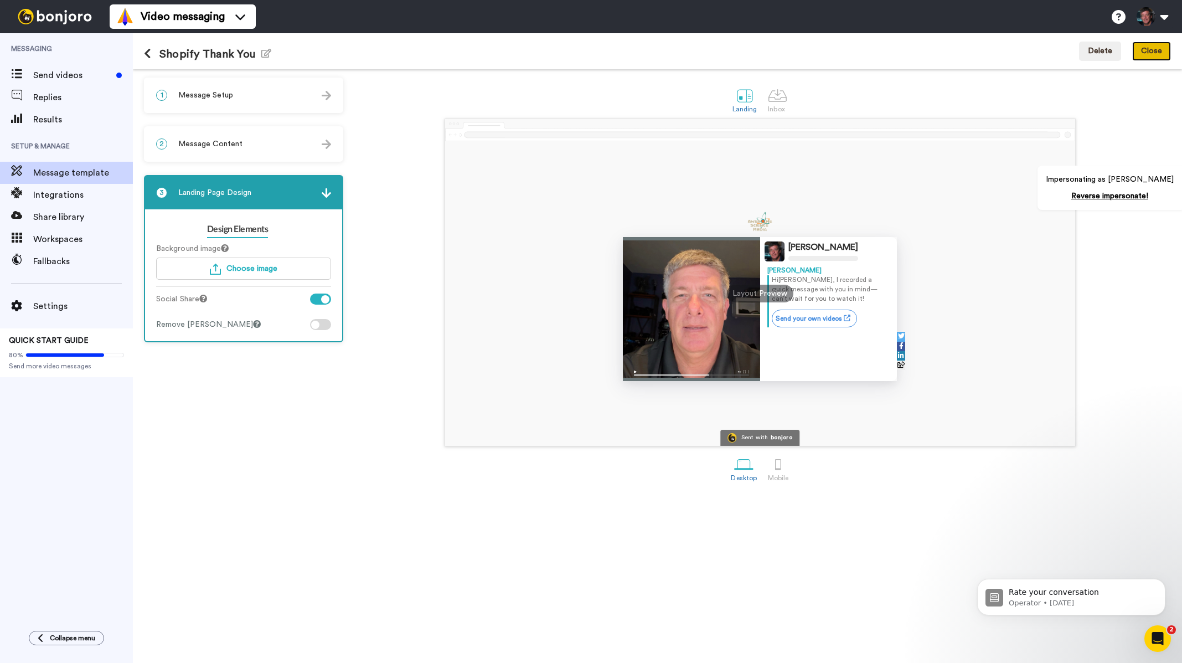
click at [1149, 54] on button "Close" at bounding box center [1151, 52] width 39 height 20
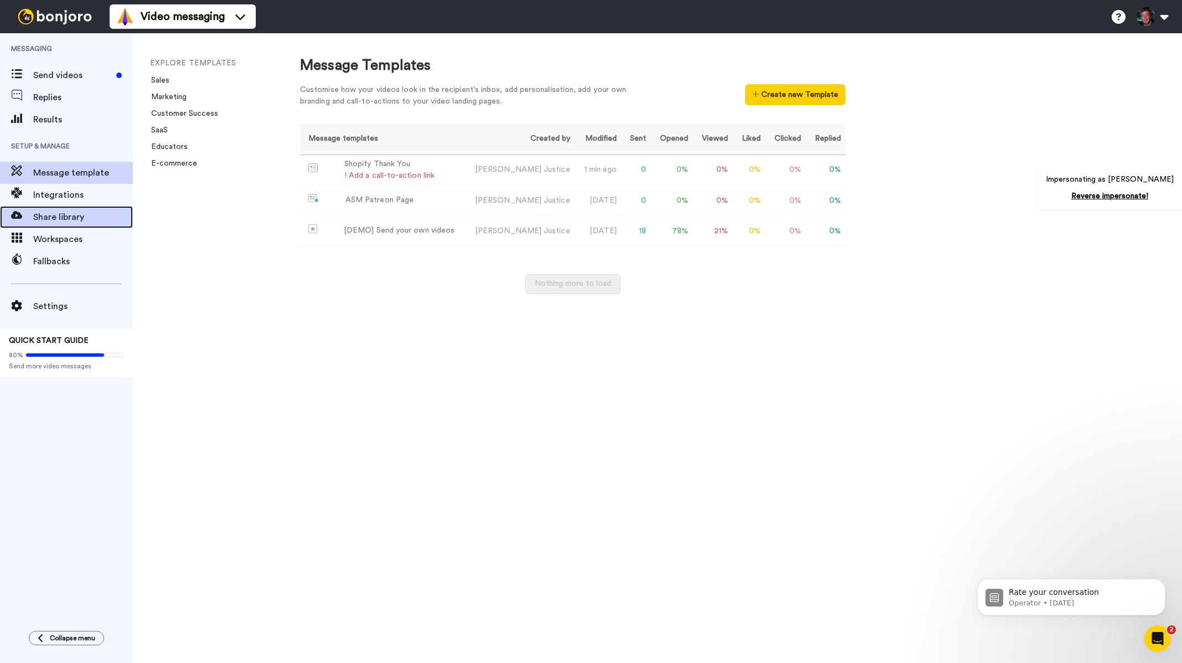
click at [50, 213] on span "Share library" at bounding box center [83, 216] width 100 height 13
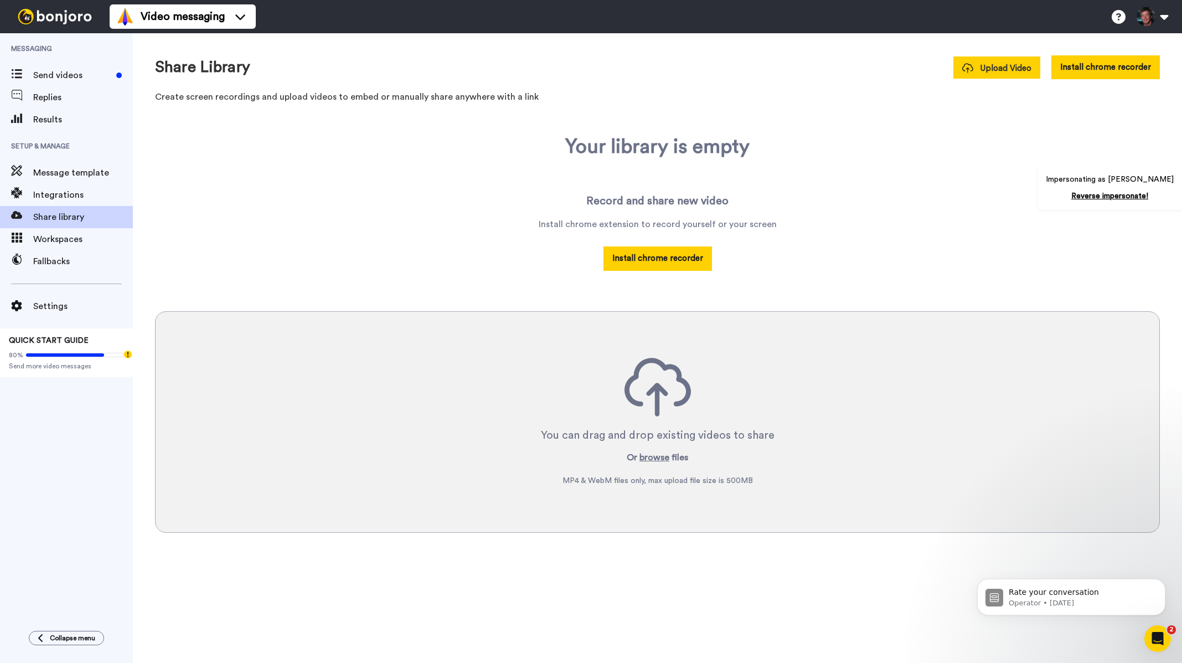
click at [1006, 74] on span "Upload Video" at bounding box center [996, 69] width 69 height 12
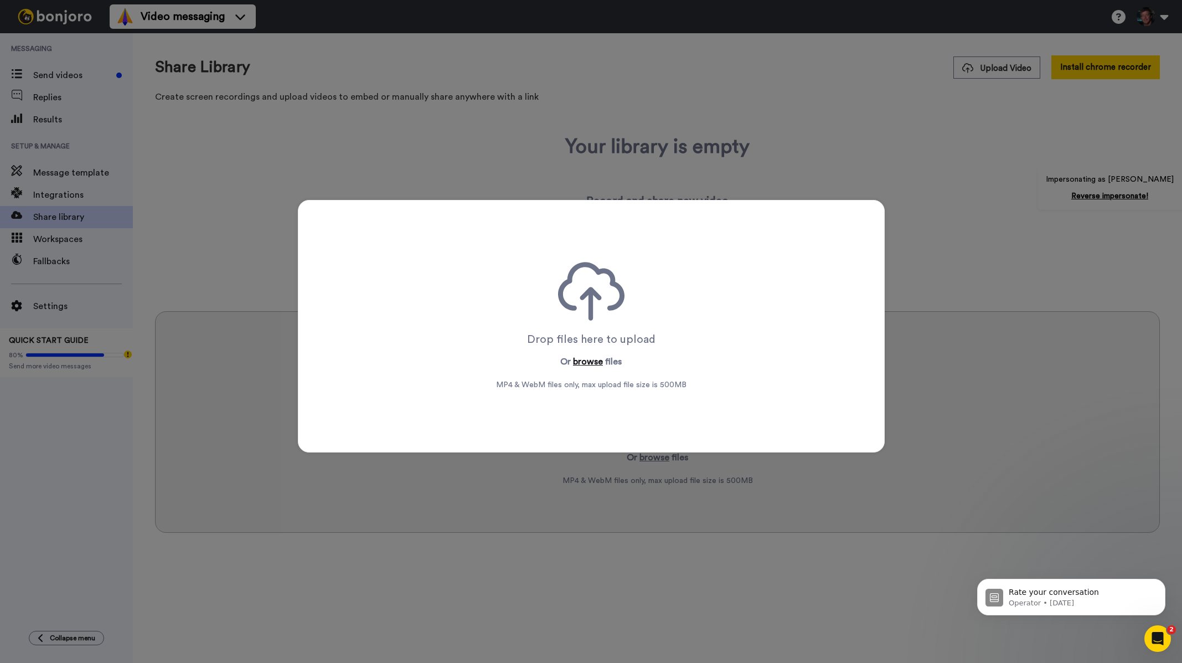
click at [589, 364] on button "browse" at bounding box center [588, 361] width 30 height 13
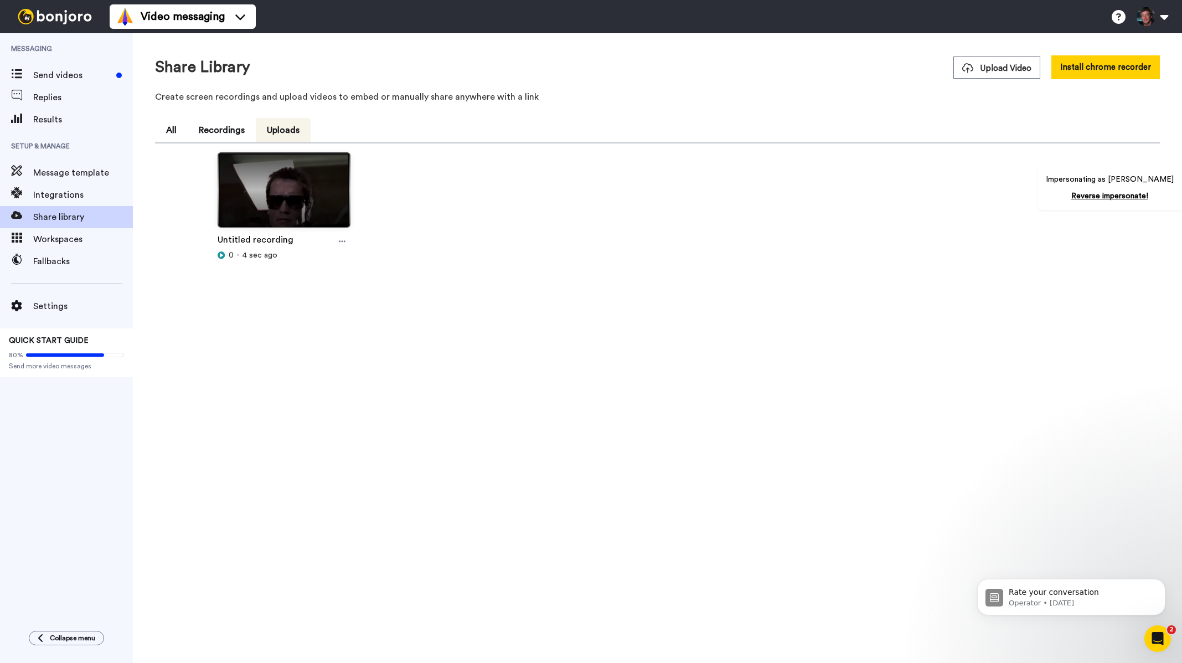
click at [311, 193] on img at bounding box center [284, 195] width 132 height 84
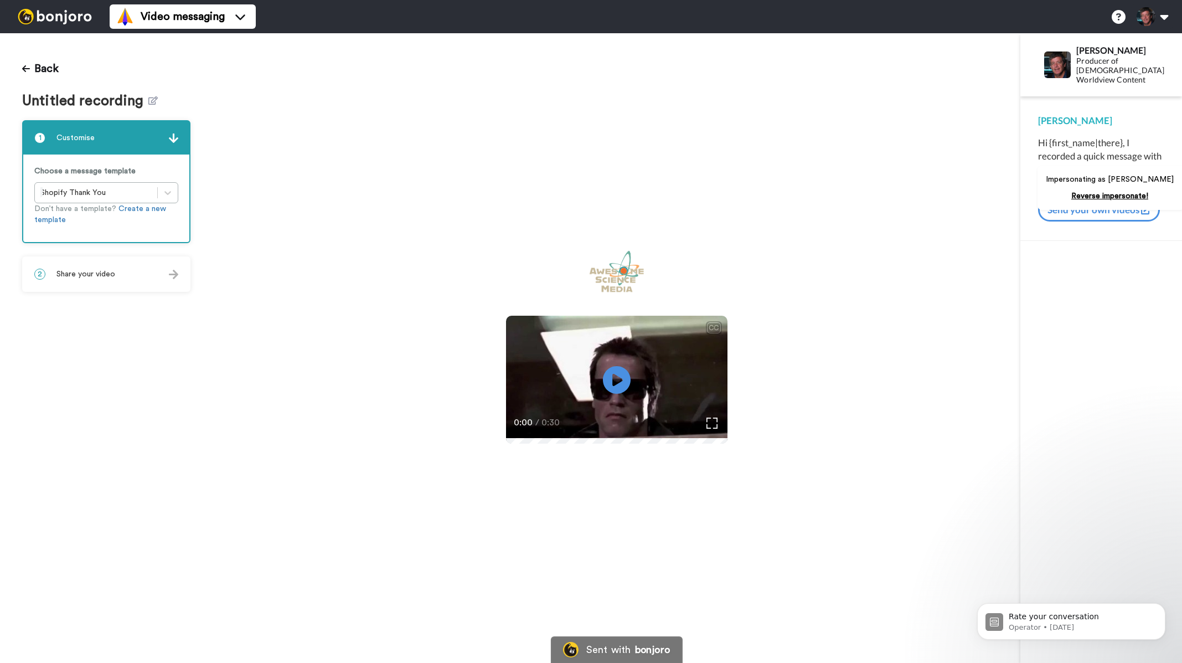
click at [89, 282] on div "2 Share your video" at bounding box center [106, 273] width 166 height 33
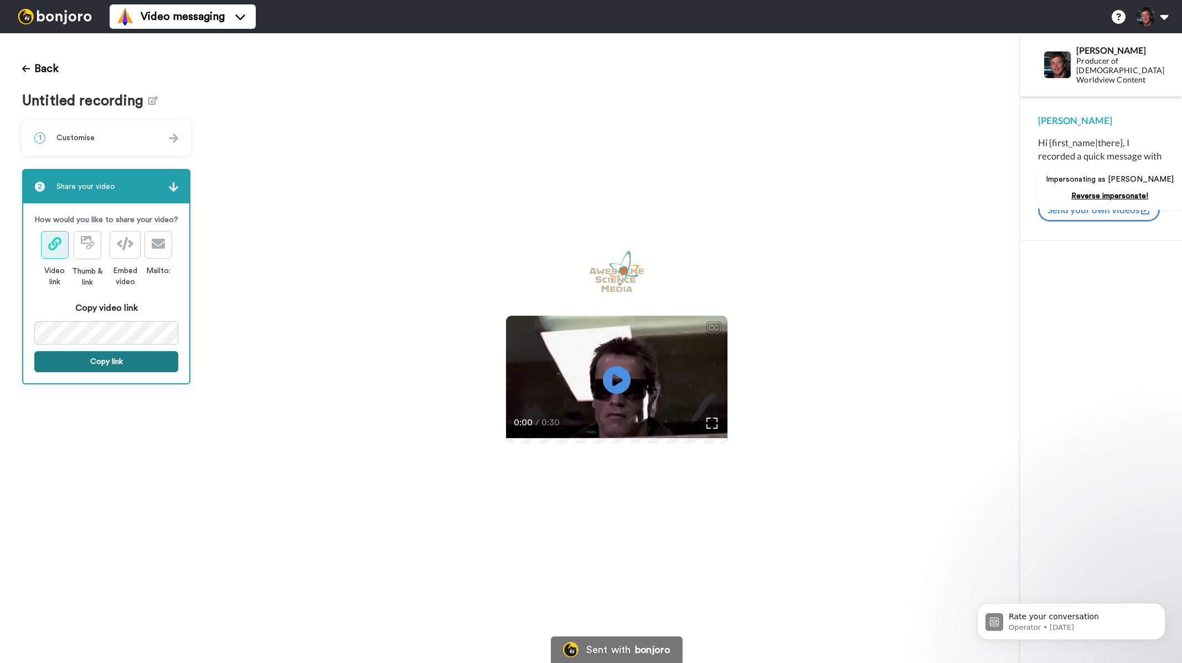
click at [122, 356] on button "Copy link" at bounding box center [106, 361] width 144 height 21
click at [25, 68] on icon at bounding box center [26, 68] width 8 height 9
